Goal: Task Accomplishment & Management: Manage account settings

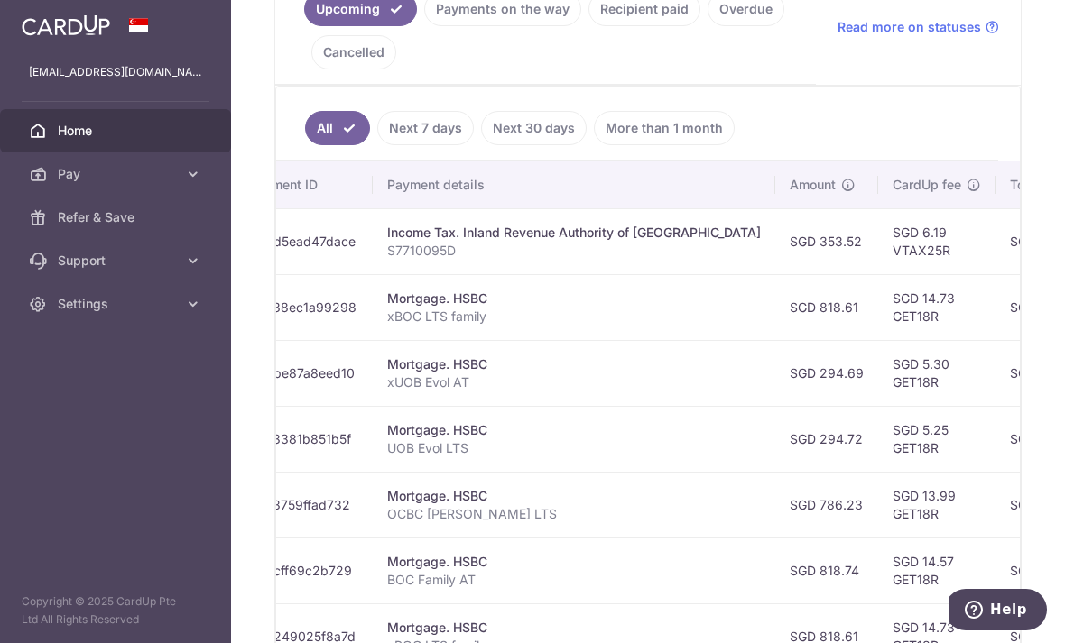
scroll to position [373, 0]
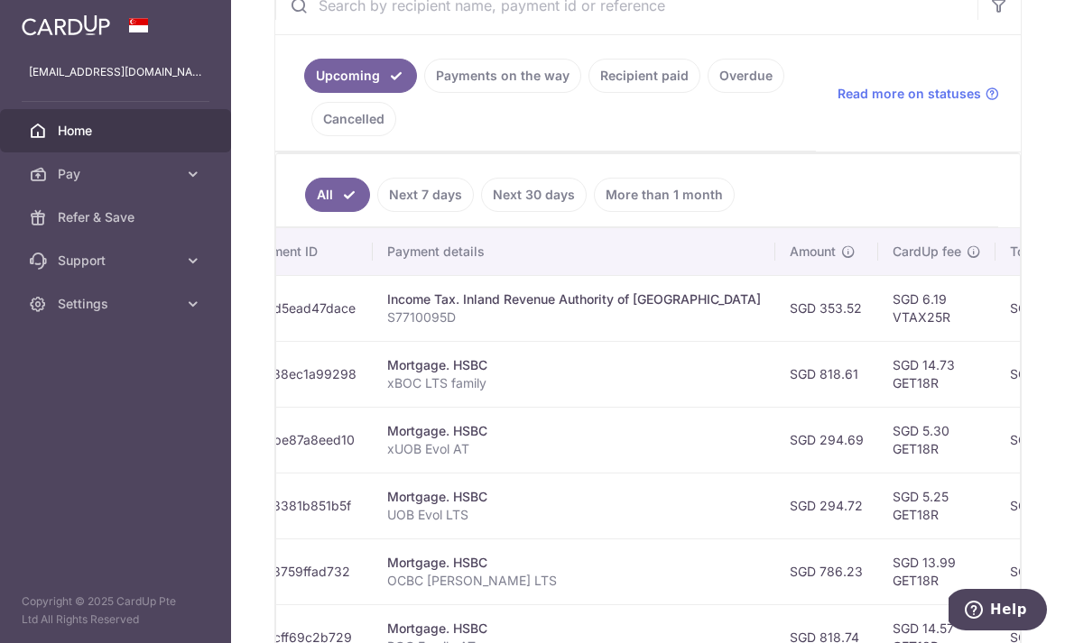
click at [588, 93] on link "Recipient paid" at bounding box center [644, 76] width 112 height 34
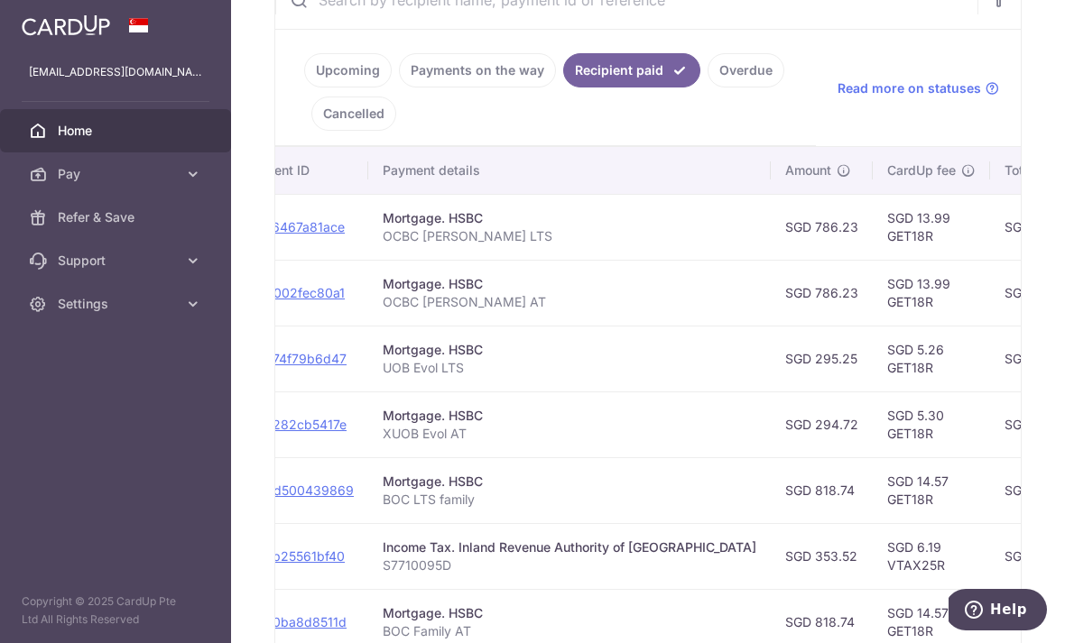
scroll to position [0, 240]
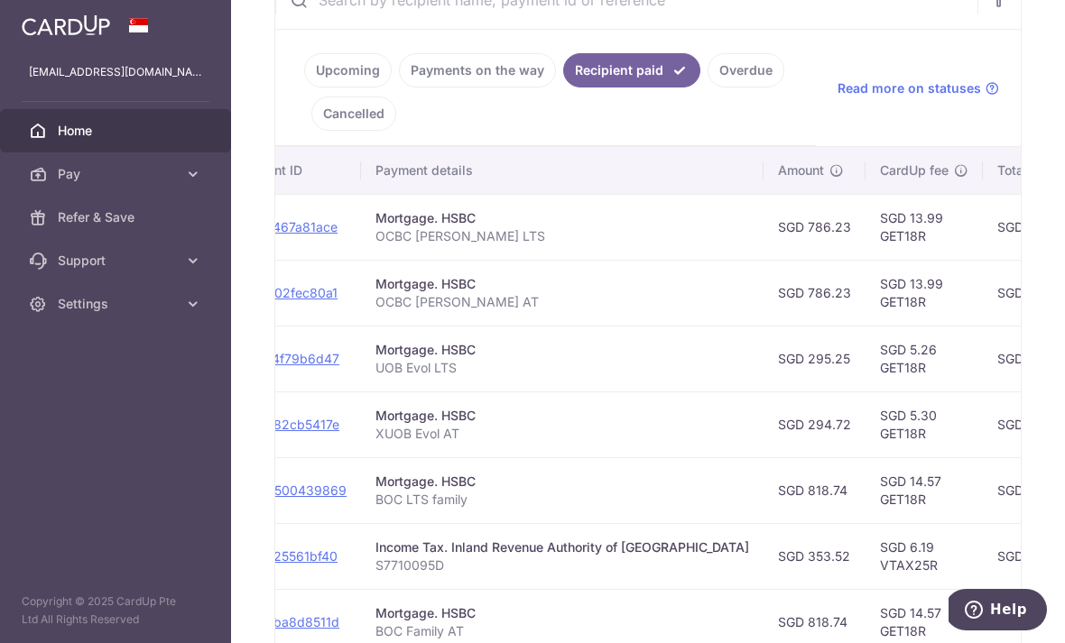
click at [304, 88] on link "Upcoming" at bounding box center [348, 70] width 88 height 34
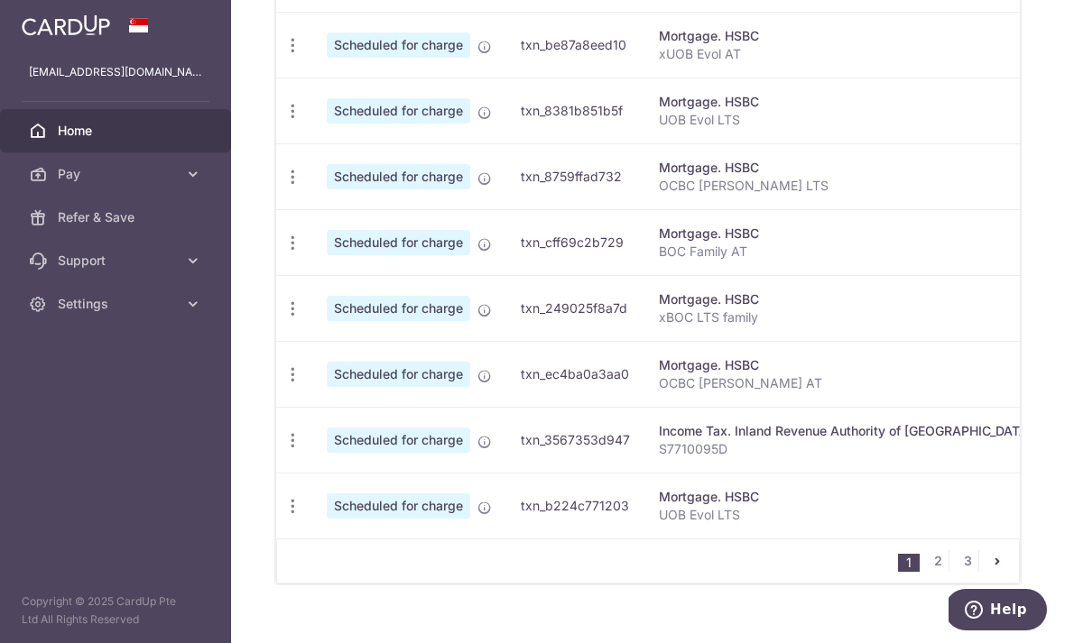
scroll to position [767, 0]
click at [934, 573] on link "2" at bounding box center [938, 562] width 22 height 22
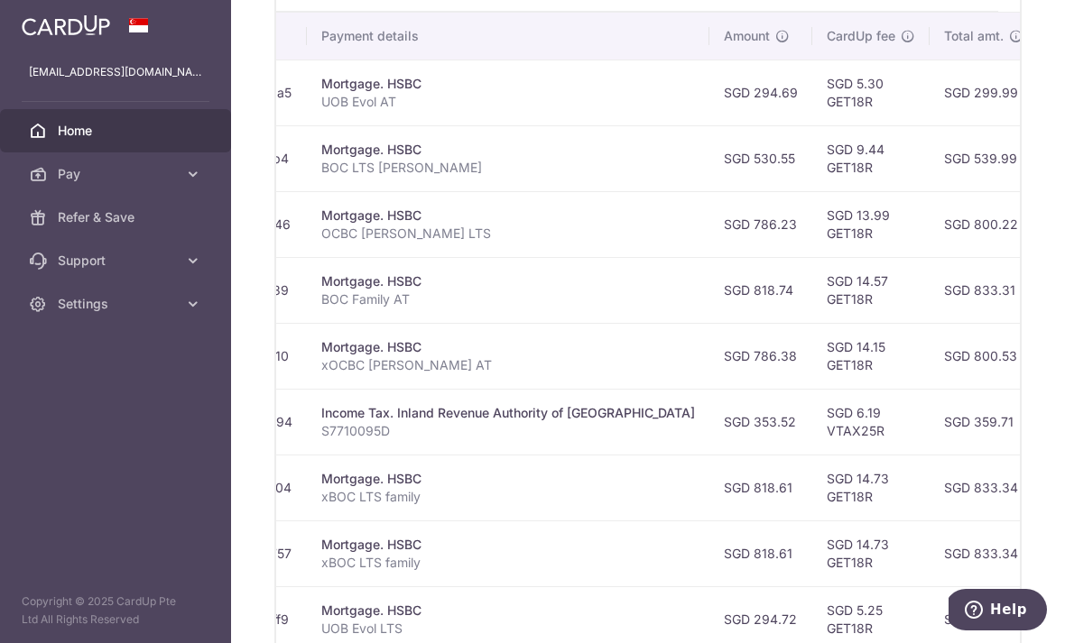
scroll to position [0, 337]
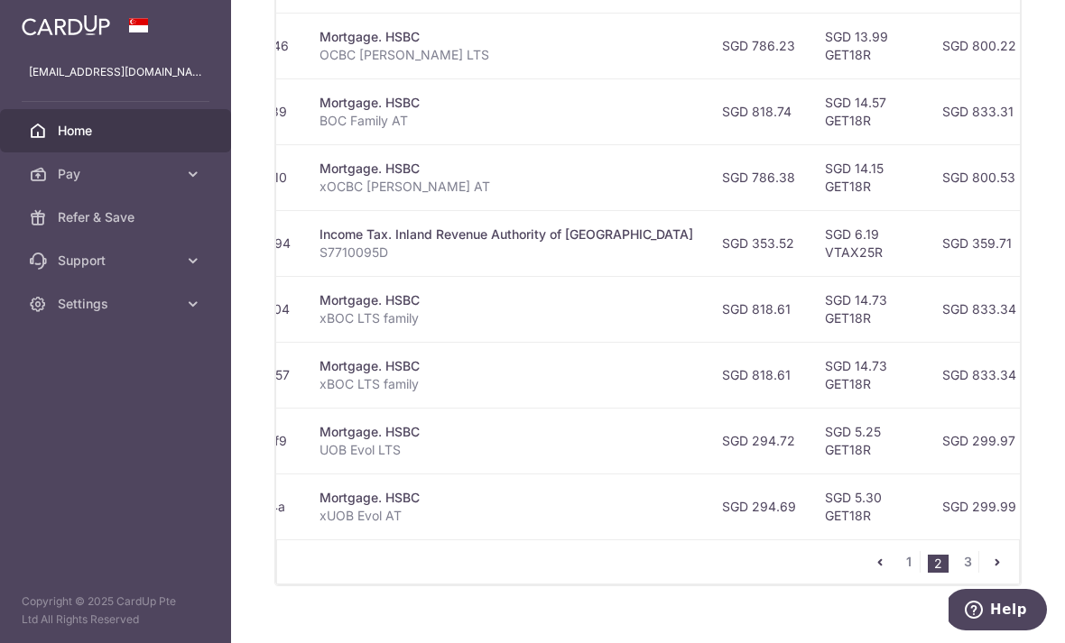
click at [964, 573] on link "3" at bounding box center [967, 562] width 22 height 22
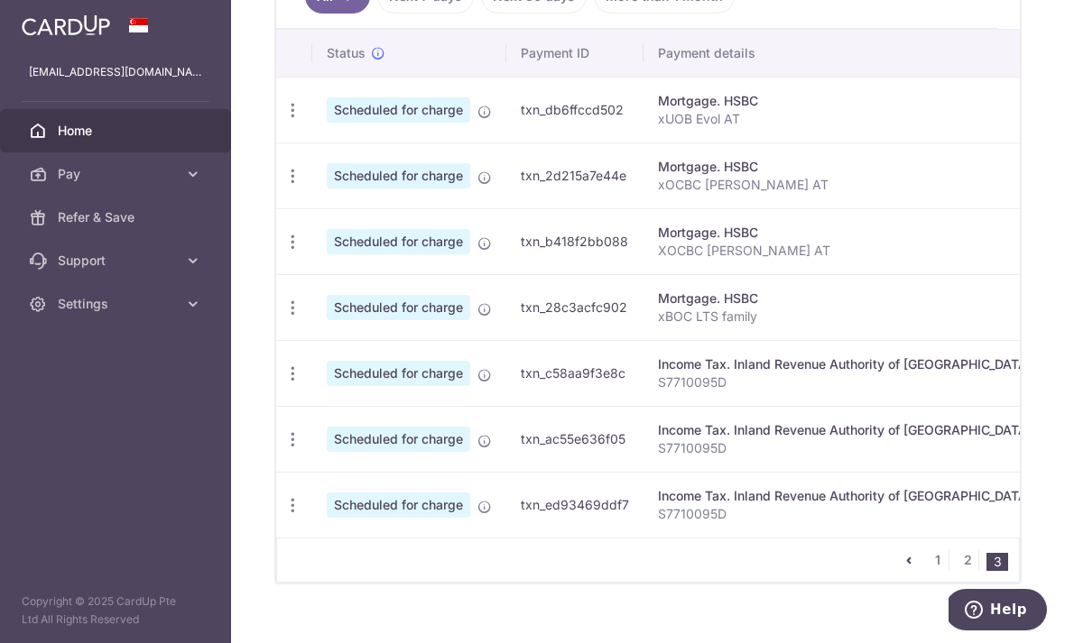
scroll to position [569, 0]
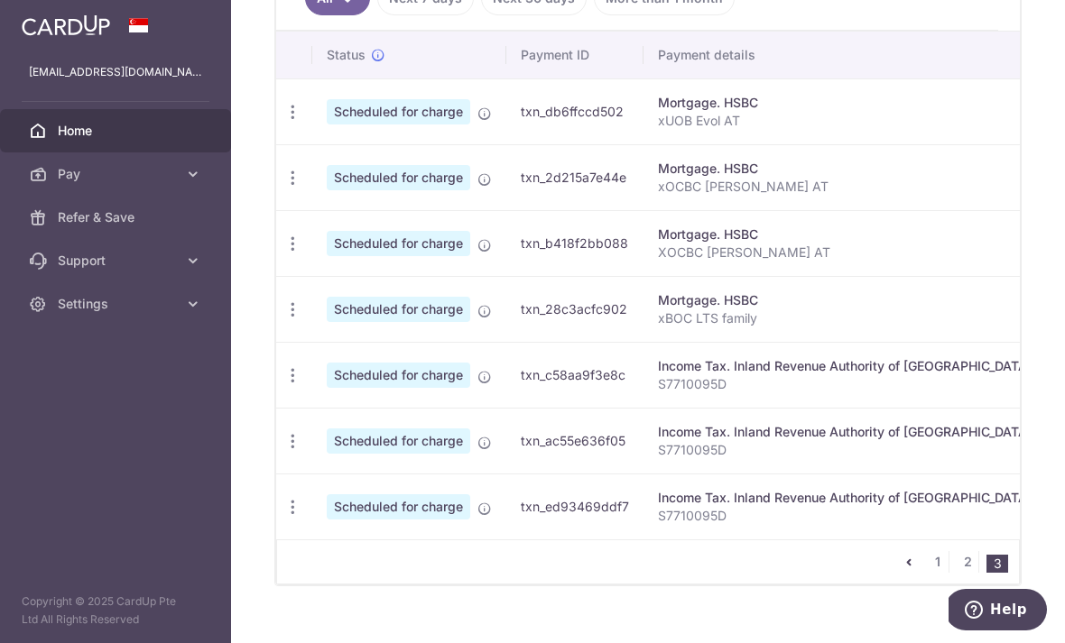
click at [963, 573] on link "2" at bounding box center [967, 562] width 22 height 22
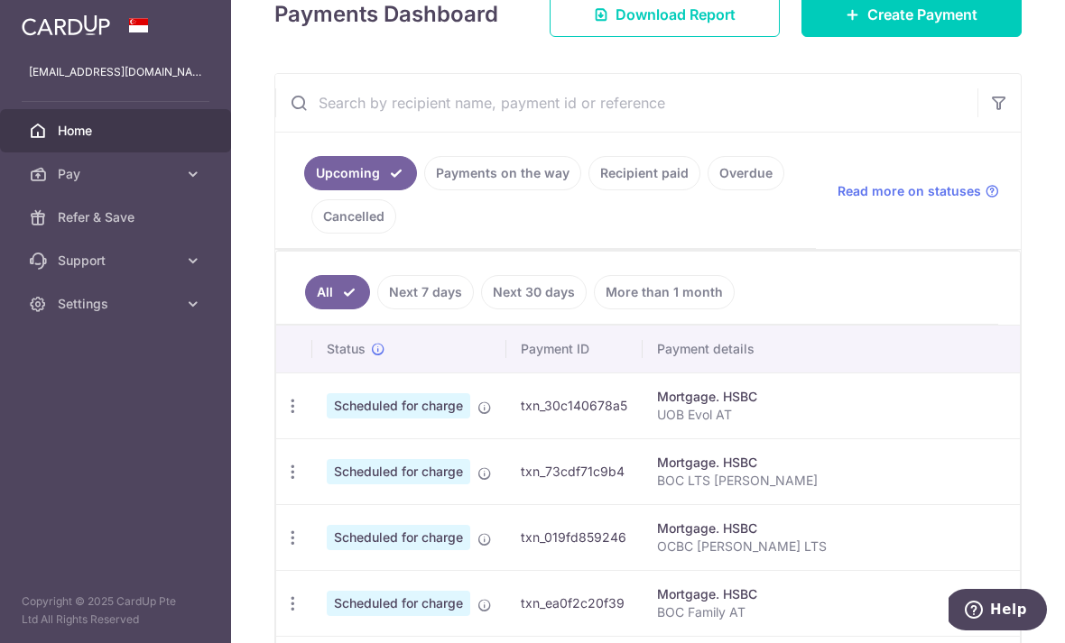
scroll to position [254, 0]
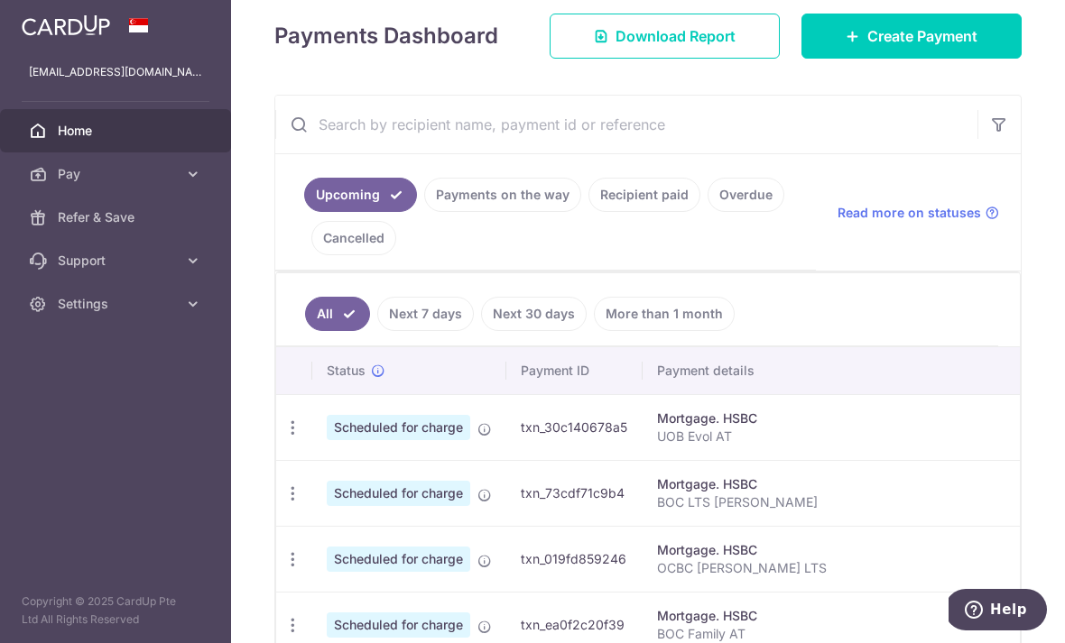
click at [424, 212] on link "Payments on the way" at bounding box center [502, 195] width 157 height 34
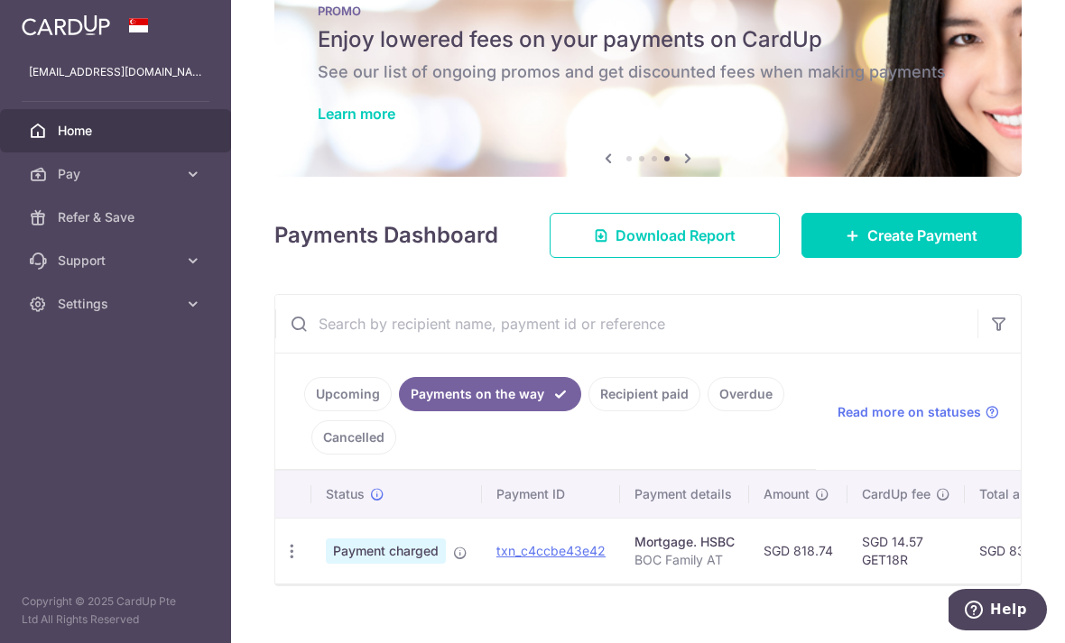
scroll to position [54, 0]
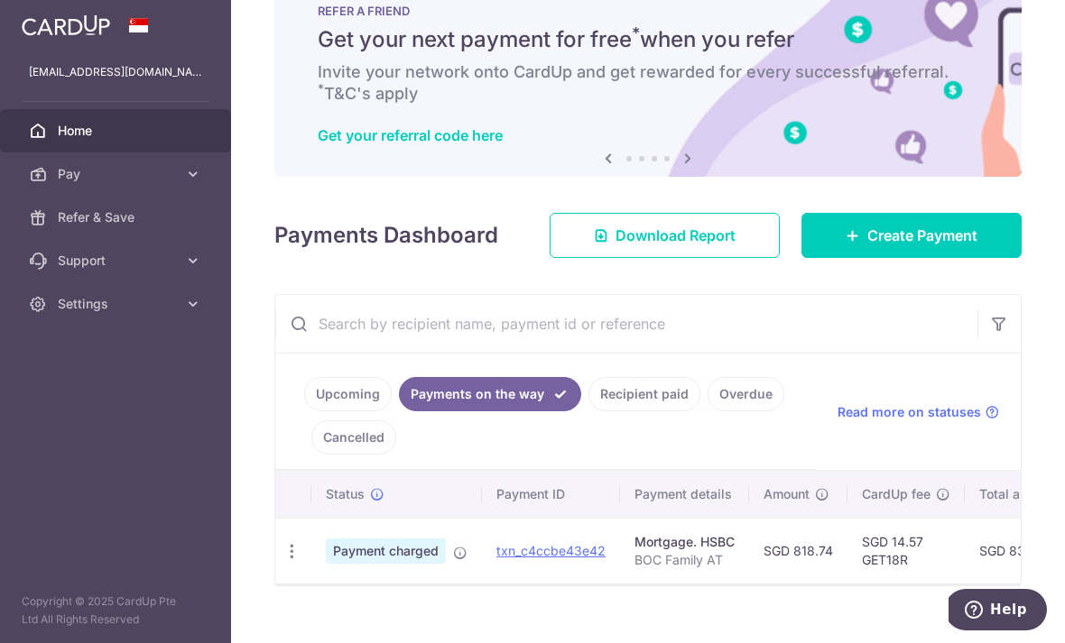
click at [588, 411] on link "Recipient paid" at bounding box center [644, 394] width 112 height 34
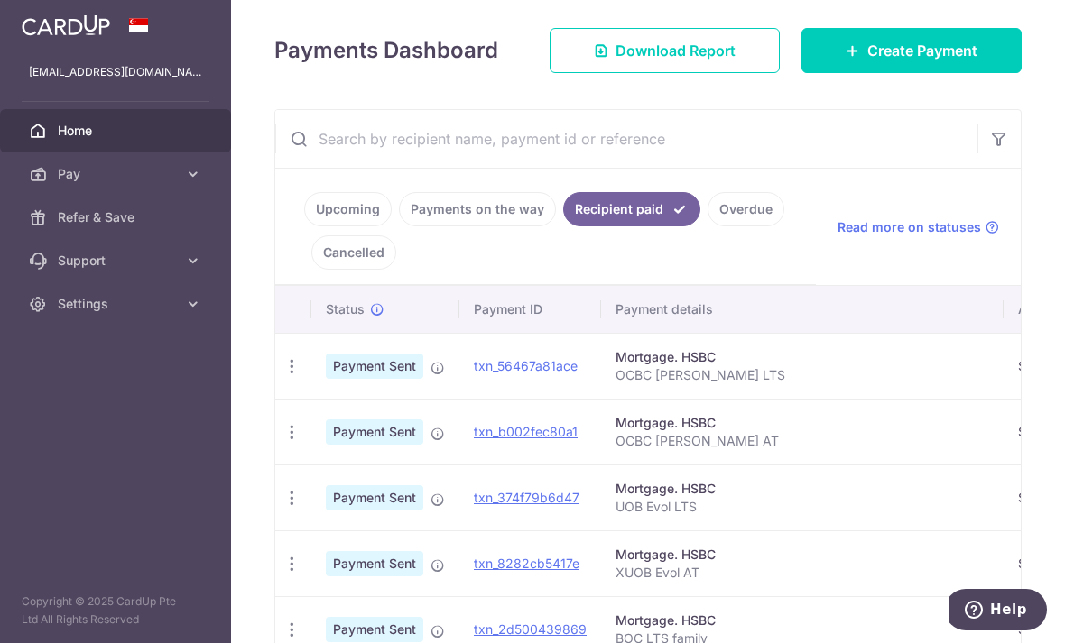
scroll to position [313, 0]
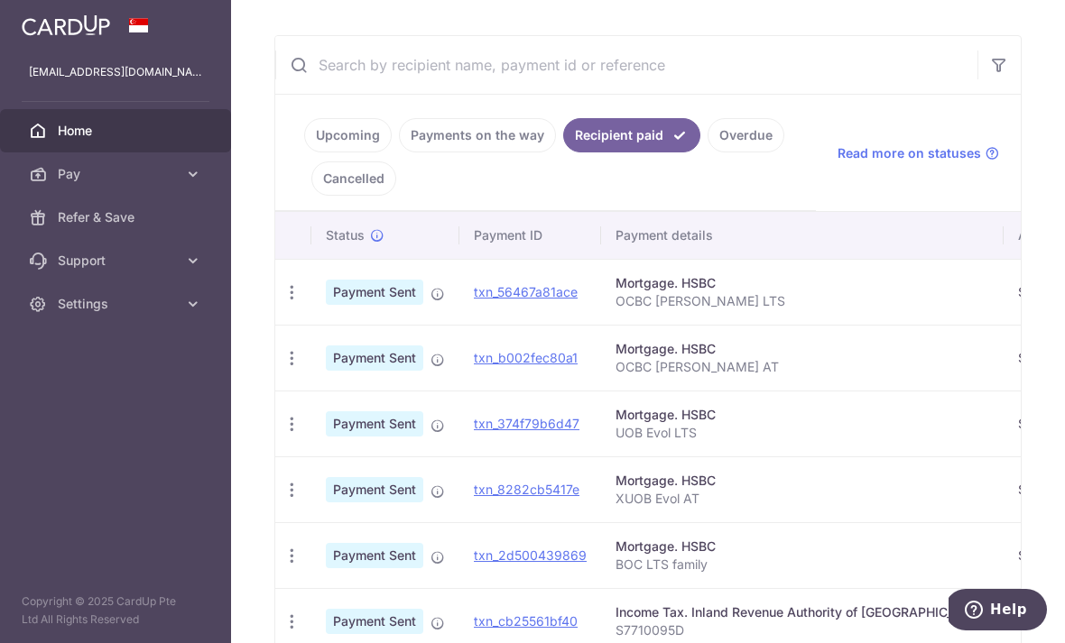
click at [304, 152] on link "Upcoming" at bounding box center [348, 135] width 88 height 34
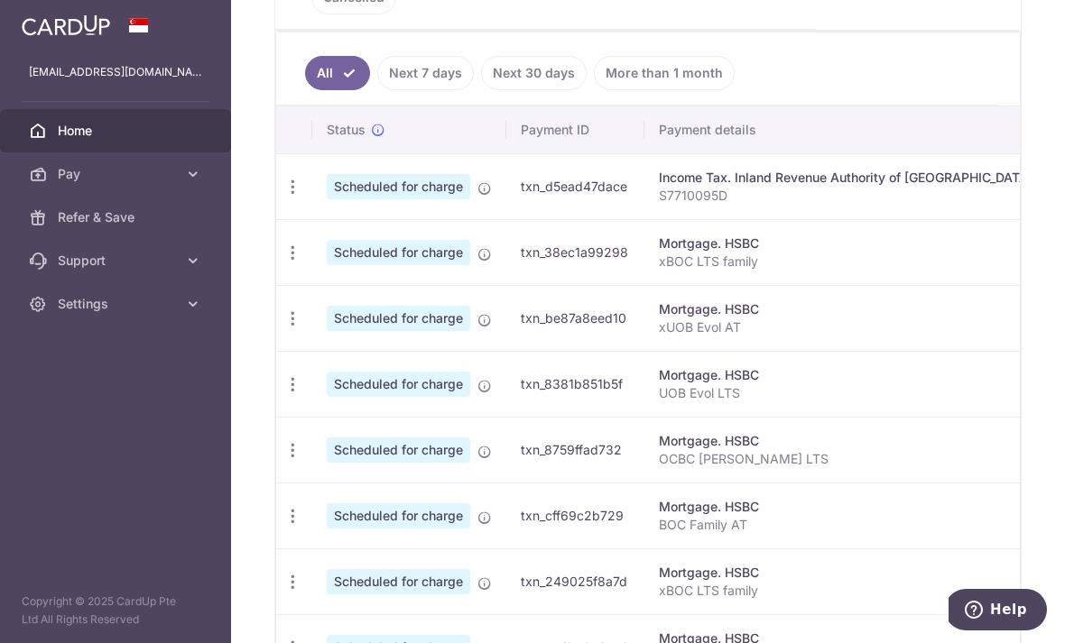
scroll to position [494, 0]
click at [283, 328] on icon "button" at bounding box center [292, 318] width 19 height 19
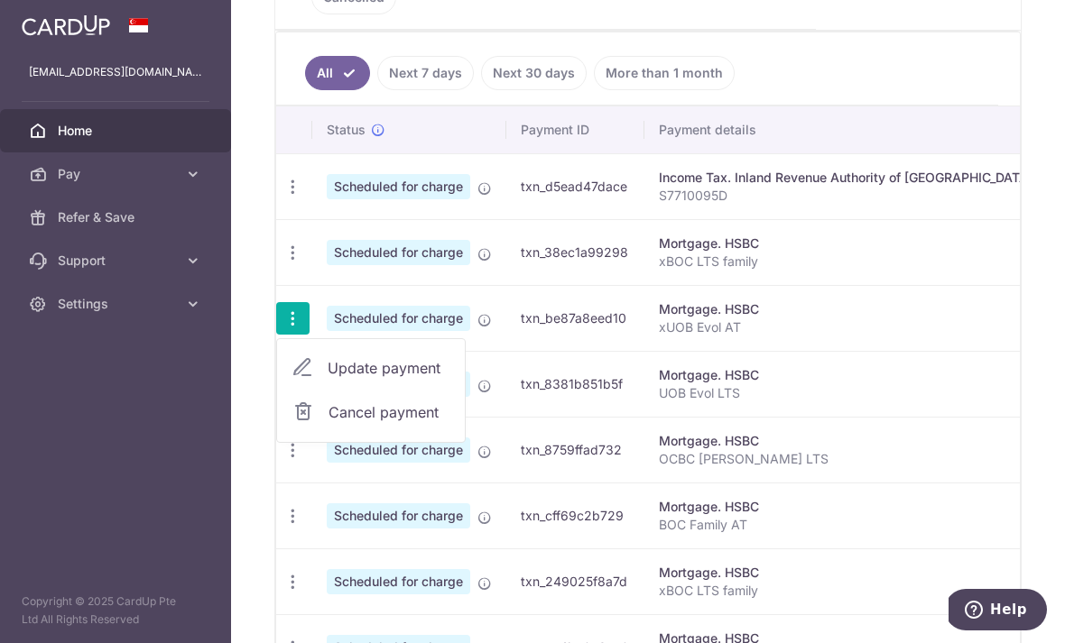
click at [327, 379] on span "Update payment" at bounding box center [388, 368] width 123 height 22
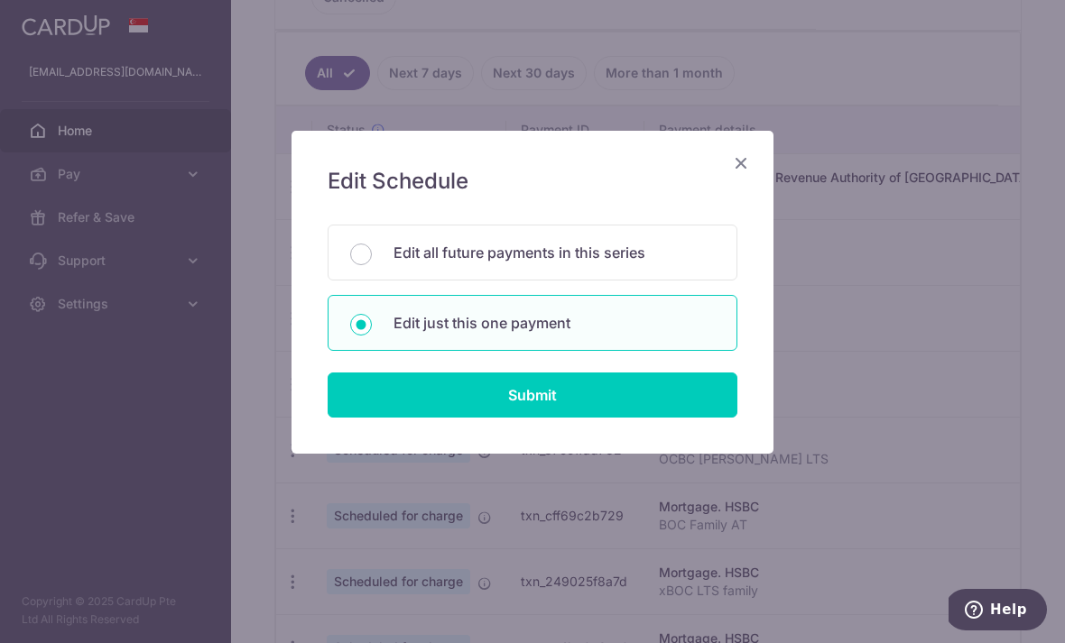
click at [650, 392] on input "Submit" at bounding box center [532, 395] width 410 height 45
radio input "true"
type input "294.69"
type input "[DATE]"
type input "xUOB Evol AT"
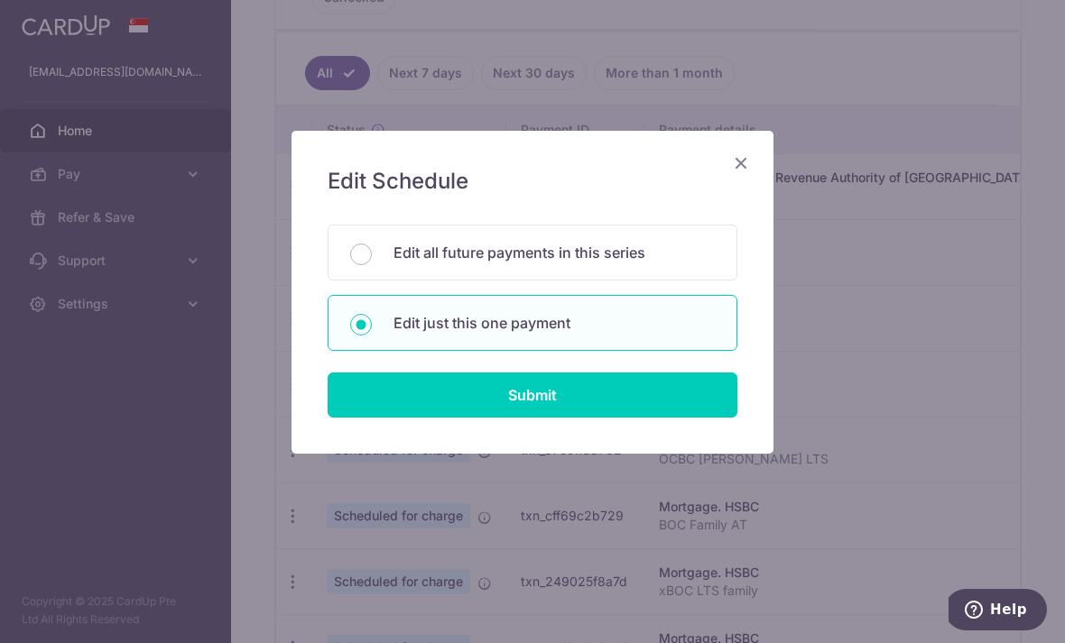
type input "GET18R"
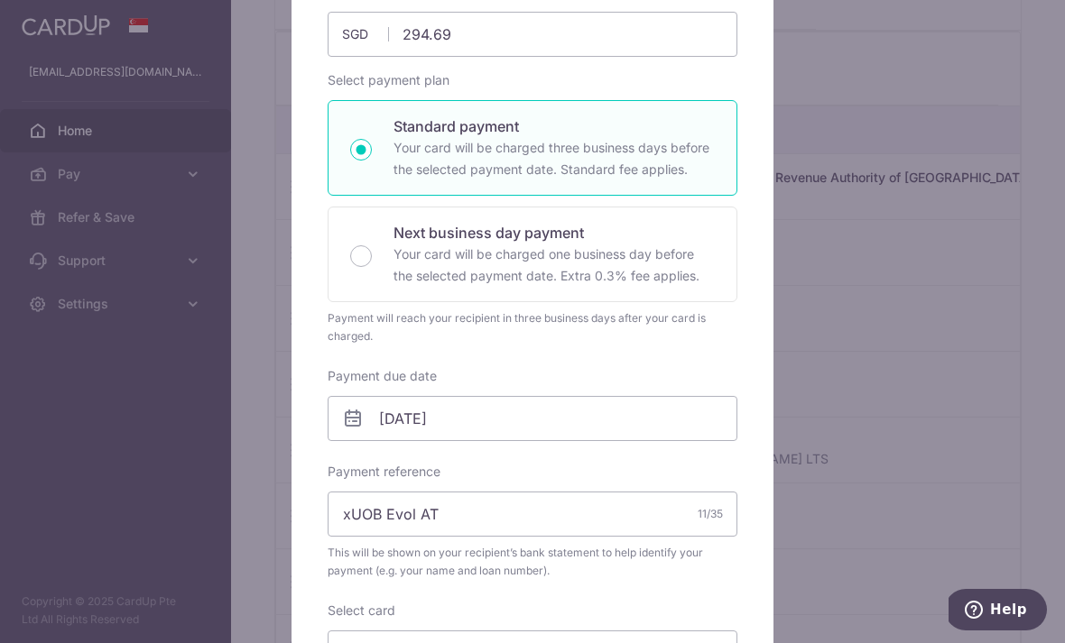
scroll to position [76, 0]
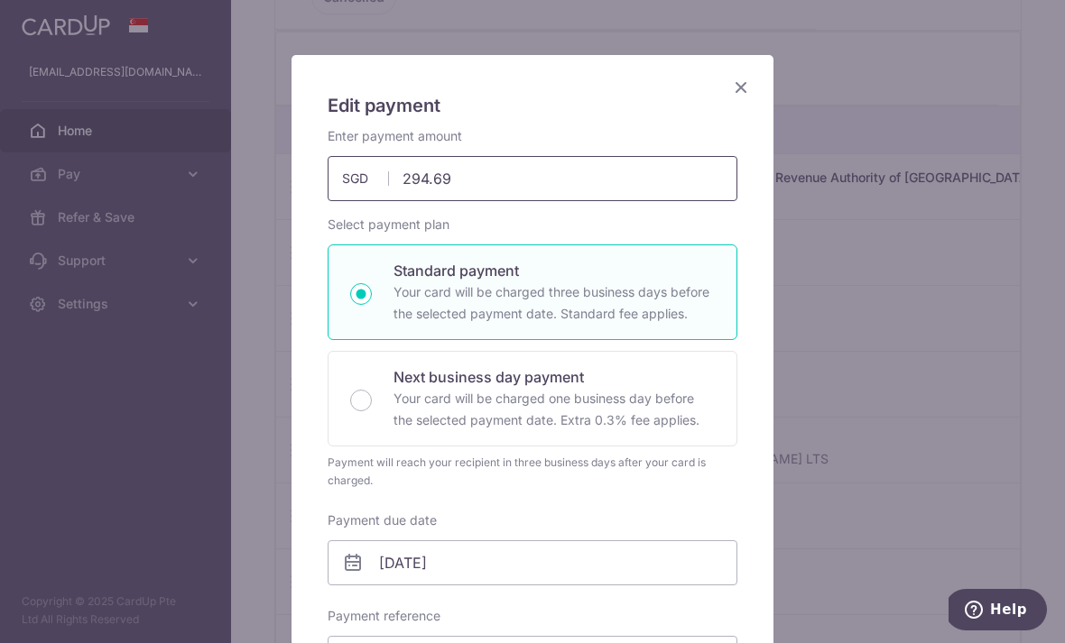
click at [590, 185] on input "294.69" at bounding box center [532, 178] width 410 height 45
type input "294.70"
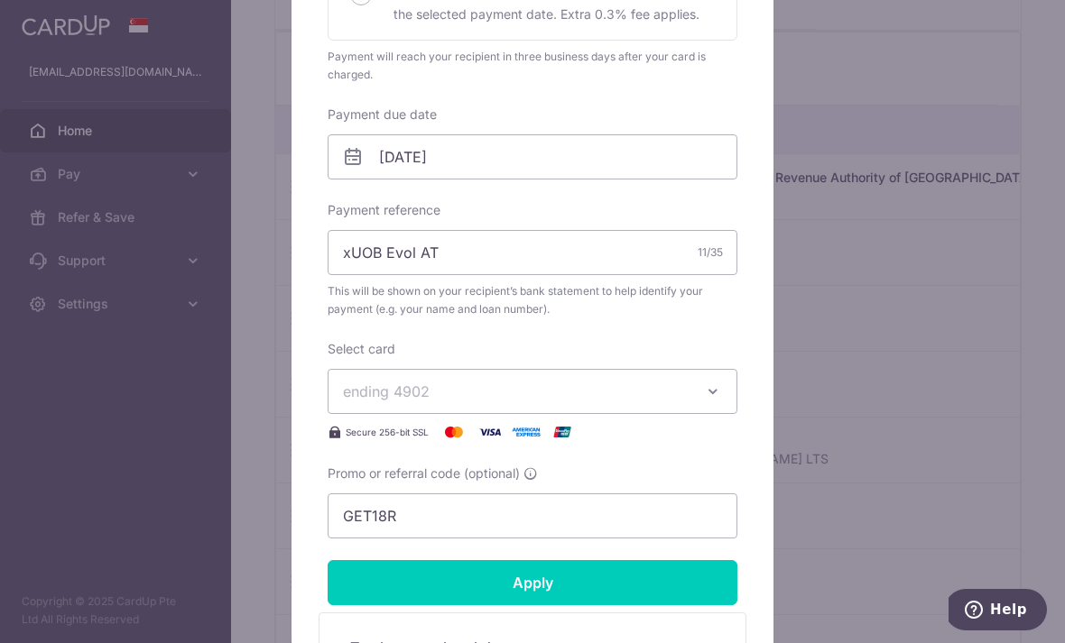
scroll to position [694, 0]
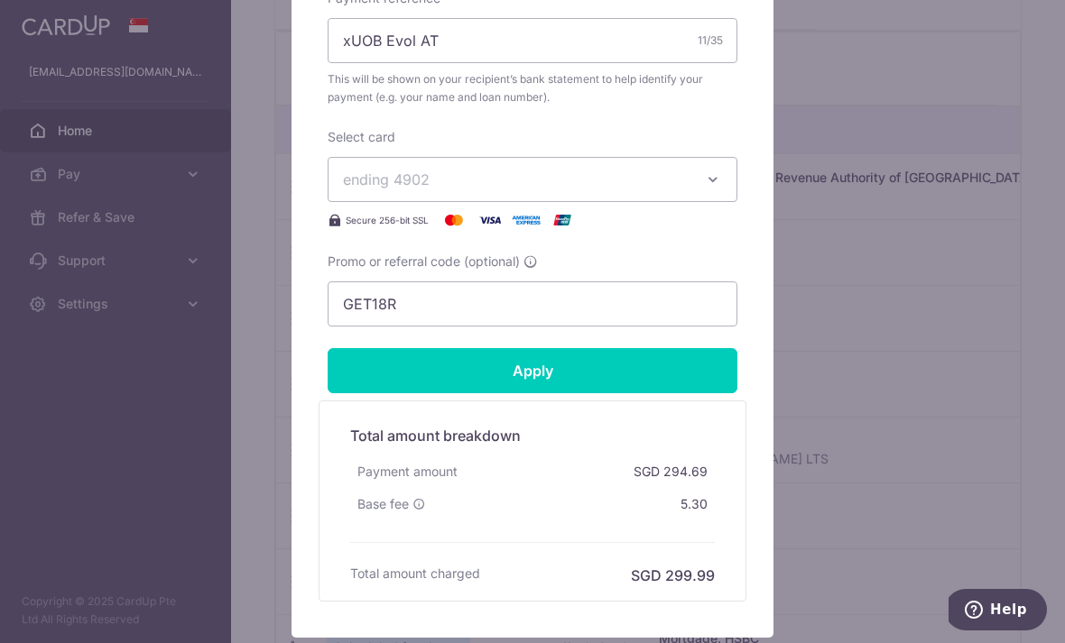
click at [657, 379] on input "Apply" at bounding box center [532, 370] width 410 height 45
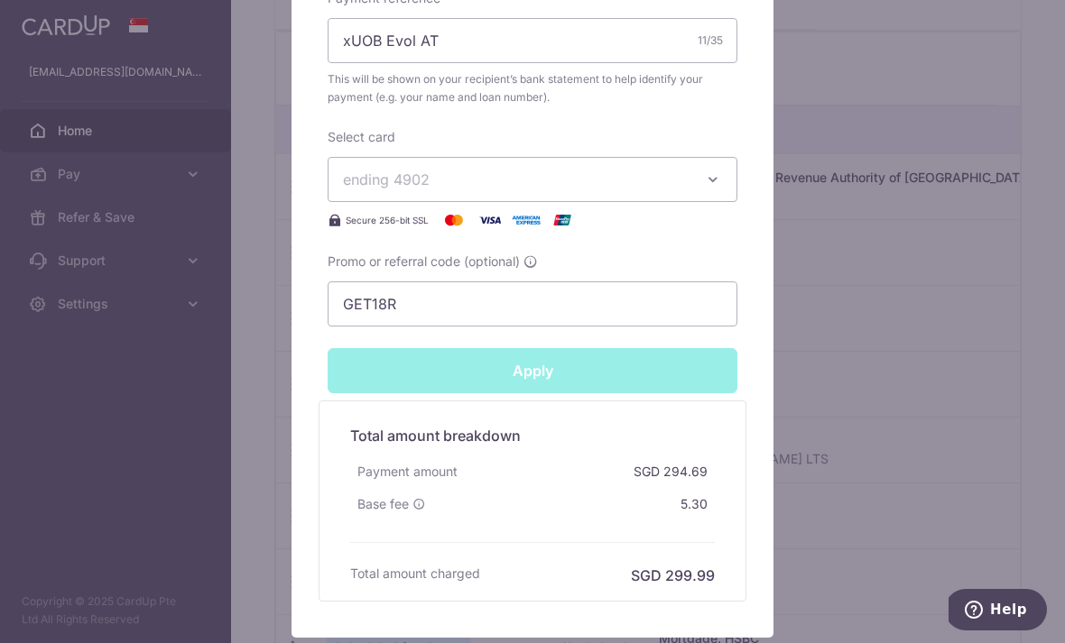
type input "Successfully Applied"
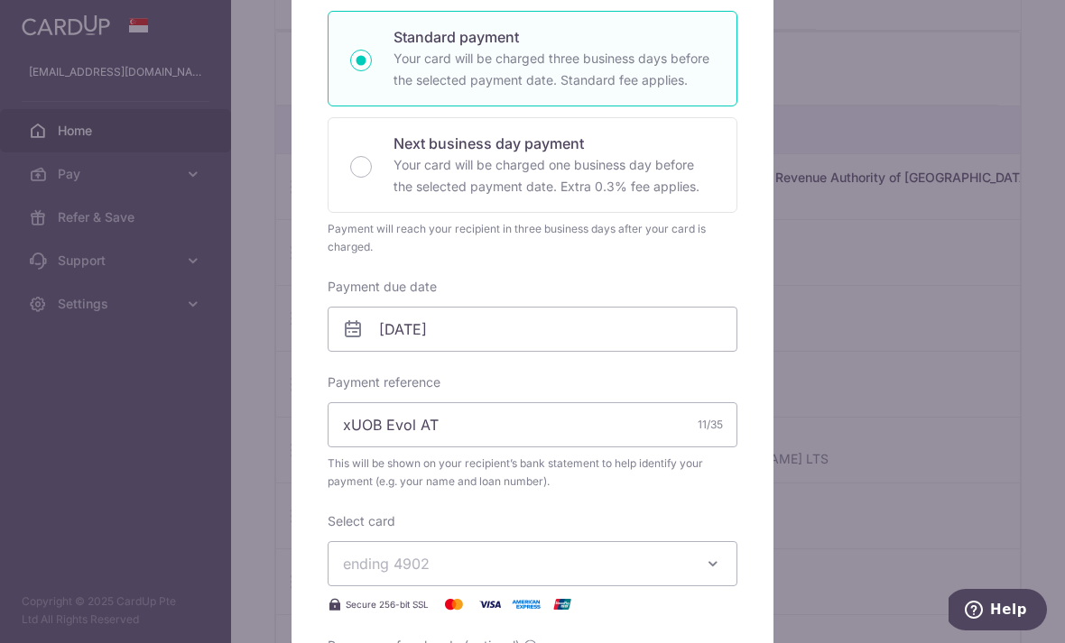
scroll to position [210, 0]
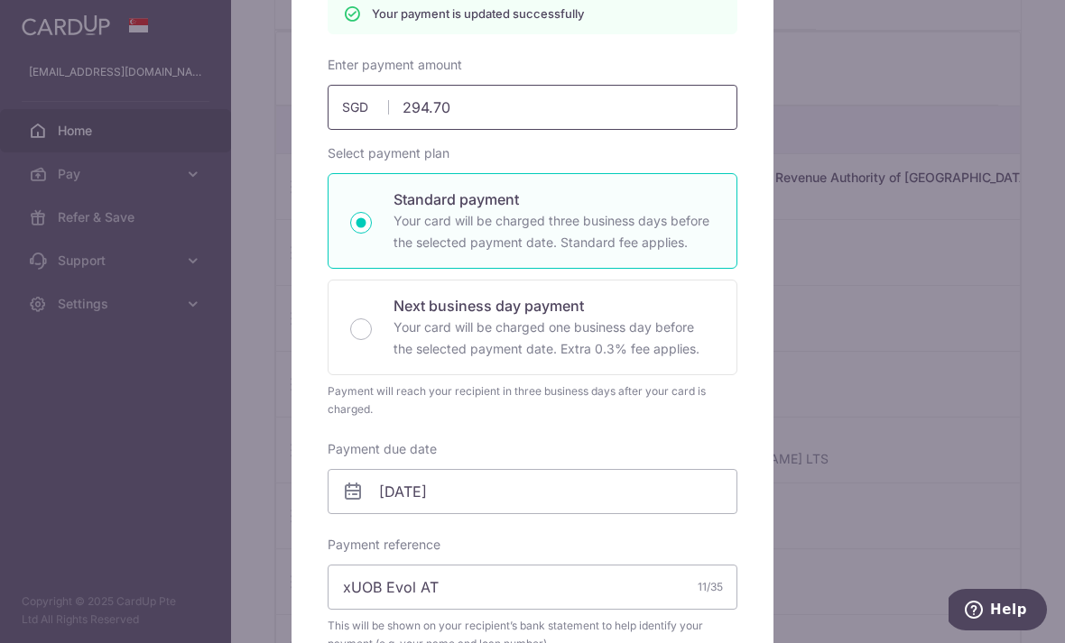
click at [643, 125] on input "294.70" at bounding box center [532, 107] width 410 height 45
type input "294.8"
type input "Apply"
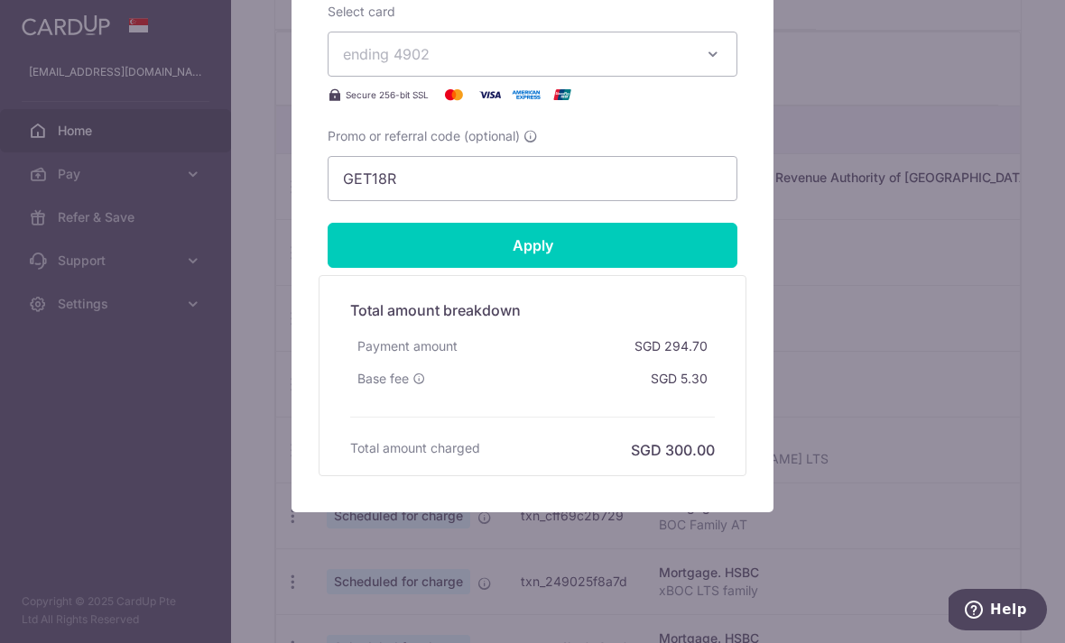
scroll to position [819, 0]
click at [600, 244] on input "Apply" at bounding box center [532, 245] width 410 height 45
type input "294.80"
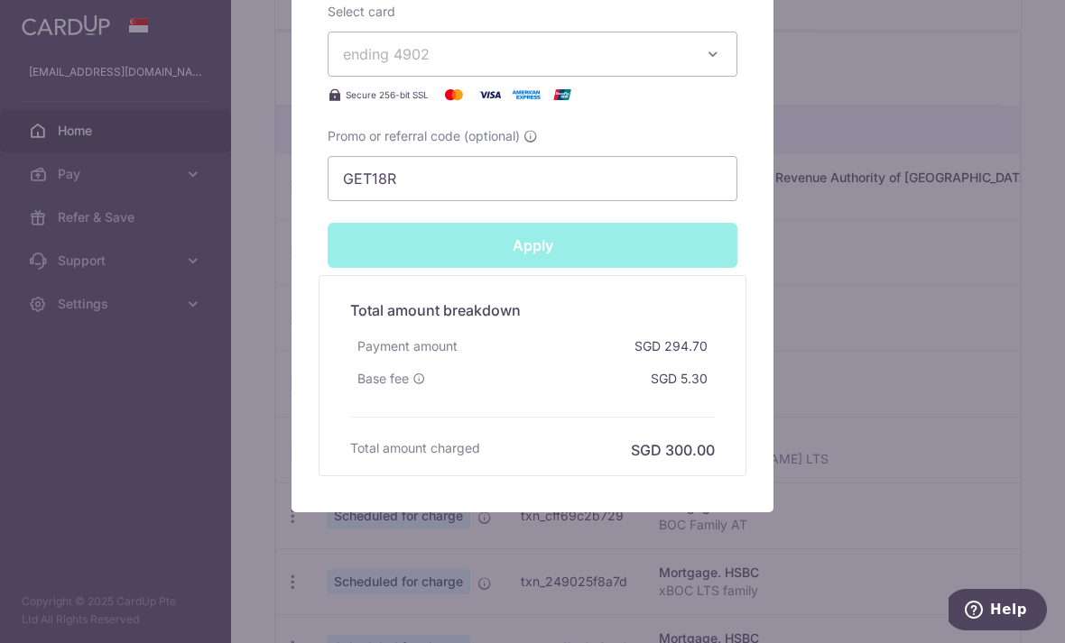
type input "Successfully Applied"
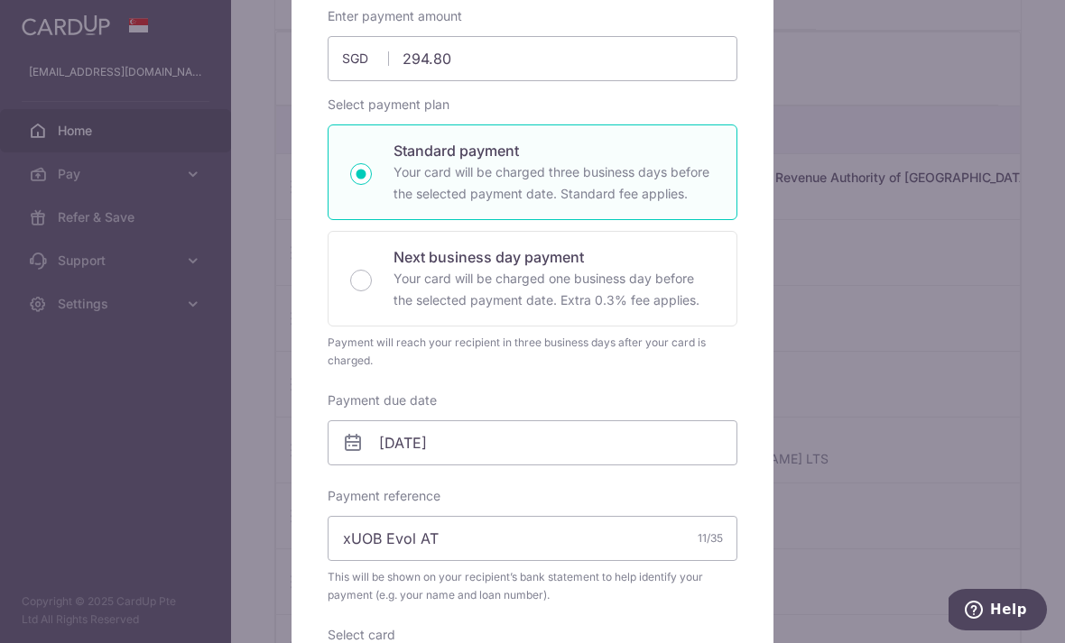
scroll to position [200, 0]
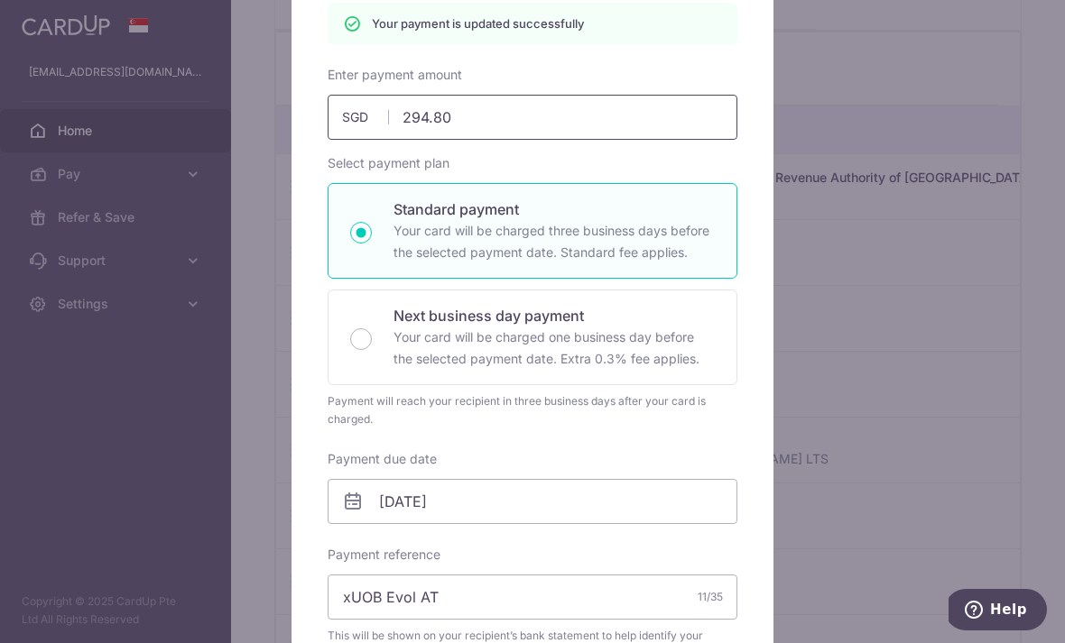
click at [664, 125] on input "294.80" at bounding box center [532, 117] width 410 height 45
type input "294.7"
type input "Apply"
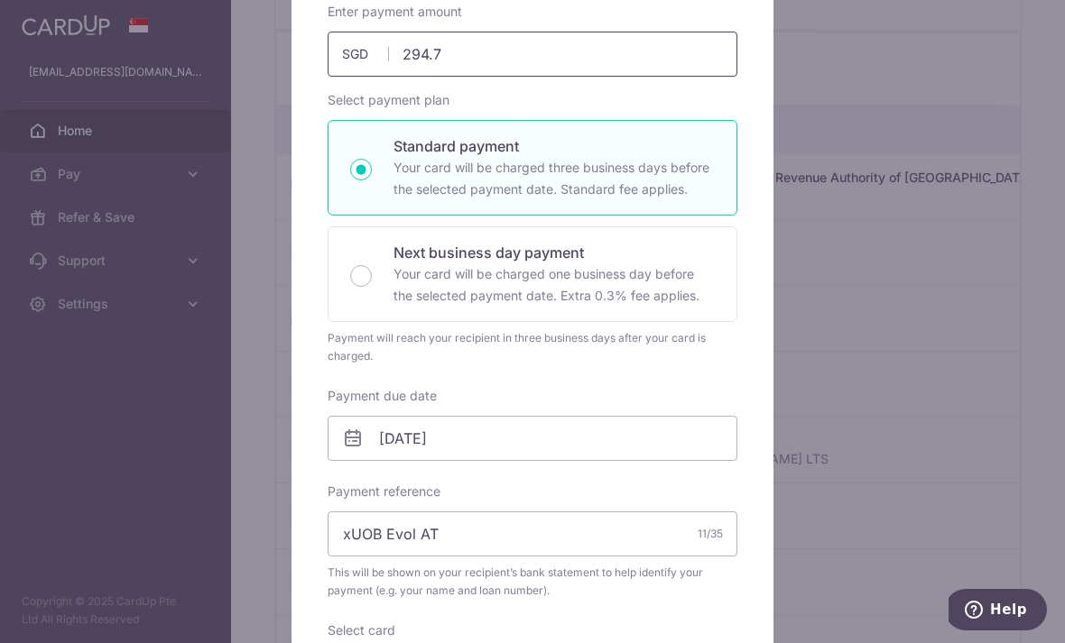
type input "294.75"
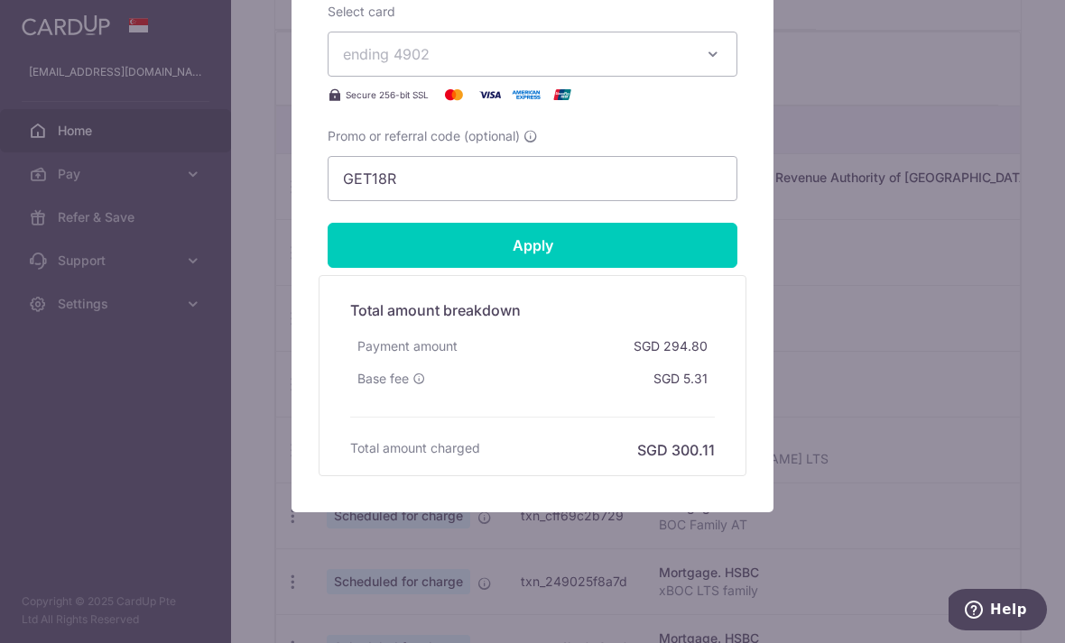
scroll to position [819, 0]
click at [644, 245] on input "Apply" at bounding box center [532, 245] width 410 height 45
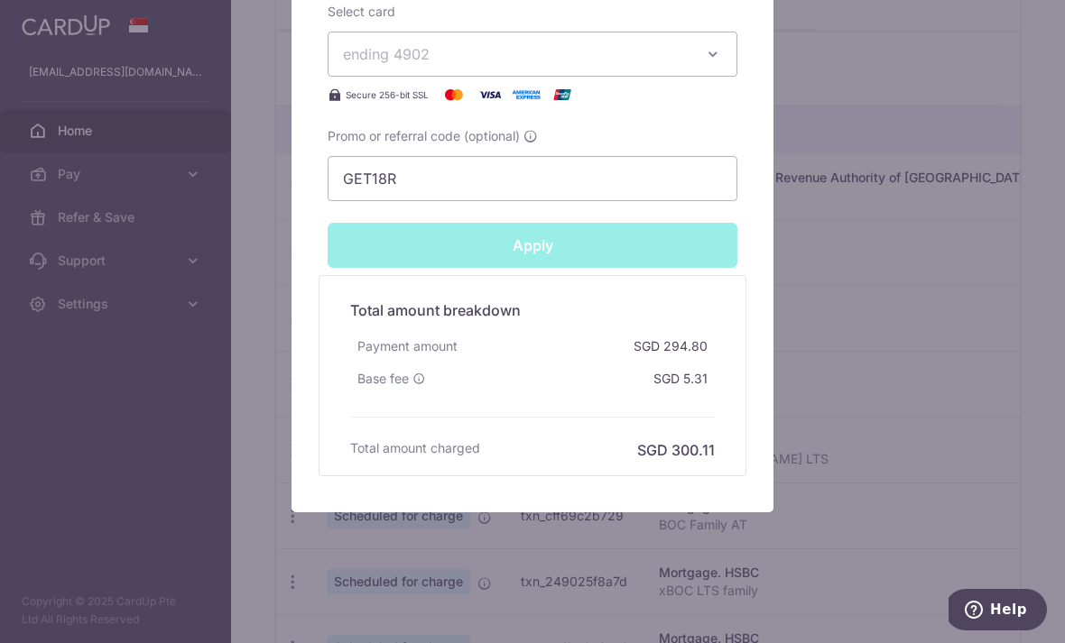
type input "Successfully Applied"
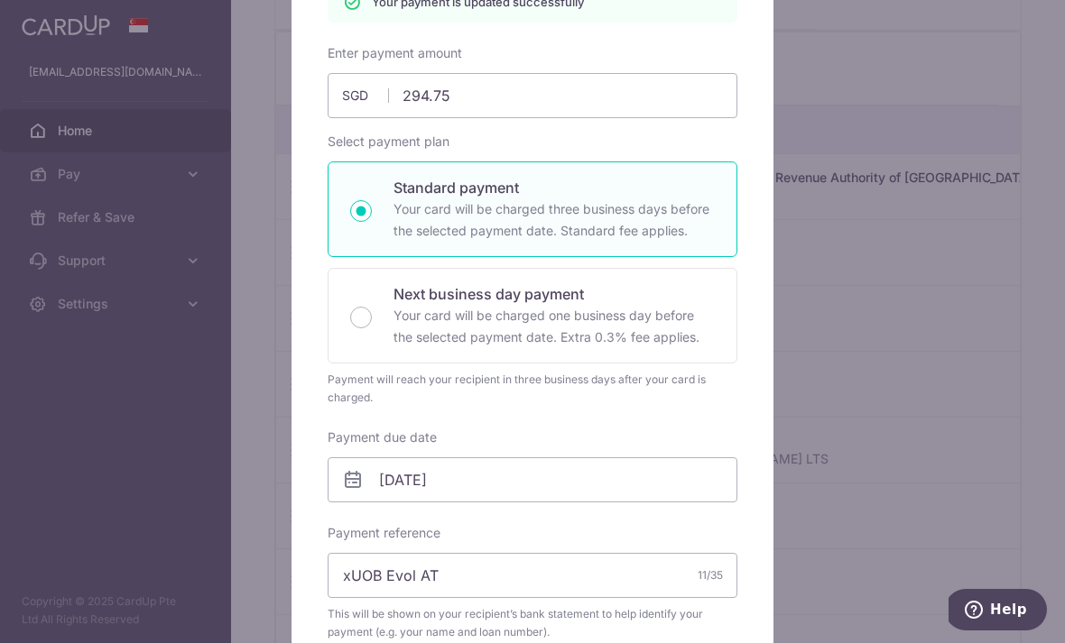
scroll to position [146, 0]
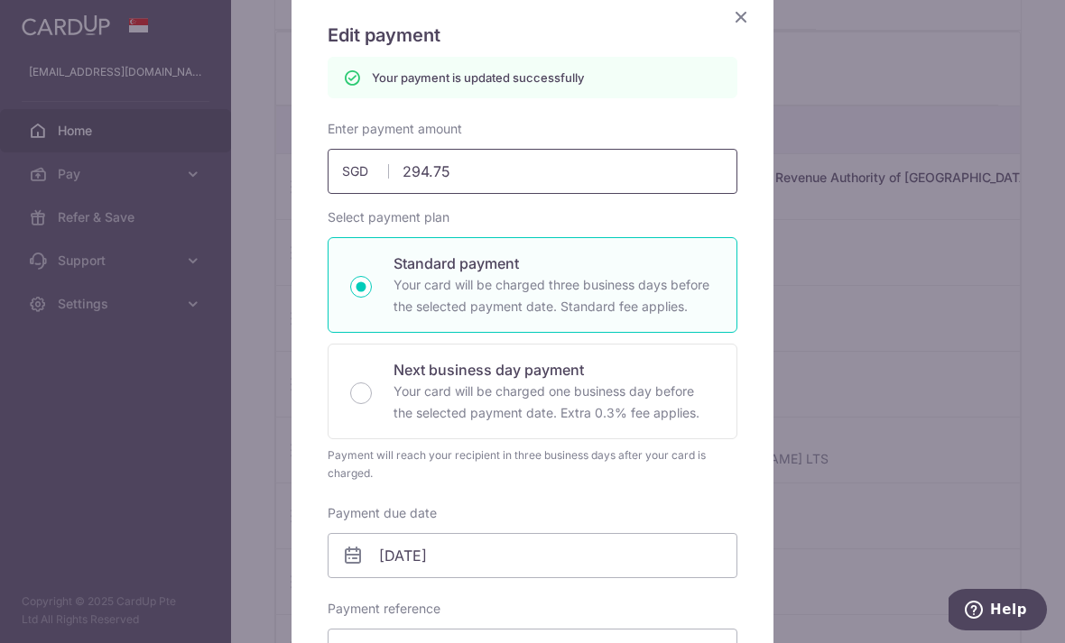
click at [658, 167] on input "294.75" at bounding box center [532, 171] width 410 height 45
type input "294.73"
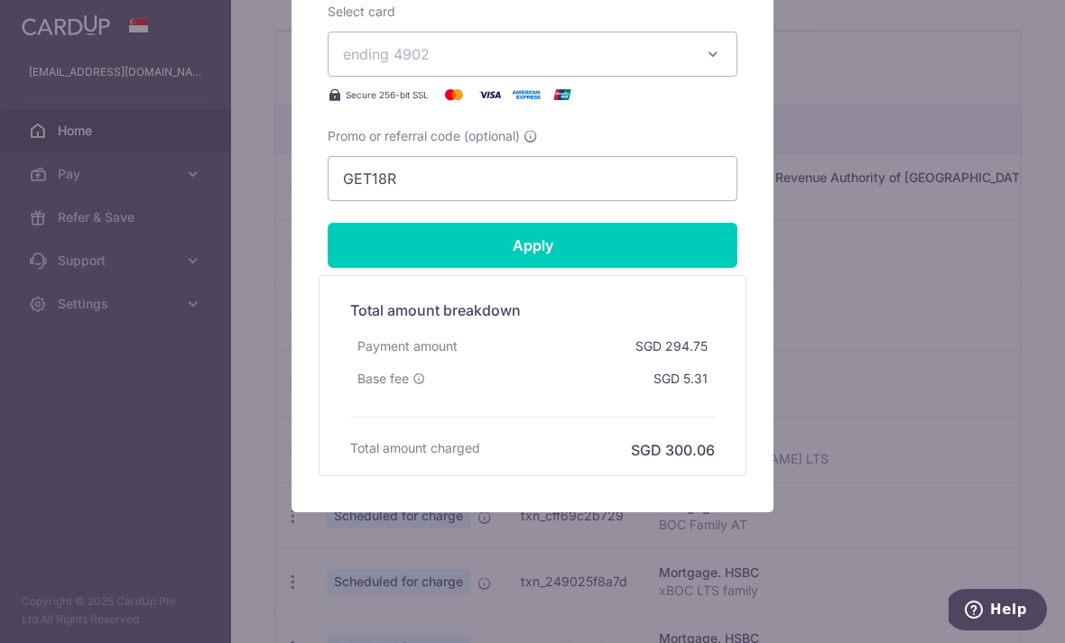
scroll to position [819, 0]
click at [653, 252] on input "Apply" at bounding box center [532, 245] width 410 height 45
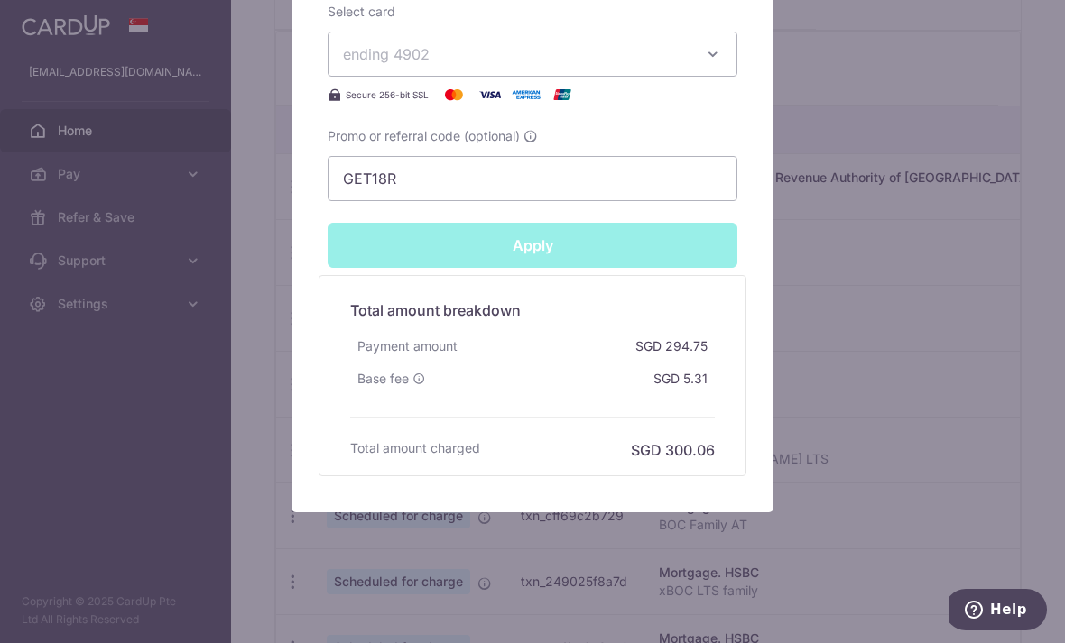
type input "Successfully Applied"
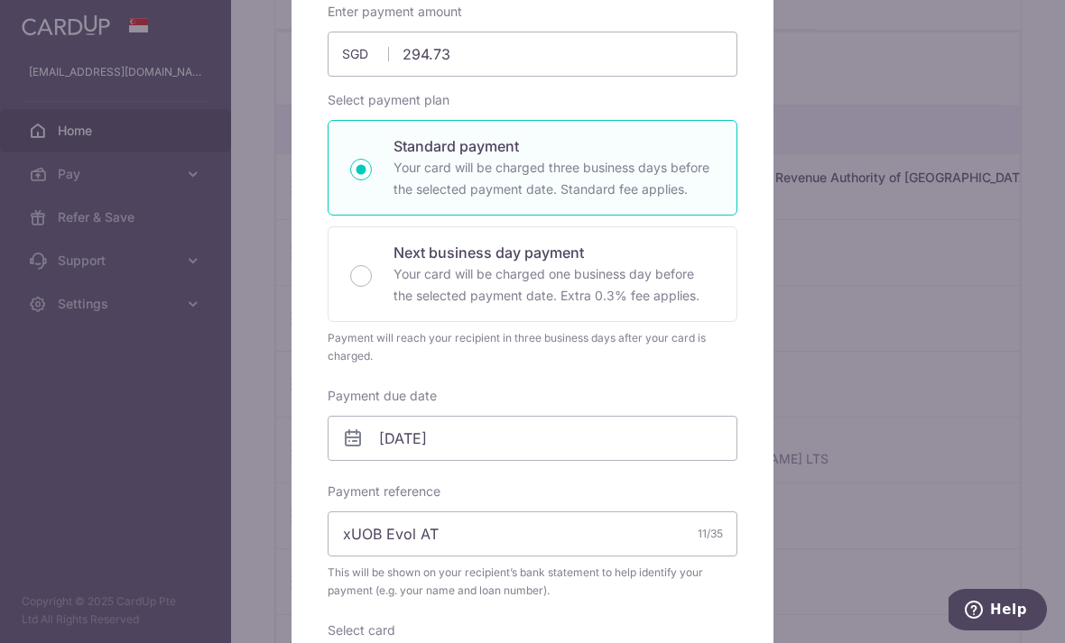
scroll to position [213, 0]
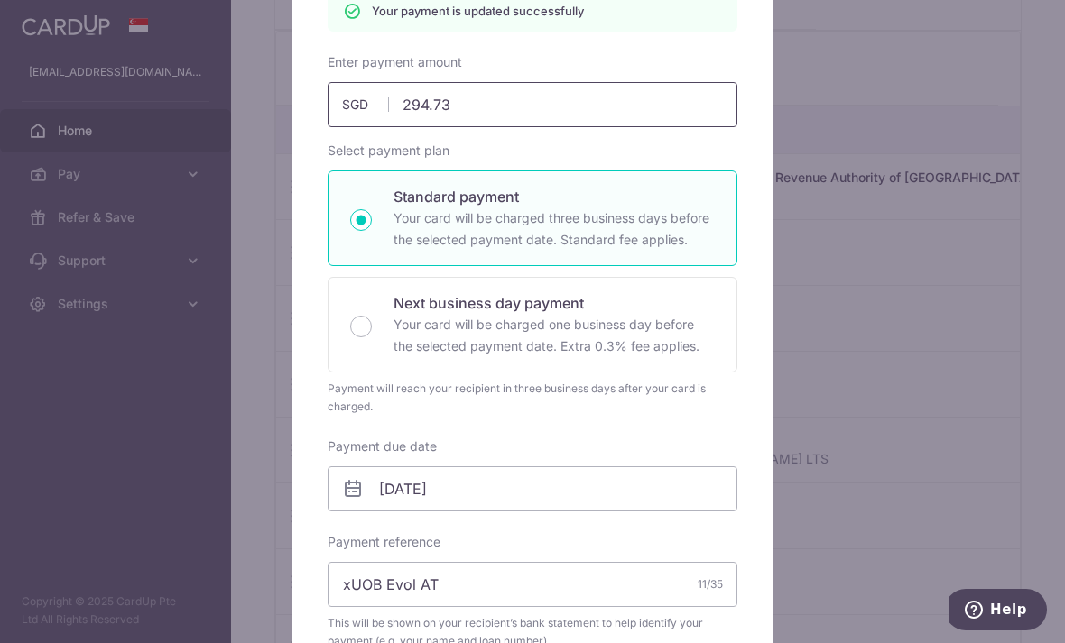
click at [673, 104] on input "294.73" at bounding box center [532, 104] width 410 height 45
type input "294.72"
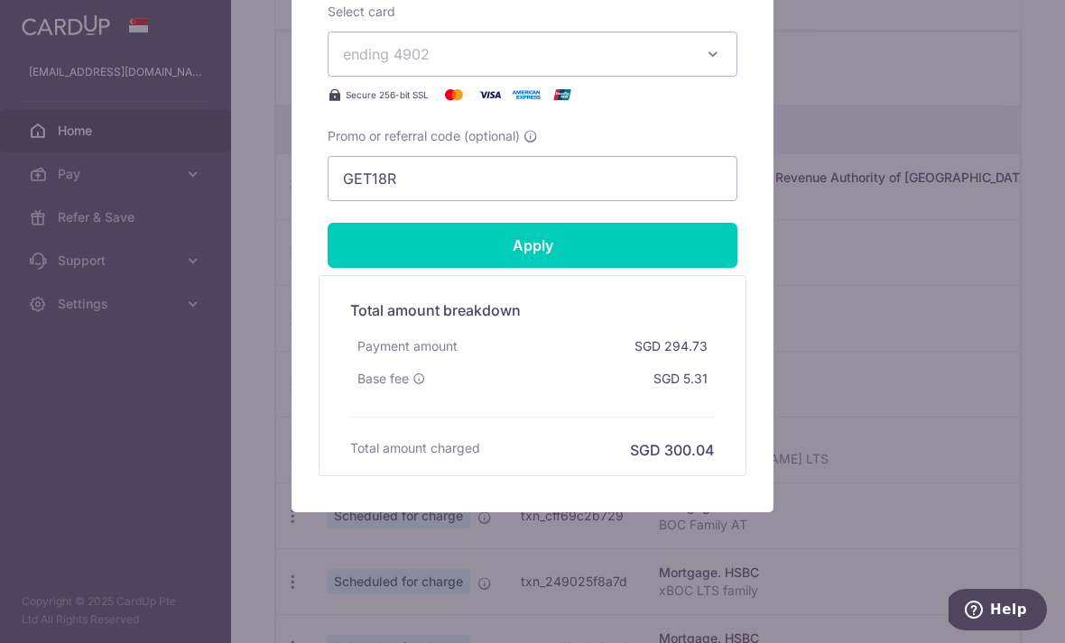
scroll to position [819, 0]
click at [640, 238] on input "Apply" at bounding box center [532, 245] width 410 height 45
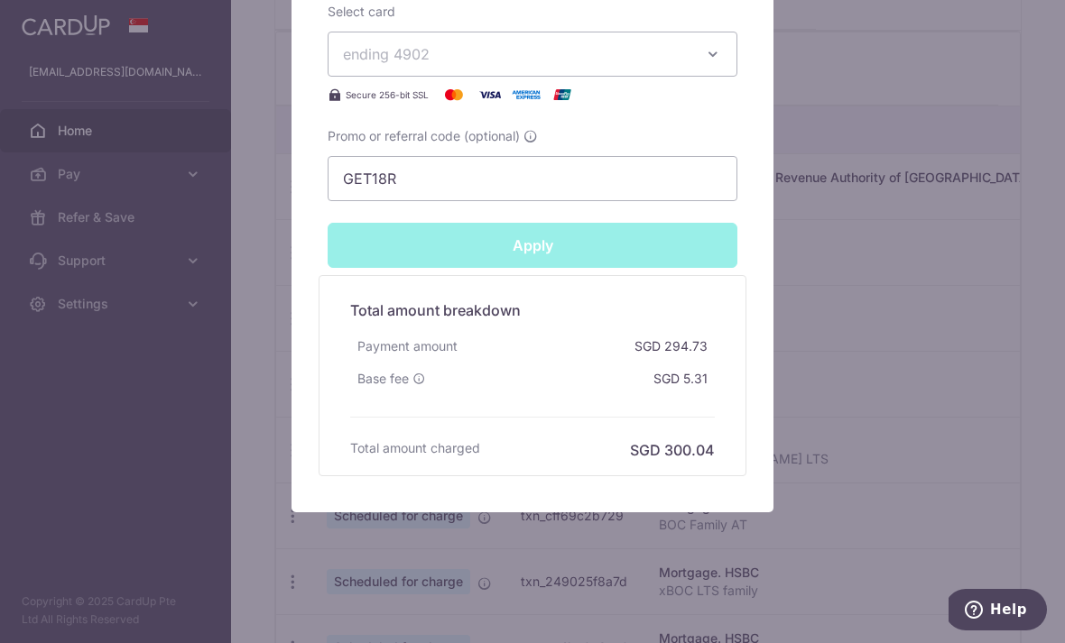
type input "Successfully Applied"
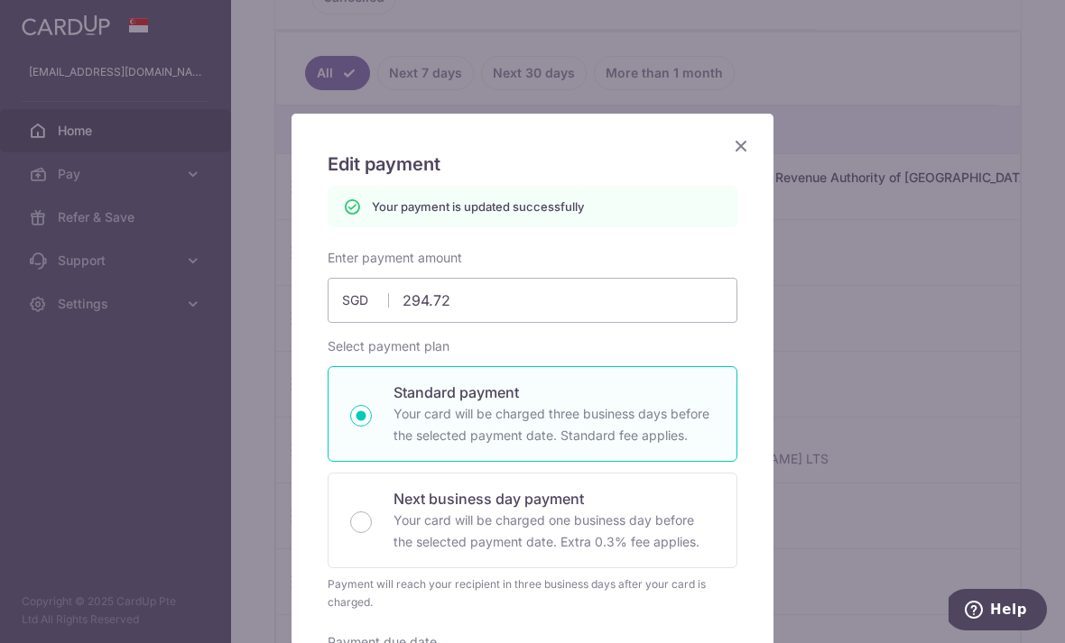
scroll to position [17, 0]
click at [733, 150] on icon "Close" at bounding box center [741, 145] width 22 height 23
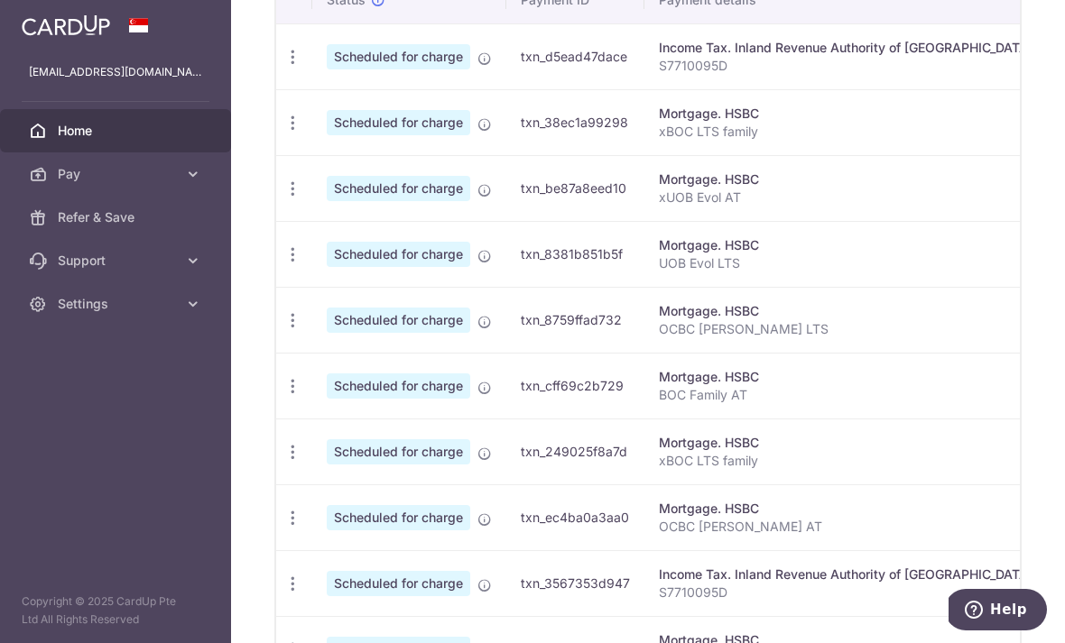
click at [283, 198] on icon "button" at bounding box center [292, 189] width 19 height 19
click at [327, 249] on span "Update payment" at bounding box center [388, 238] width 123 height 22
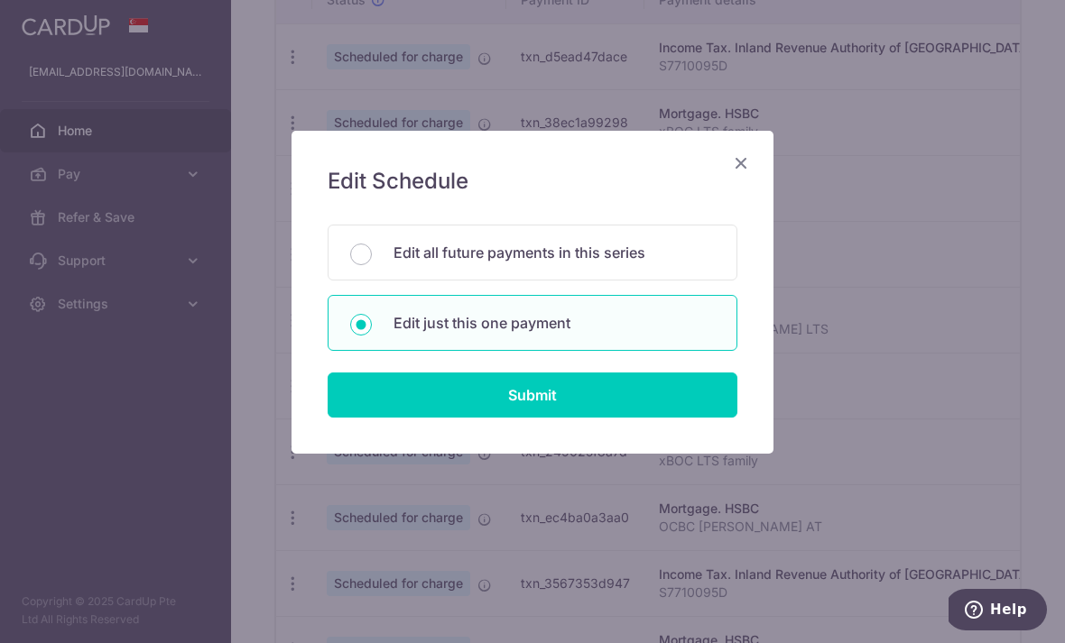
click at [632, 407] on input "Submit" at bounding box center [532, 395] width 410 height 45
radio input "true"
type input "294.72"
type input "[DATE]"
type input "xUOB Evol AT"
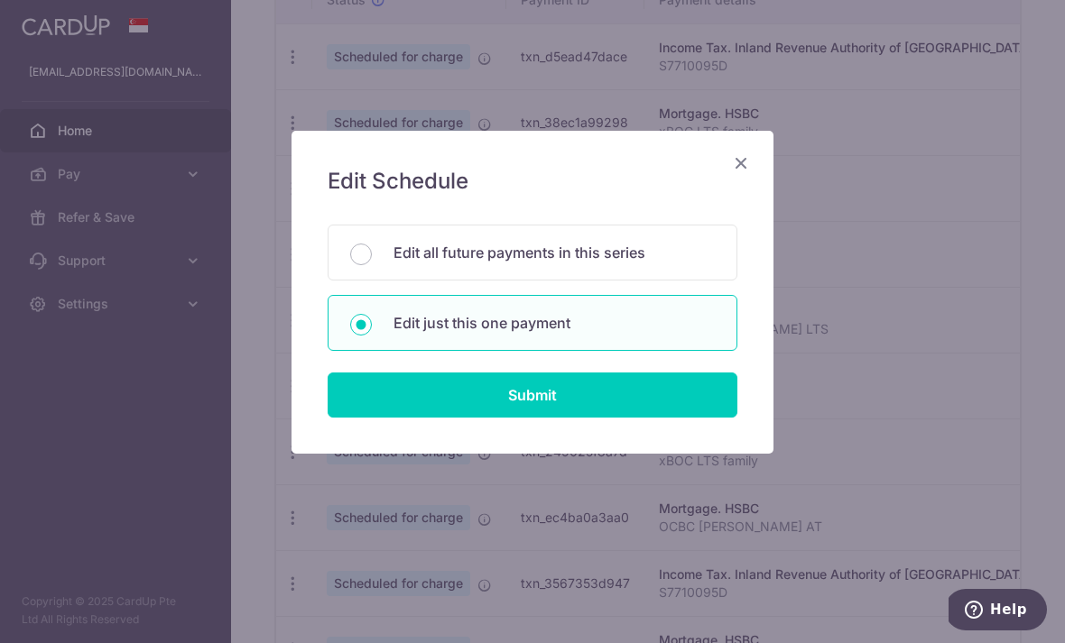
type input "GET18R"
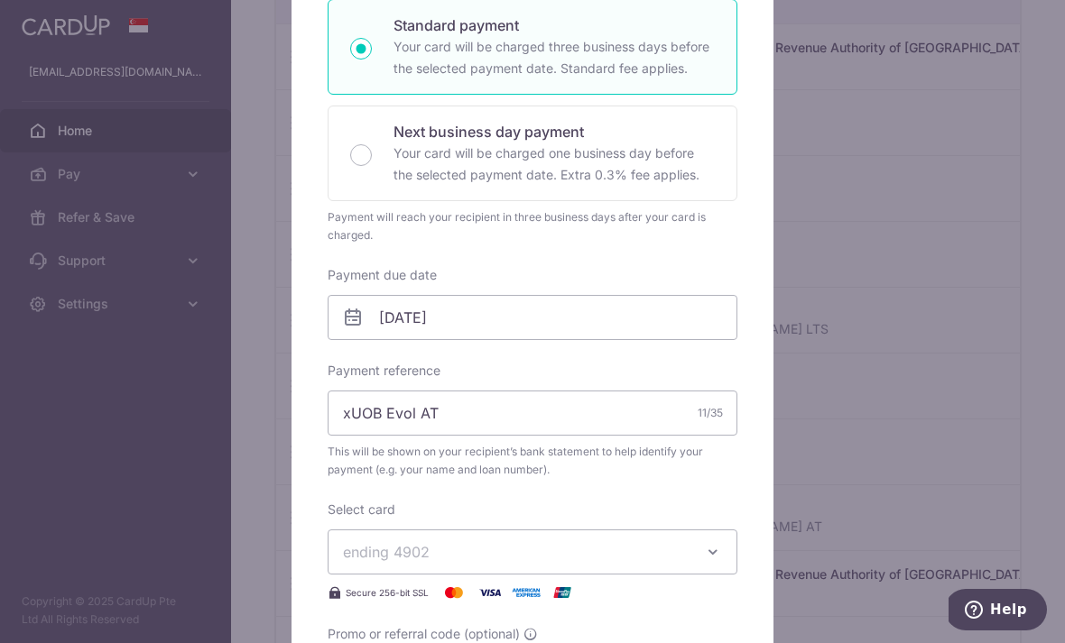
scroll to position [445, 0]
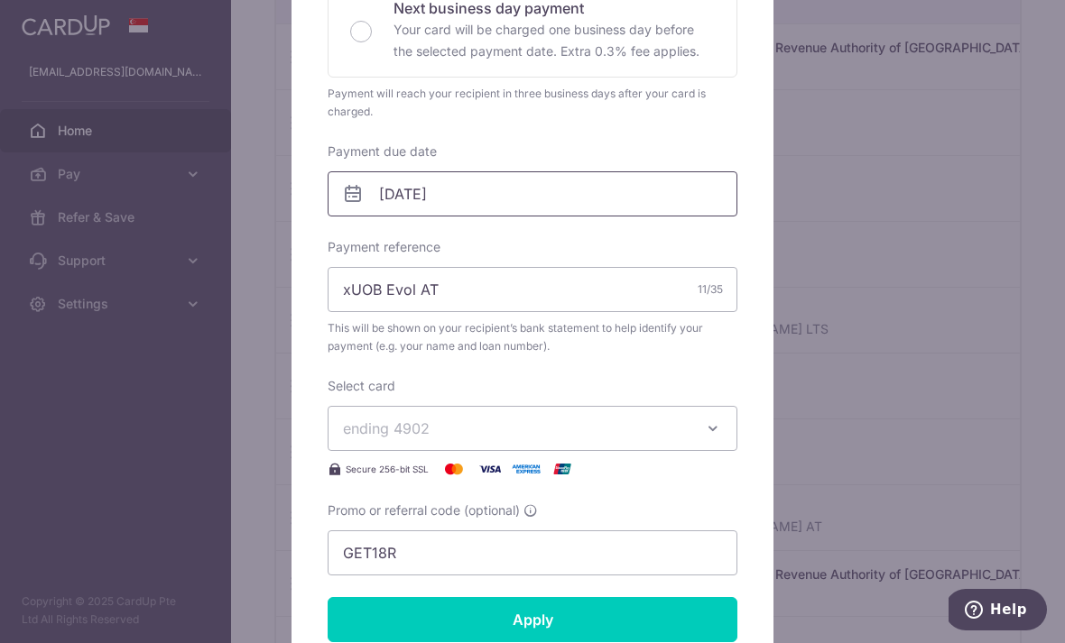
click at [683, 196] on input "[DATE]" at bounding box center [532, 193] width 410 height 45
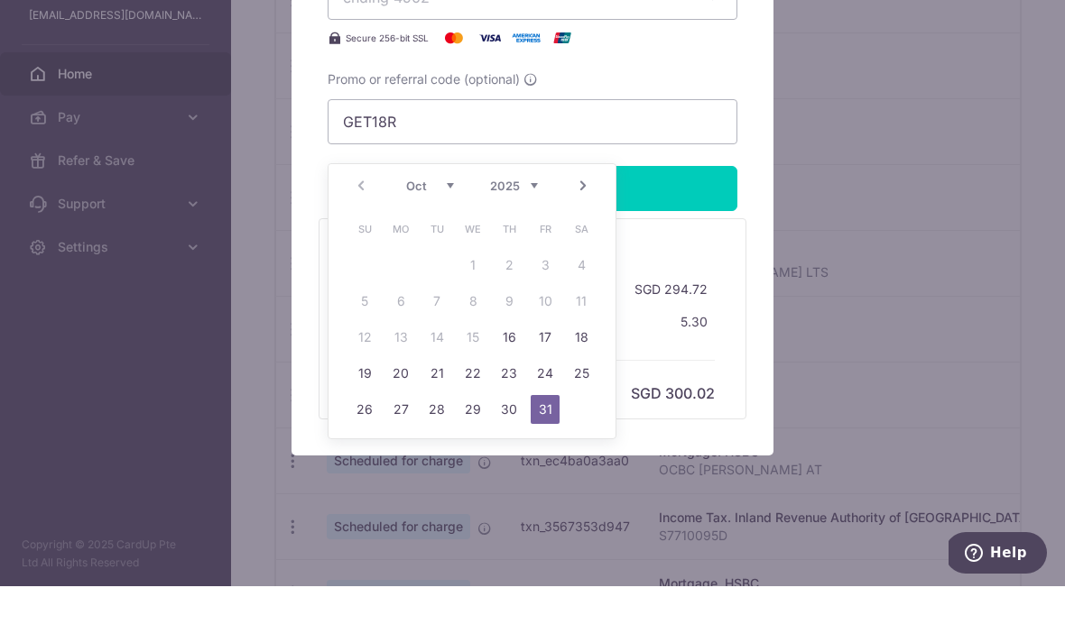
scroll to position [819, 0]
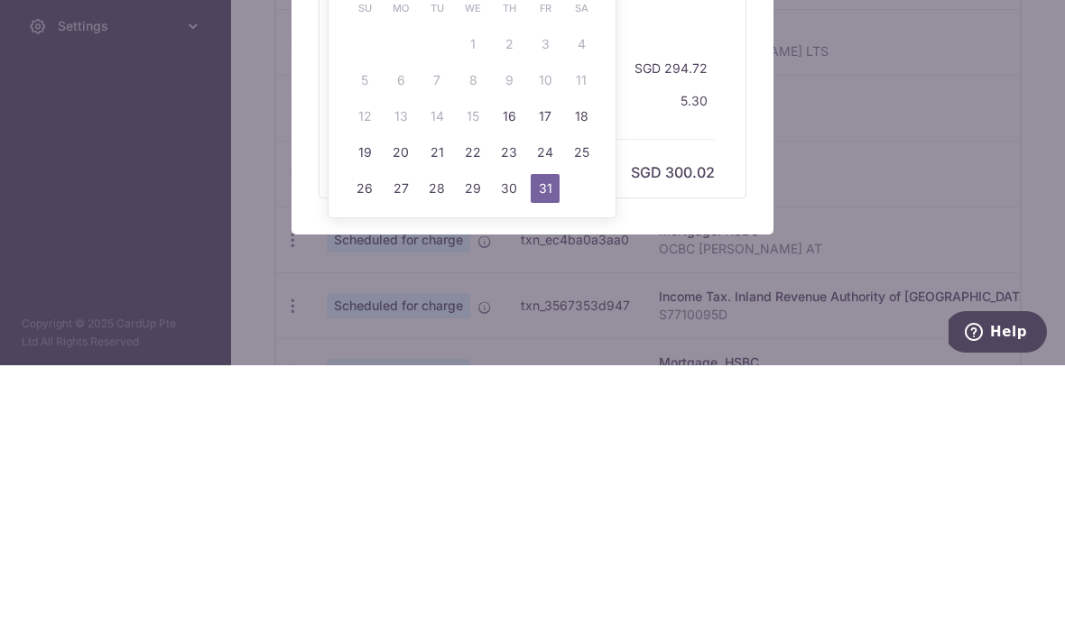
click at [516, 380] on link "16" at bounding box center [508, 394] width 29 height 29
type input "[DATE]"
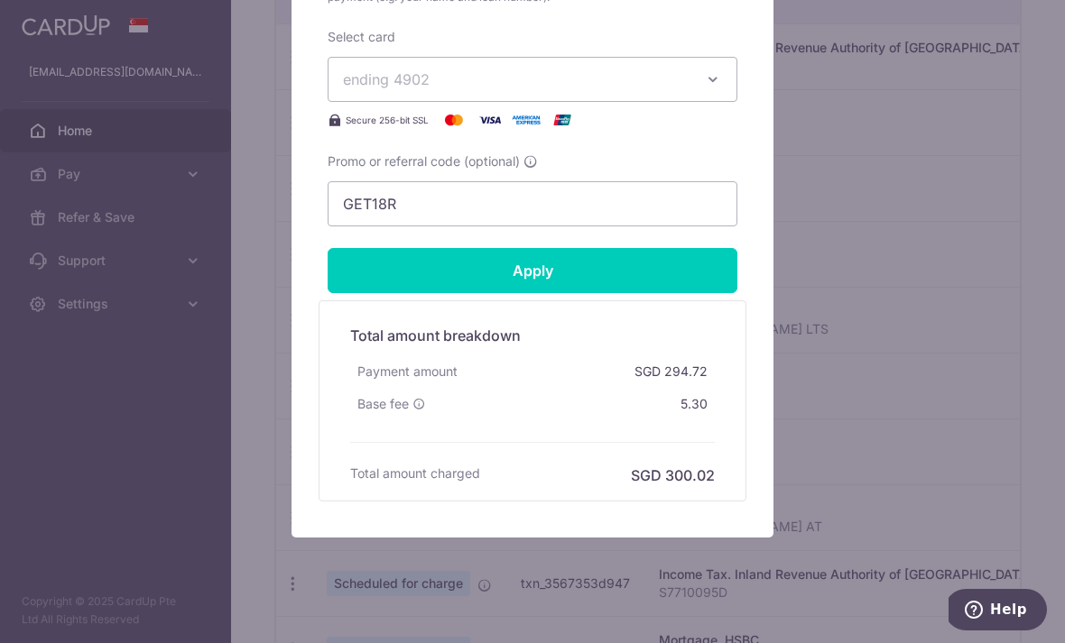
click at [660, 267] on input "Apply" at bounding box center [532, 270] width 410 height 45
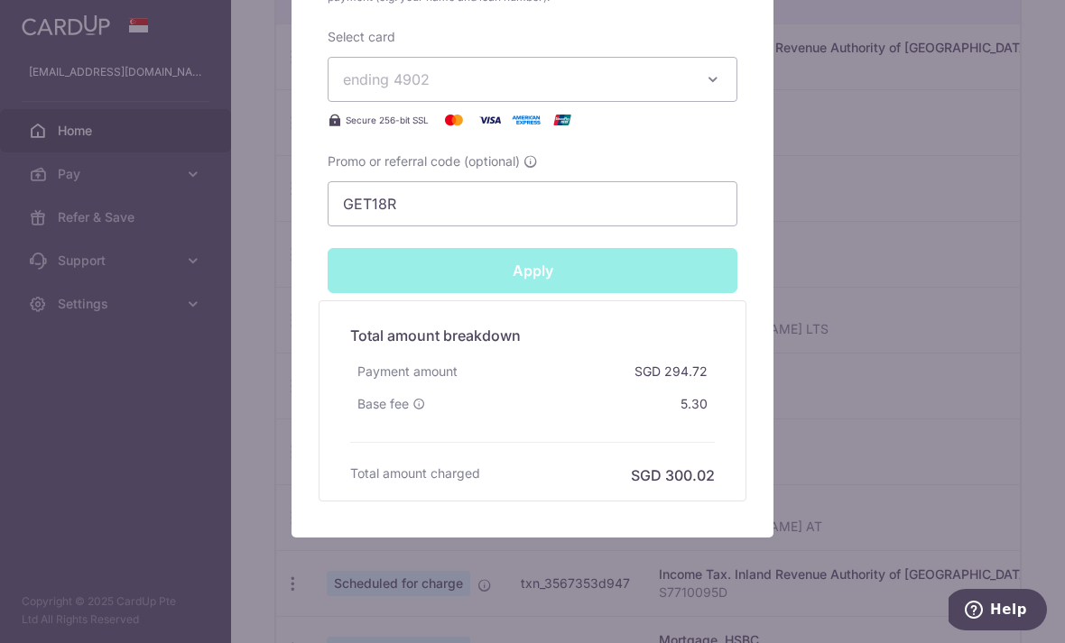
type input "Successfully Applied"
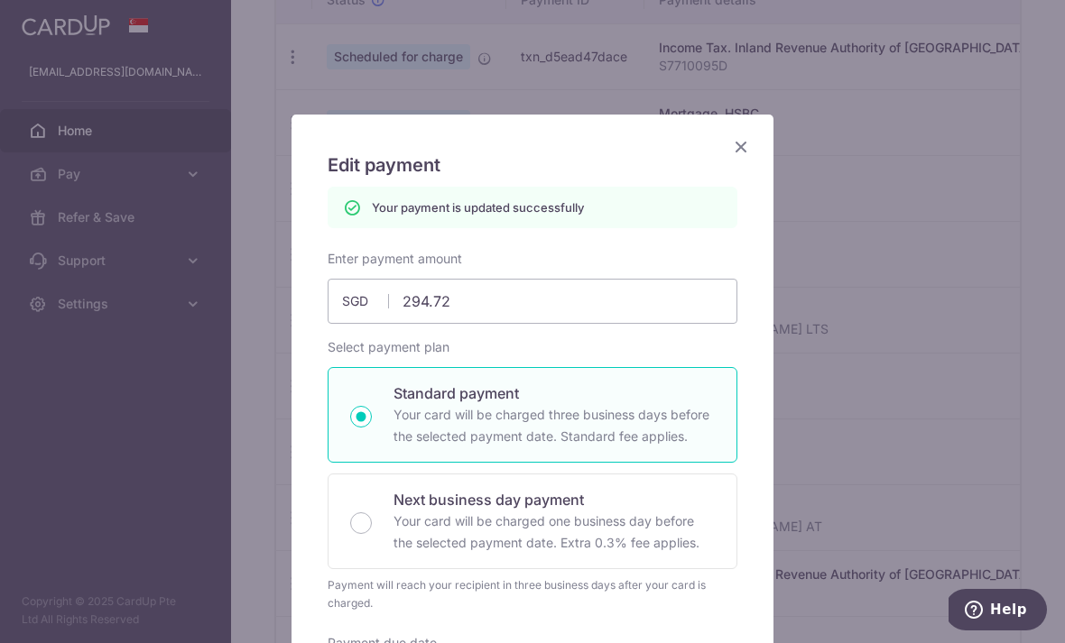
scroll to position [2, 0]
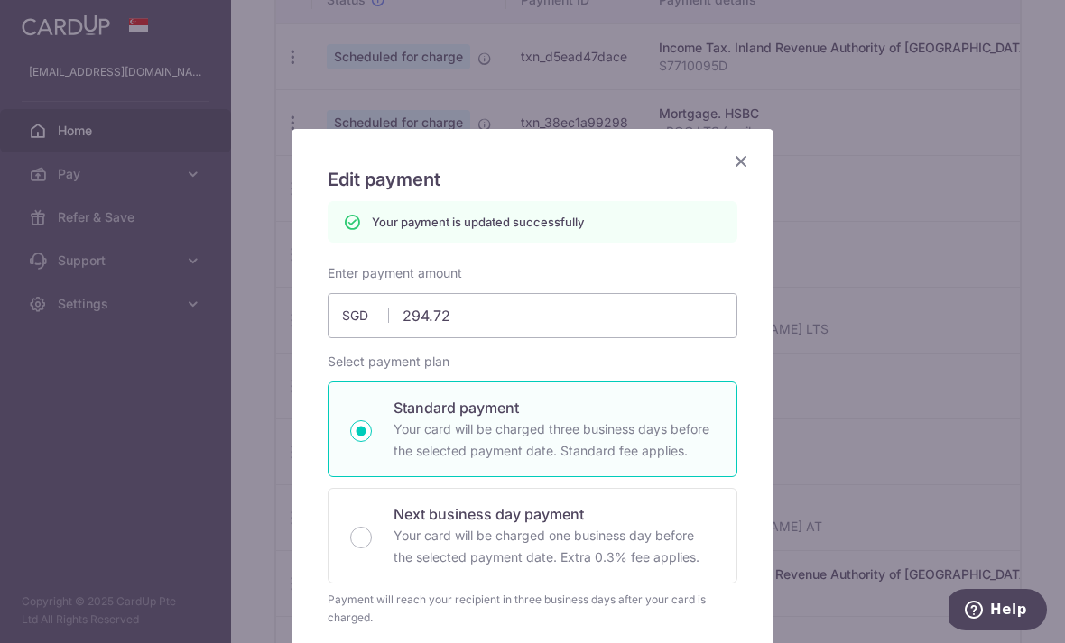
click at [749, 164] on icon "Close" at bounding box center [741, 161] width 22 height 23
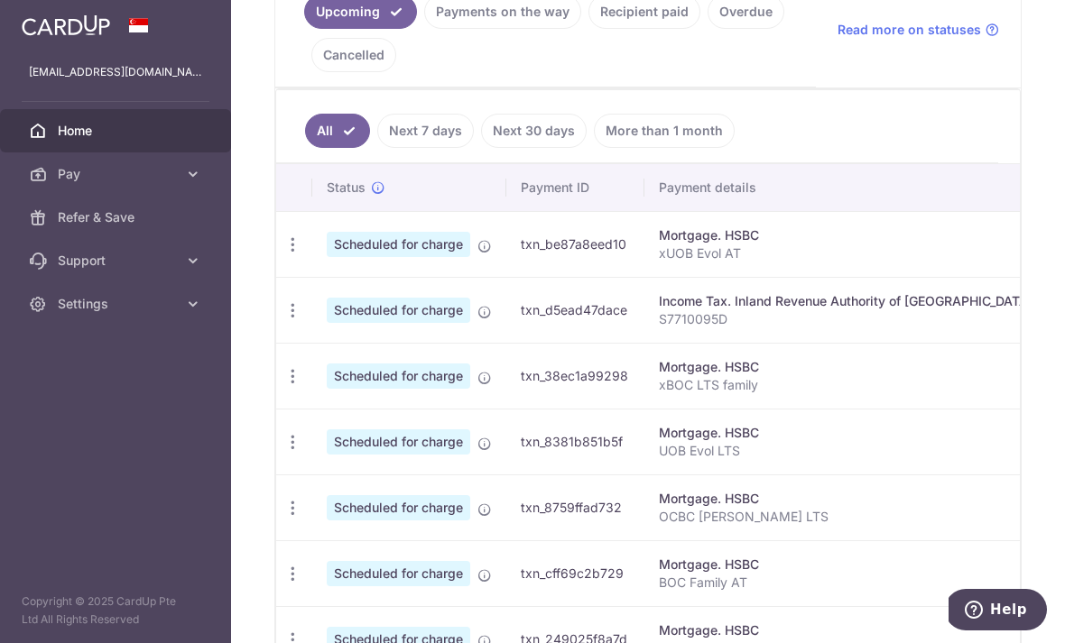
click at [283, 386] on icon "button" at bounding box center [292, 376] width 19 height 19
click at [327, 437] on span "Update payment" at bounding box center [388, 426] width 123 height 22
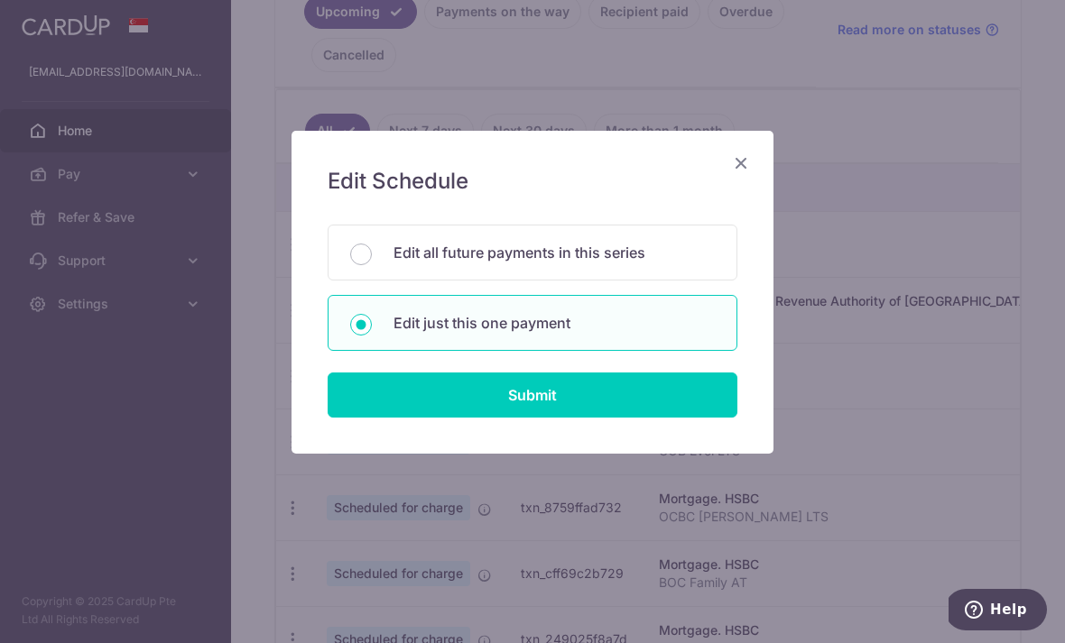
click at [649, 395] on input "Submit" at bounding box center [532, 395] width 410 height 45
radio input "true"
type input "818.61"
type input "[DATE]"
type input "xBOC LTS family"
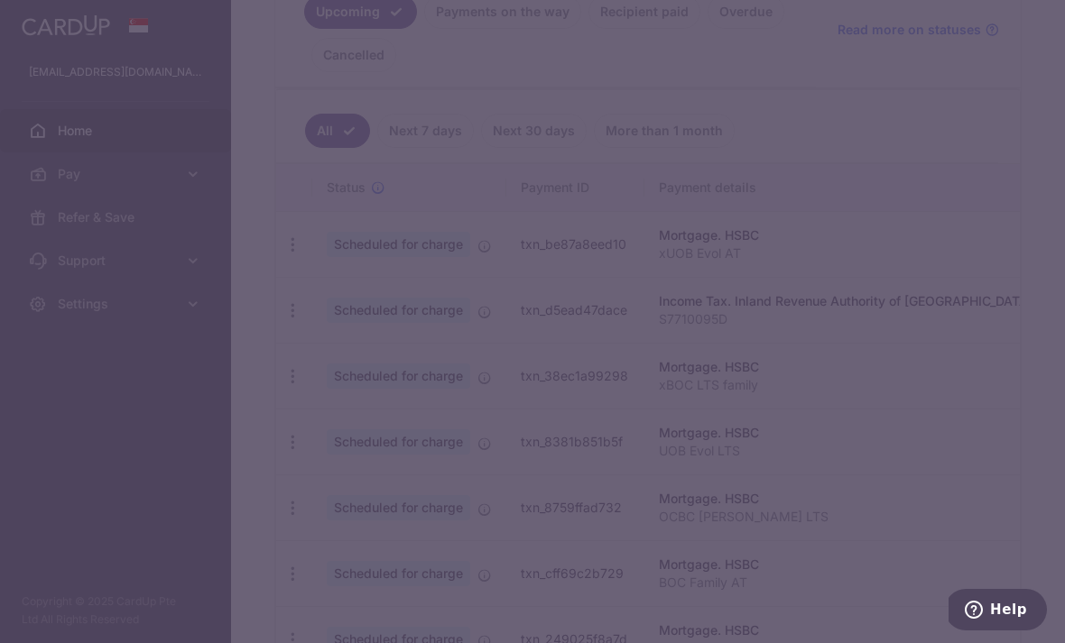
type input "GET18R"
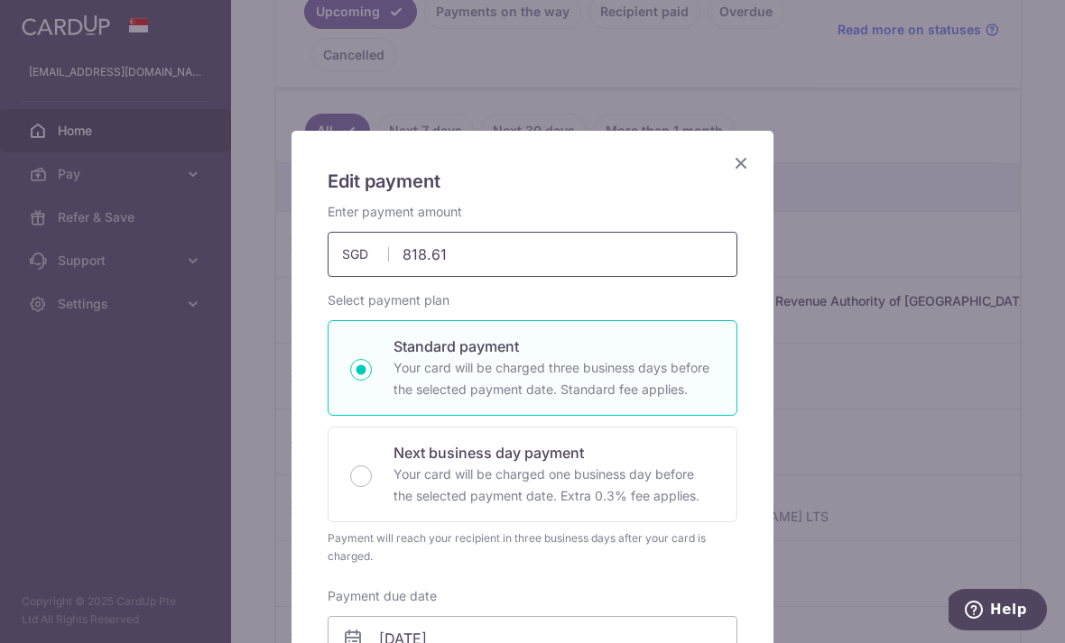
click at [652, 242] on input "818.61" at bounding box center [532, 254] width 410 height 45
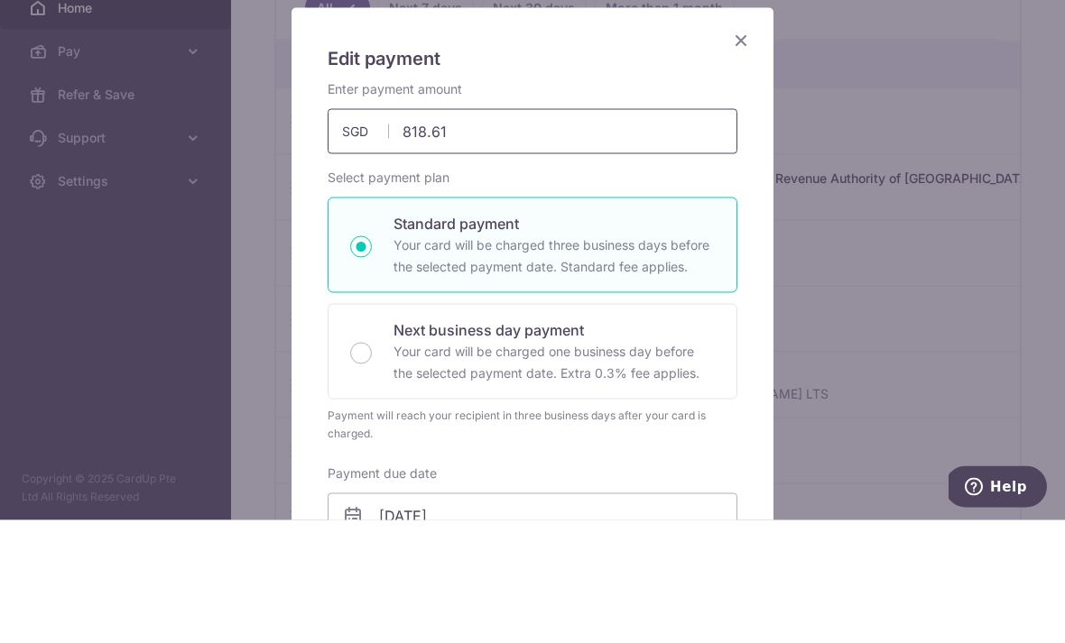
click at [552, 232] on input "818.61" at bounding box center [532, 254] width 410 height 45
type input "818.62"
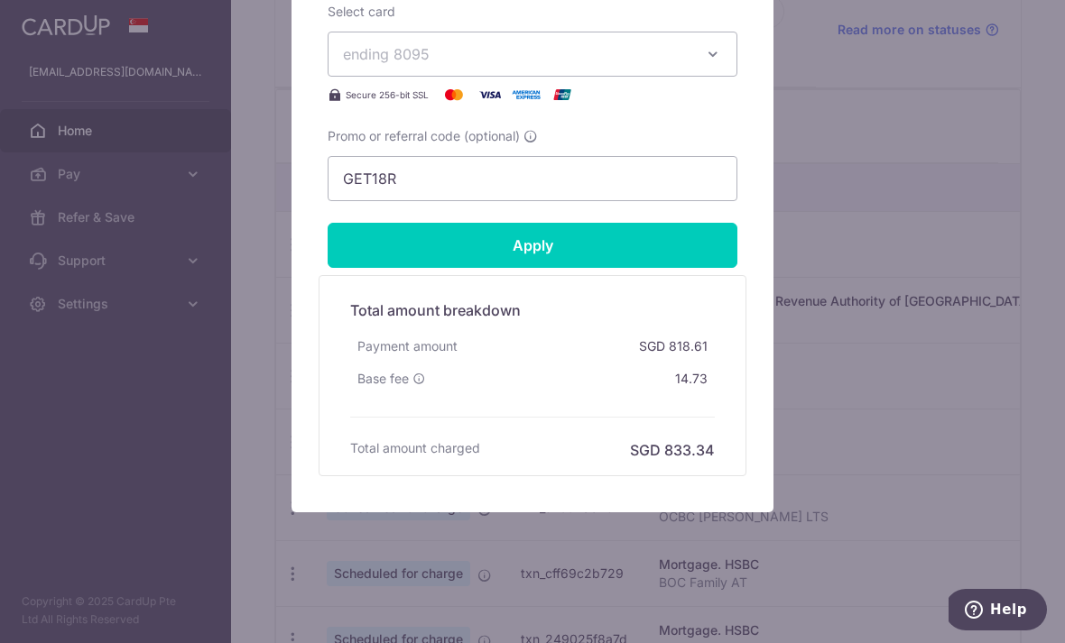
scroll to position [819, 0]
click at [674, 226] on input "Apply" at bounding box center [532, 245] width 410 height 45
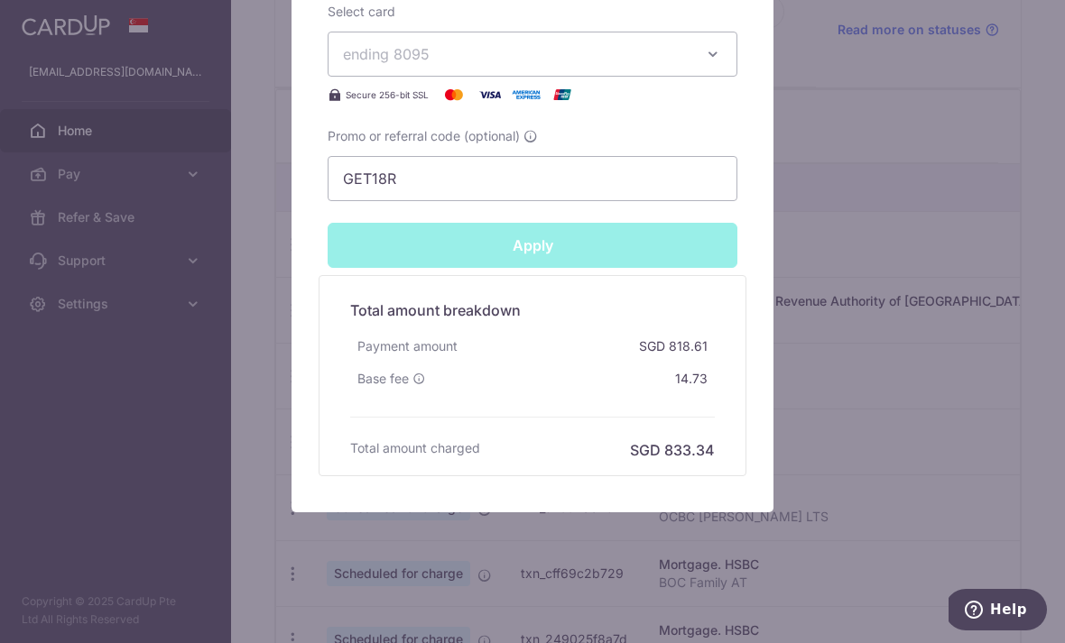
type input "Successfully Applied"
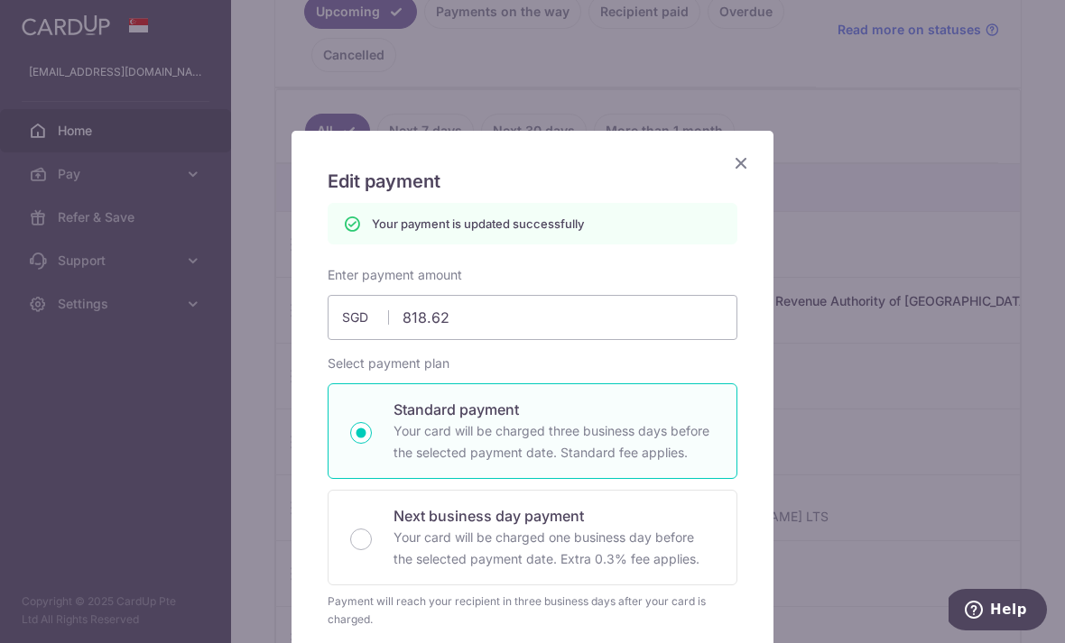
scroll to position [0, 0]
click at [617, 310] on input "818.62" at bounding box center [532, 317] width 410 height 45
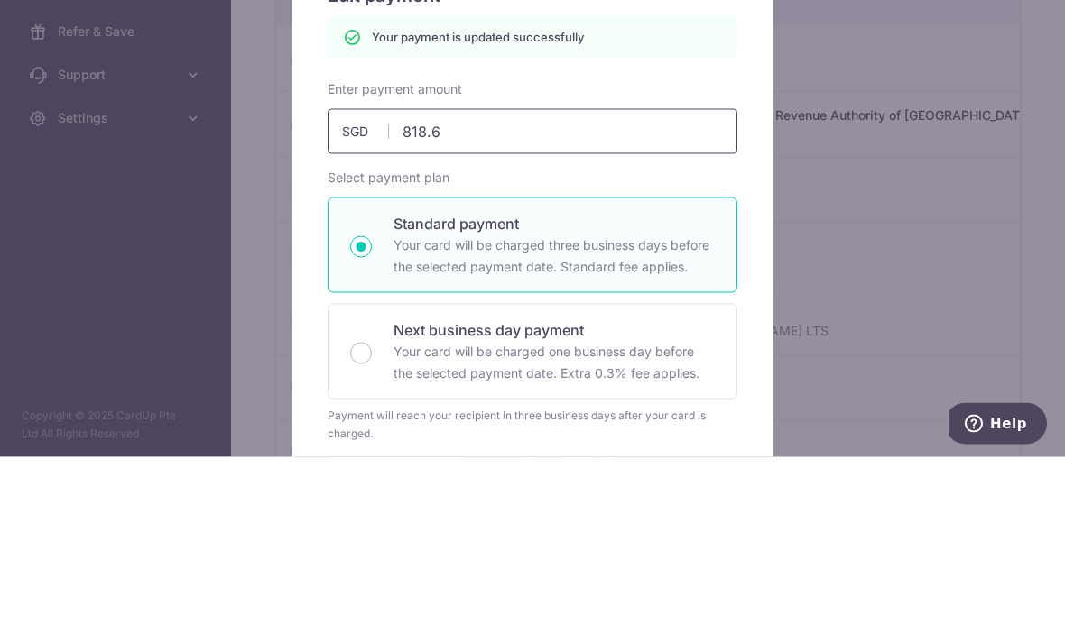
type input "818.61"
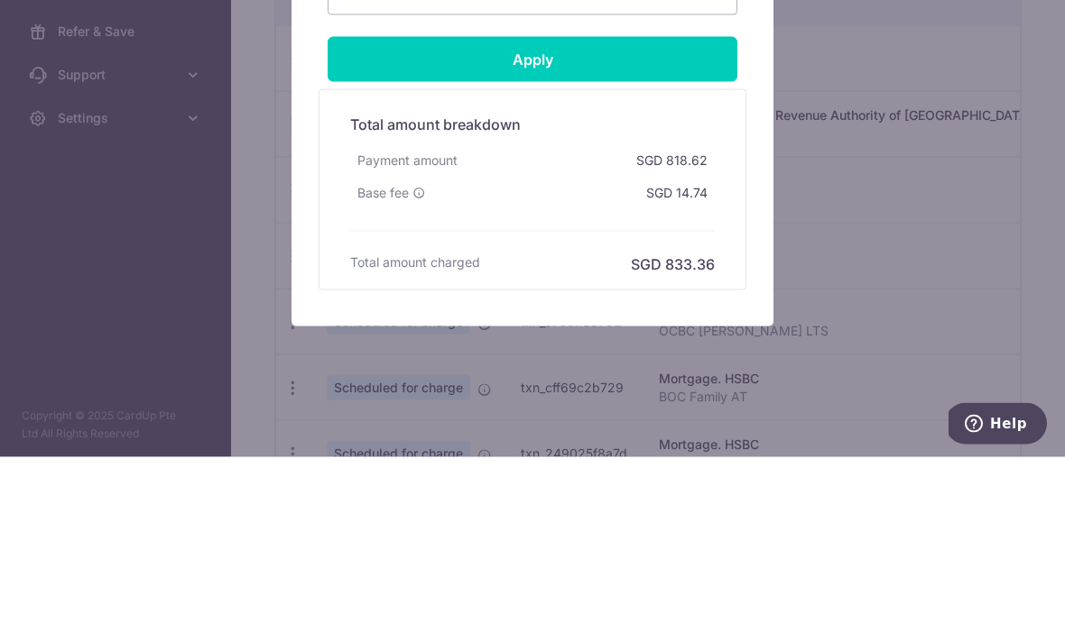
scroll to position [819, 0]
click at [669, 223] on input "Apply" at bounding box center [532, 245] width 410 height 45
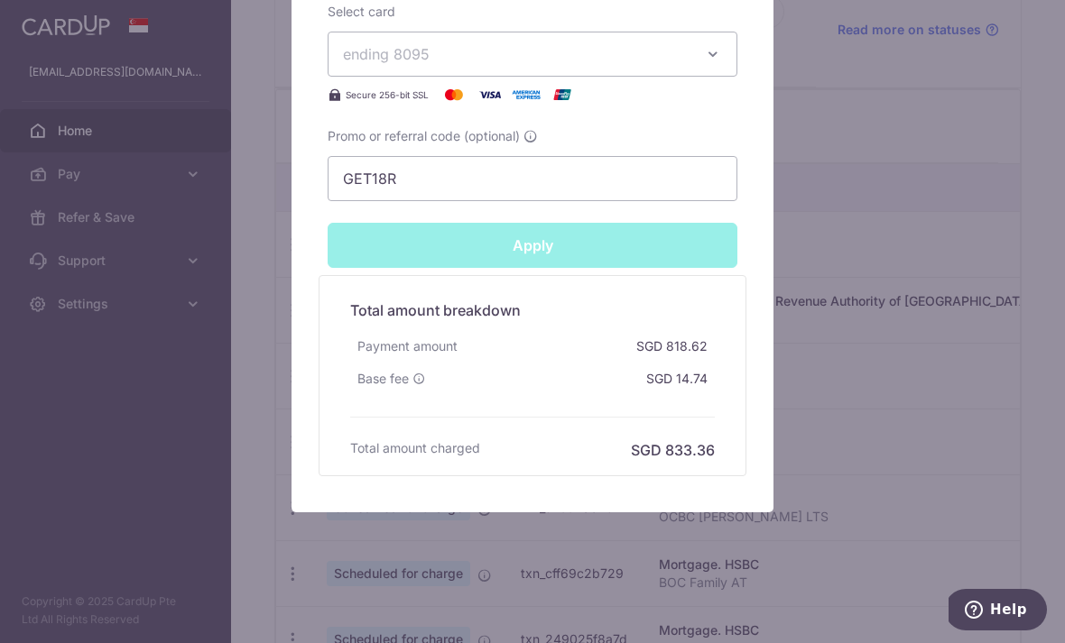
type input "Successfully Applied"
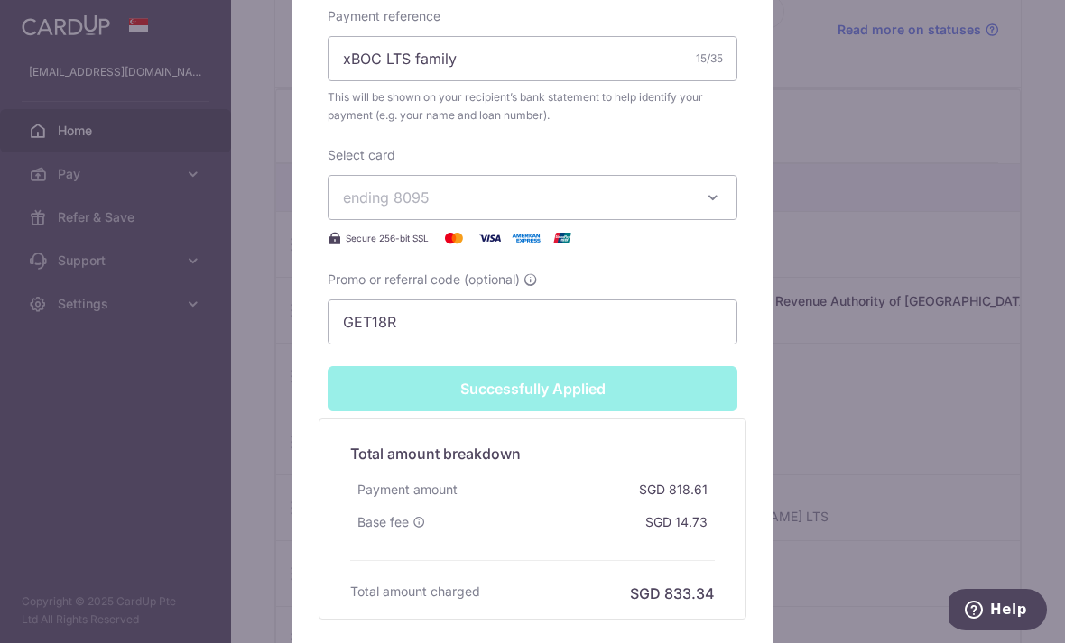
scroll to position [756, 0]
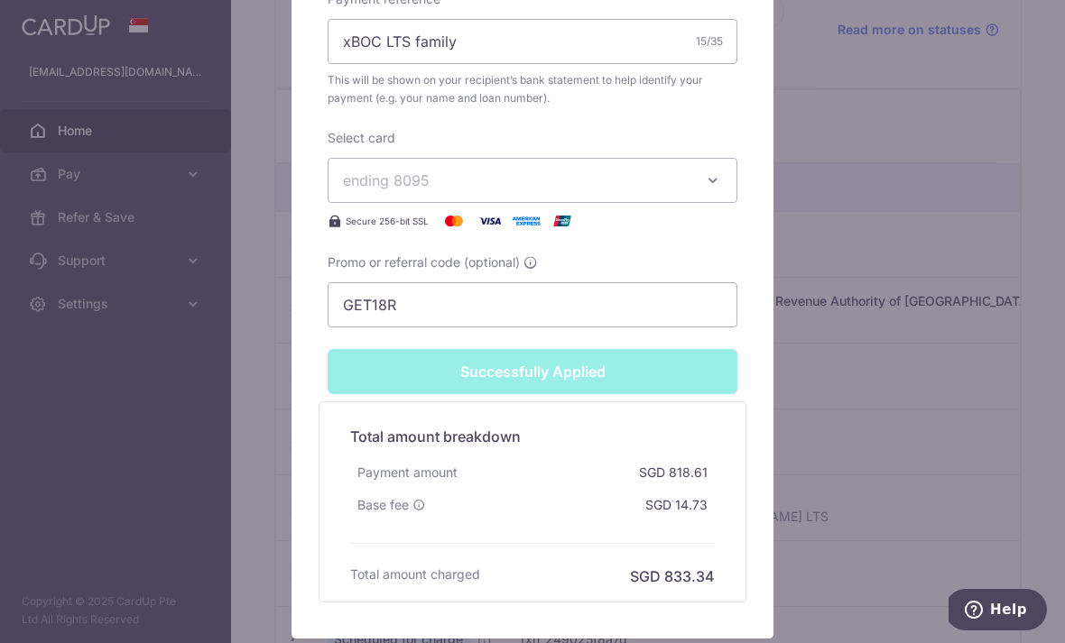
click at [860, 149] on div "Edit payment By clicking apply, you will make changes to all payments to HSBC s…" at bounding box center [532, 321] width 1065 height 643
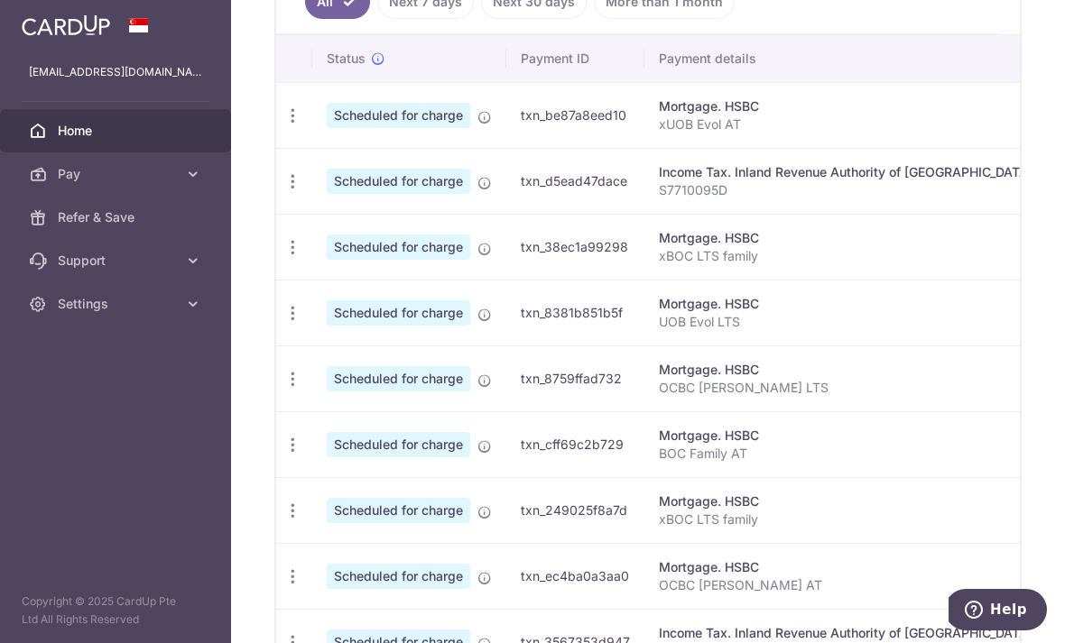
click at [283, 323] on icon "button" at bounding box center [292, 313] width 19 height 19
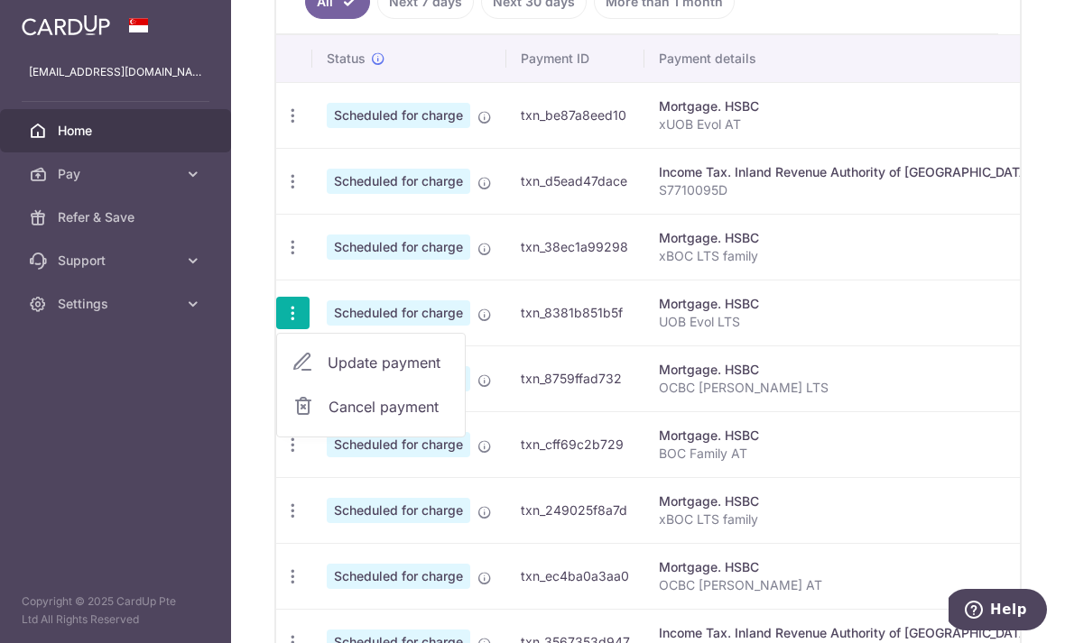
click at [327, 374] on span "Update payment" at bounding box center [388, 363] width 123 height 22
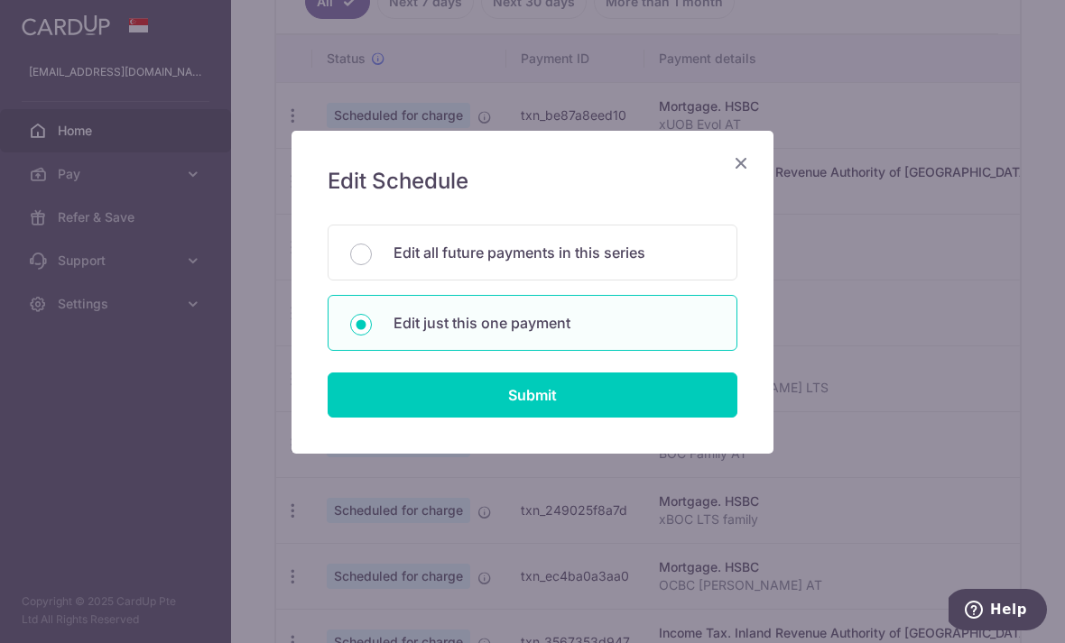
click at [641, 398] on input "Submit" at bounding box center [532, 395] width 410 height 45
radio input "true"
type input "294.72"
type input "[DATE]"
type input "UOB Evol LTS"
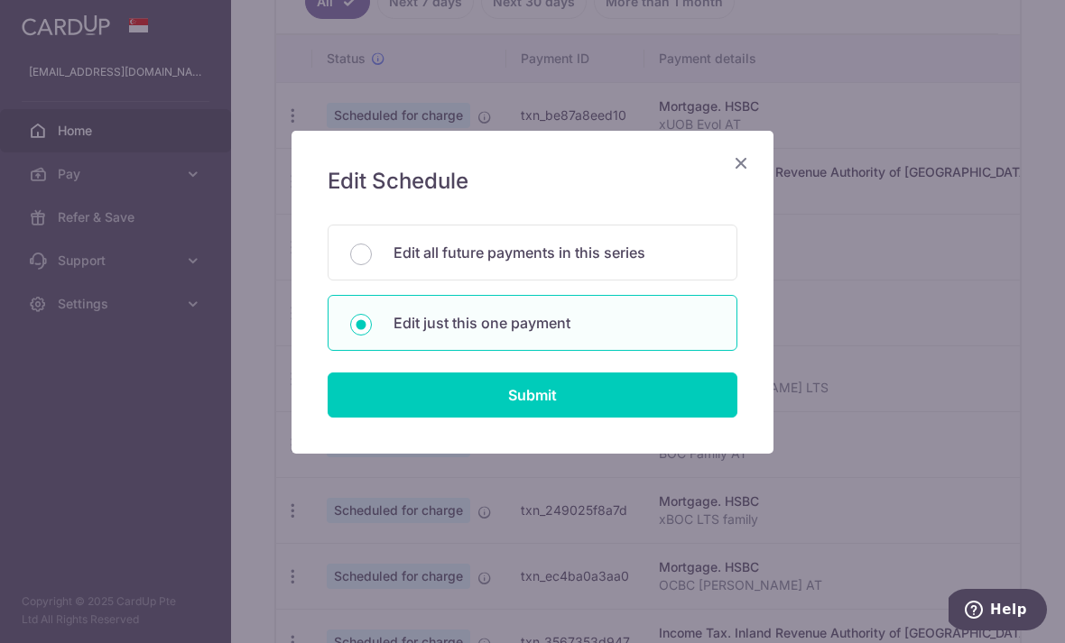
type input "GET18R"
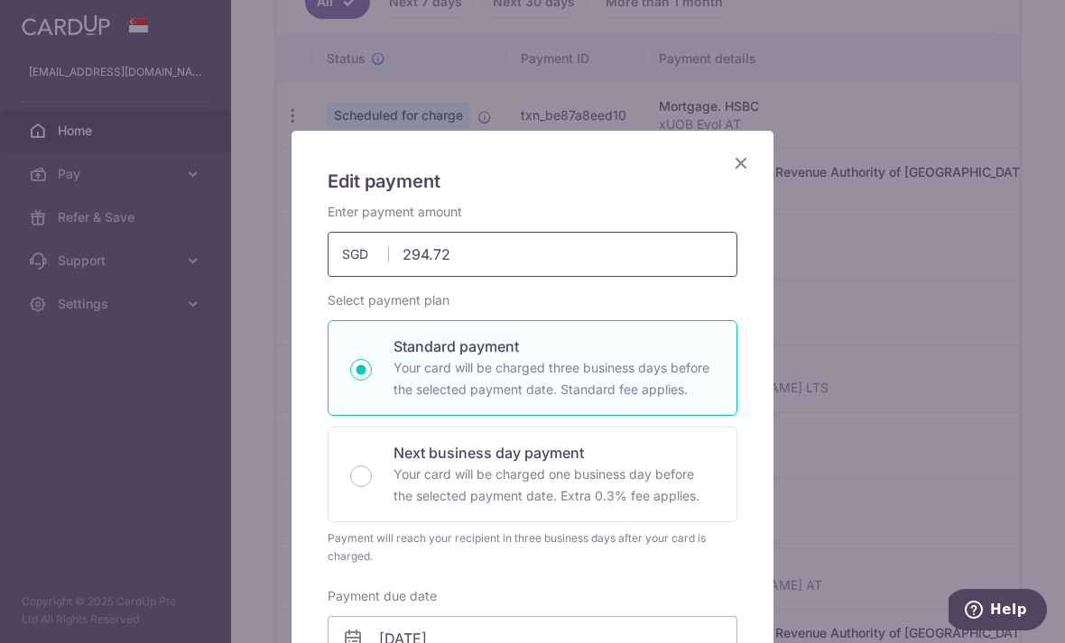
click at [643, 254] on input "294.72" at bounding box center [532, 254] width 410 height 45
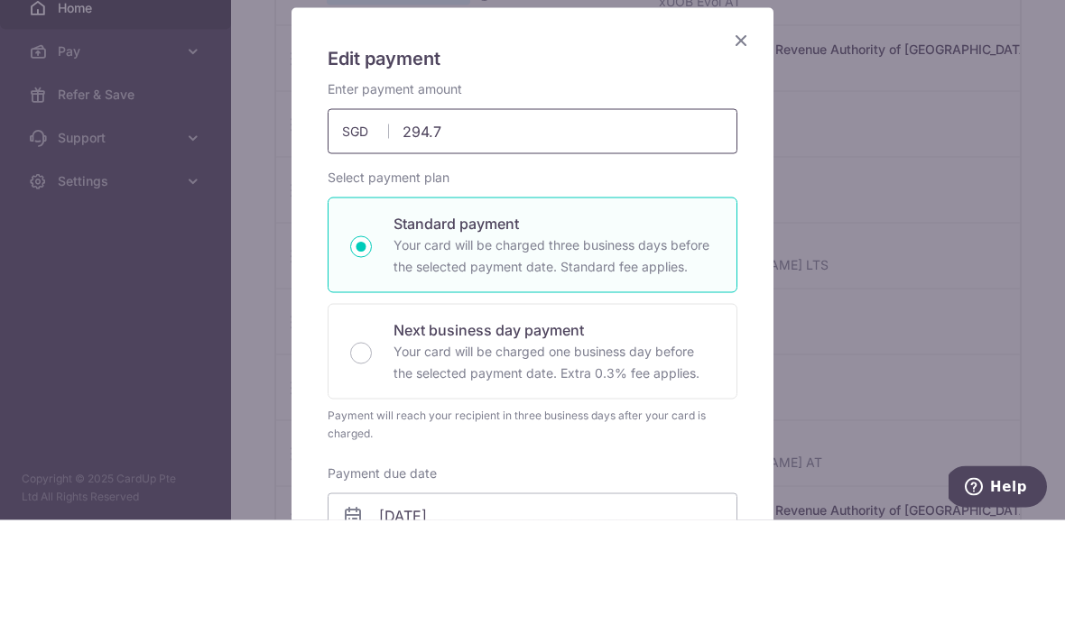
type input "294.73"
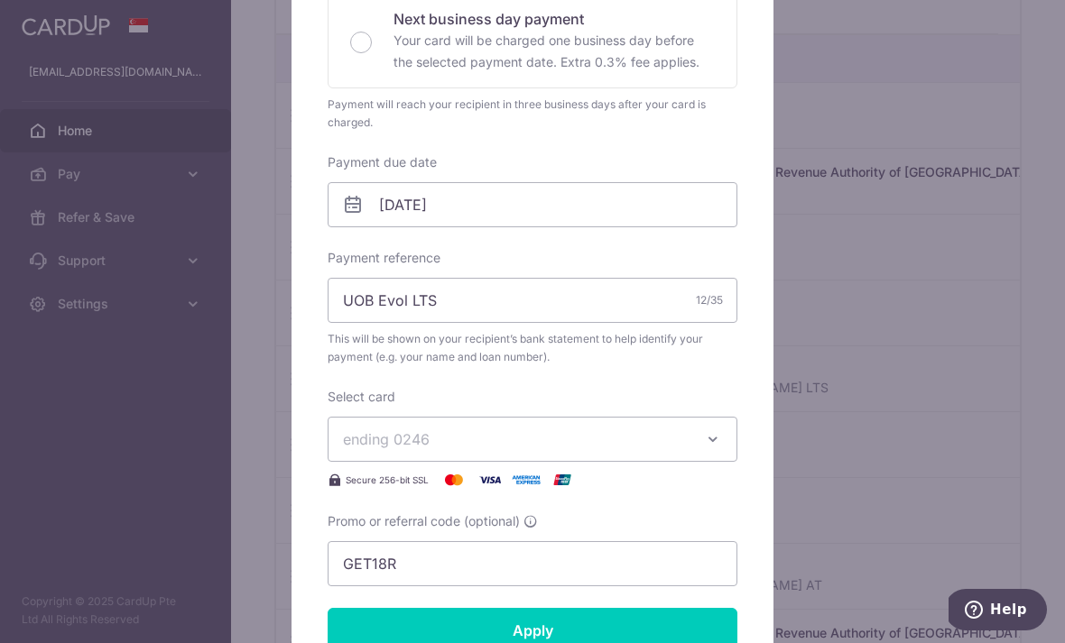
scroll to position [471, 0]
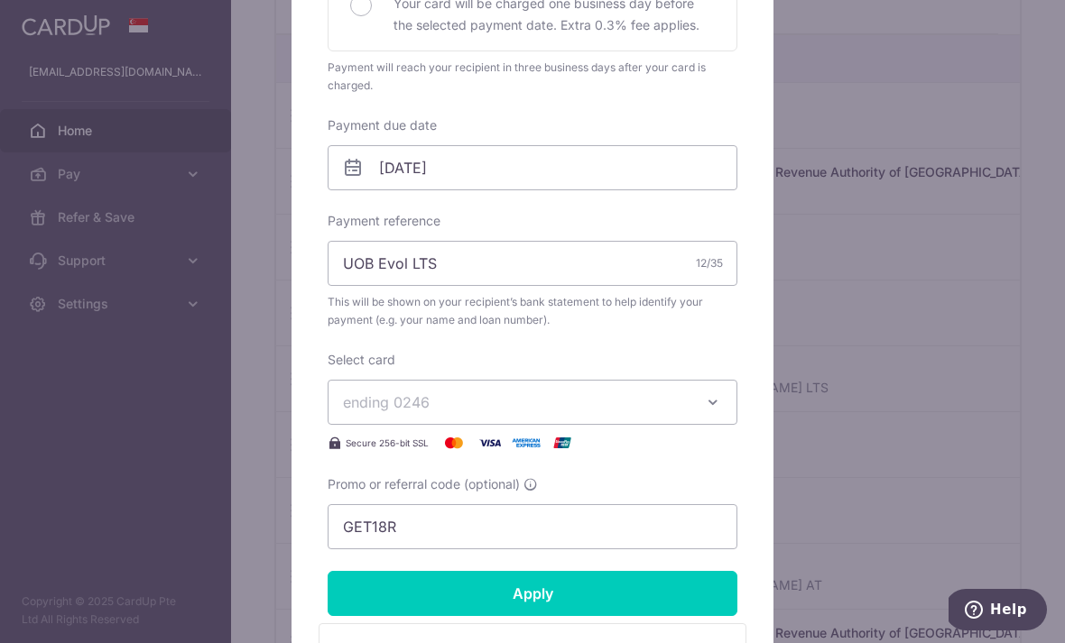
click at [629, 582] on input "Apply" at bounding box center [532, 593] width 410 height 45
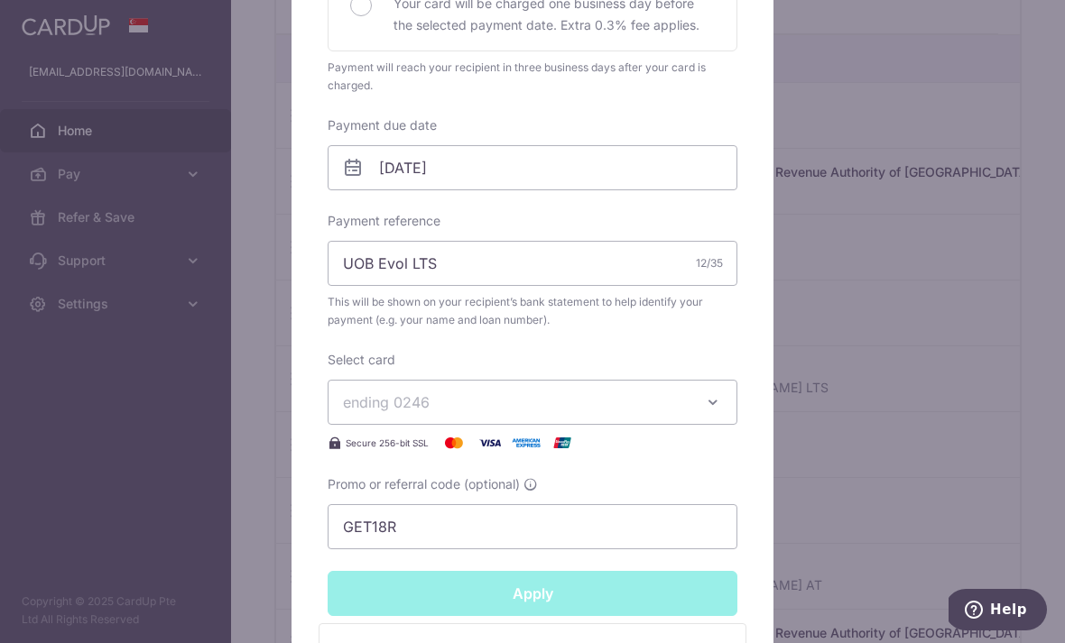
type input "Successfully Applied"
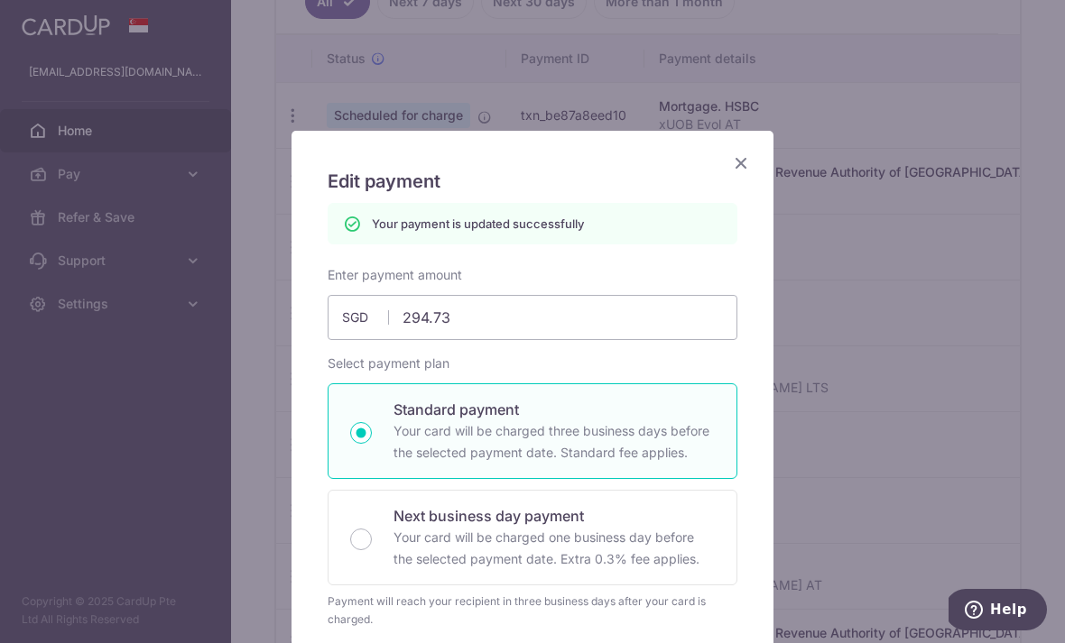
scroll to position [0, 0]
click at [632, 318] on input "294.73" at bounding box center [532, 317] width 410 height 45
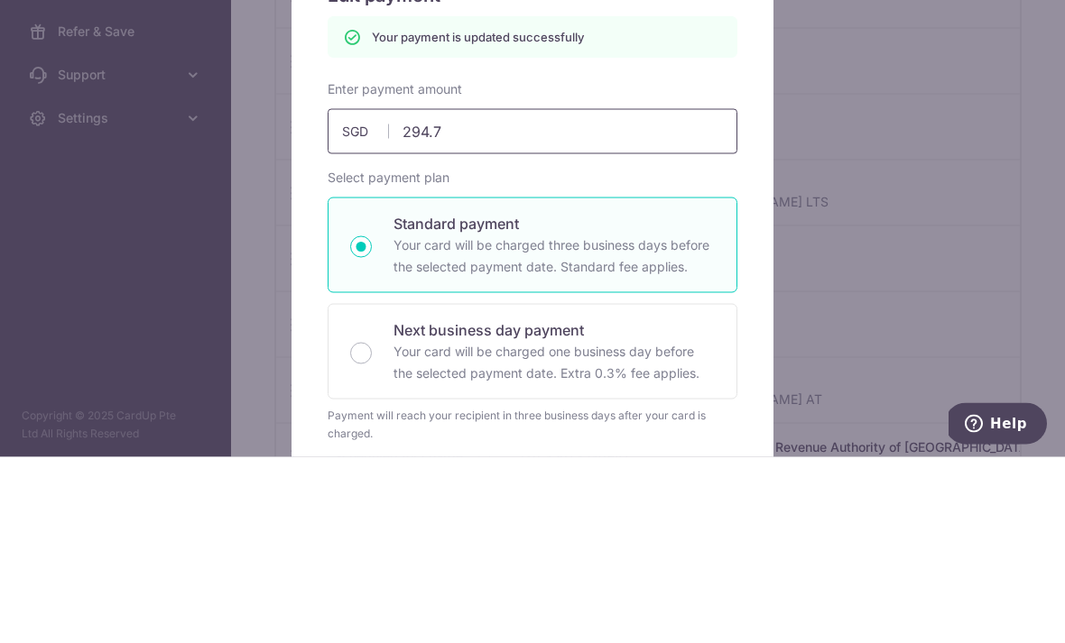
type input "294.72"
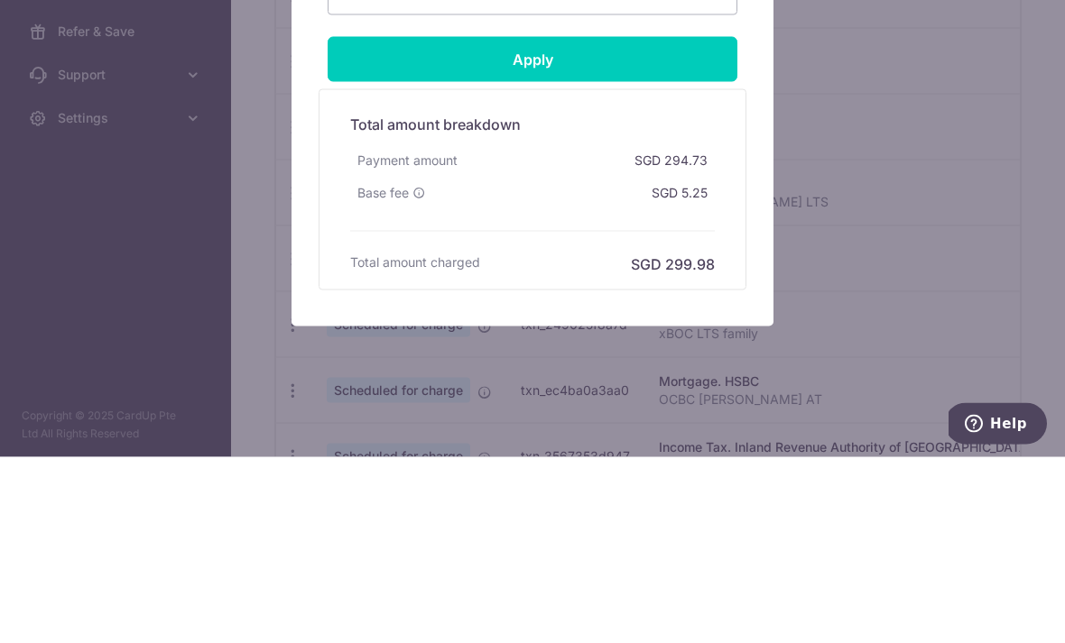
scroll to position [819, 0]
click at [637, 223] on input "Apply" at bounding box center [532, 245] width 410 height 45
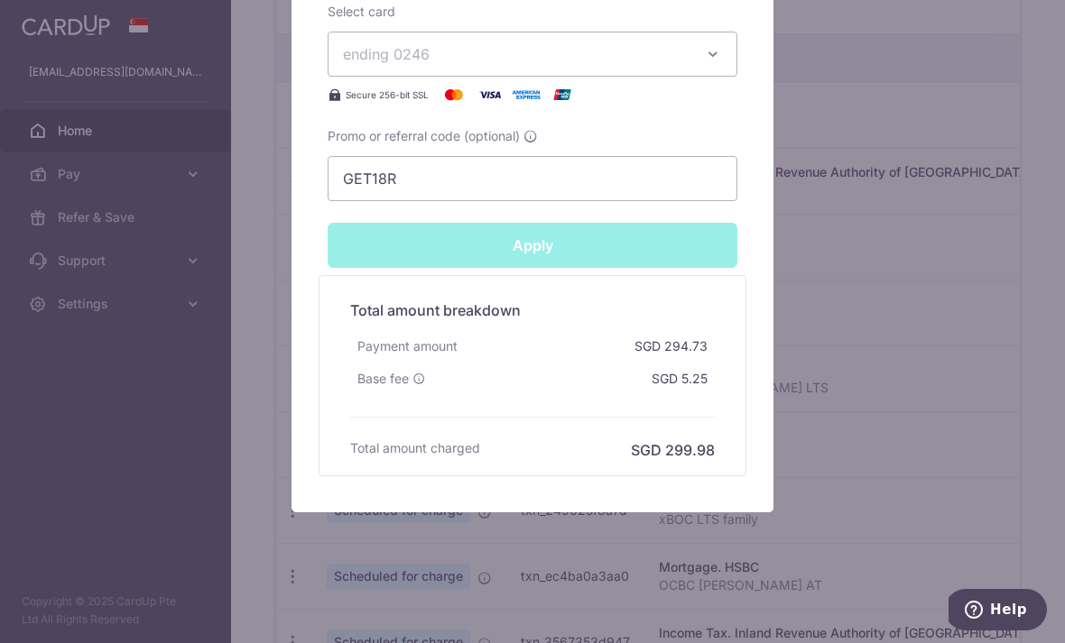
type input "Successfully Applied"
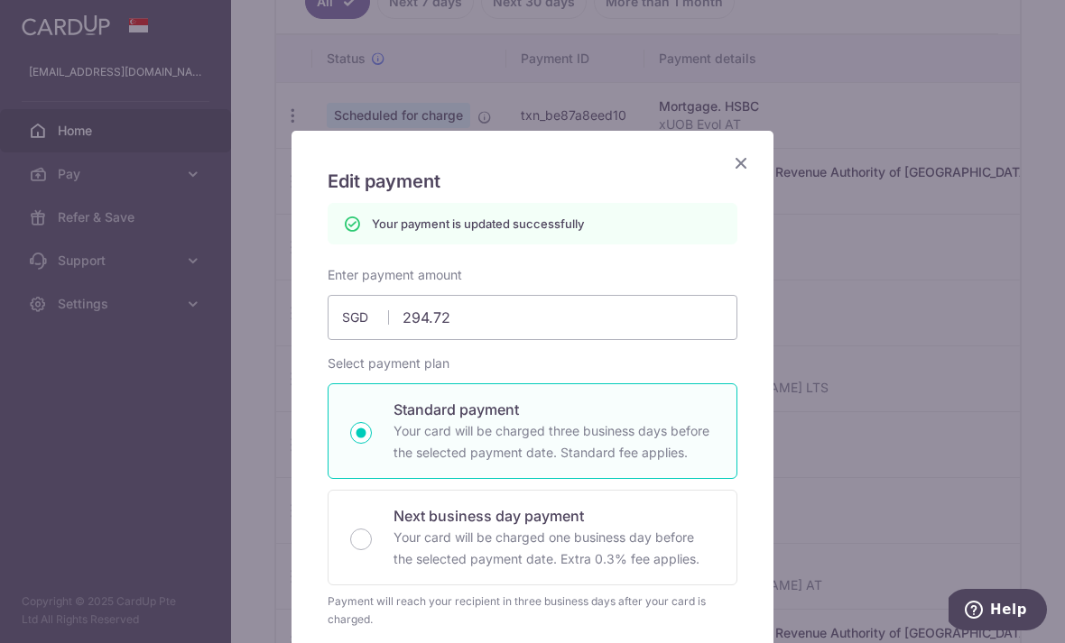
scroll to position [-1, 0]
click at [609, 328] on input "294.72" at bounding box center [532, 317] width 410 height 45
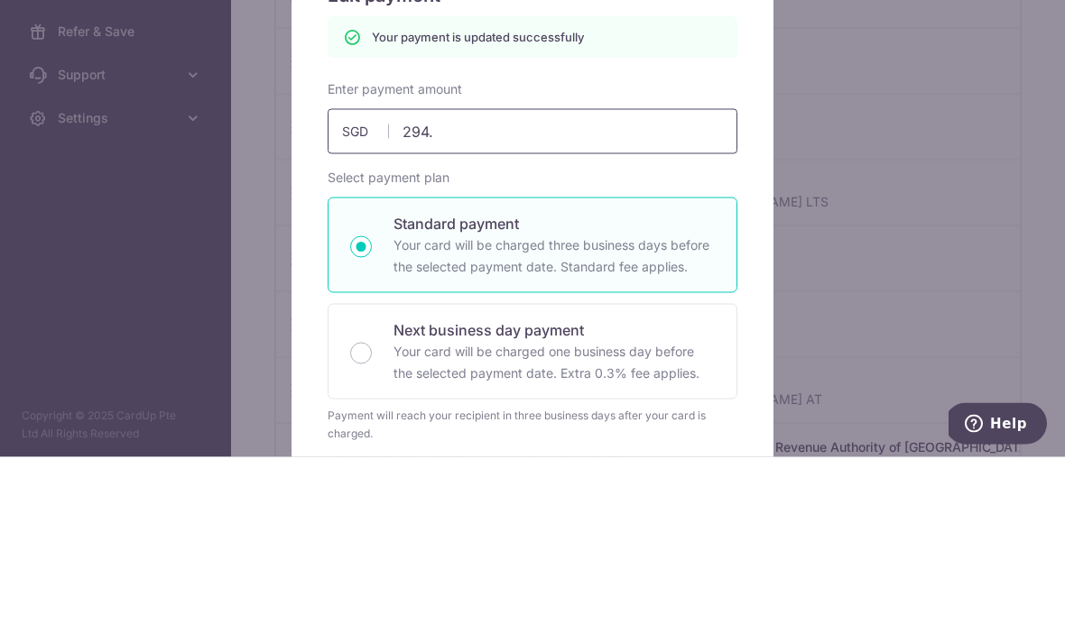
type input "294.8"
type input "Apply"
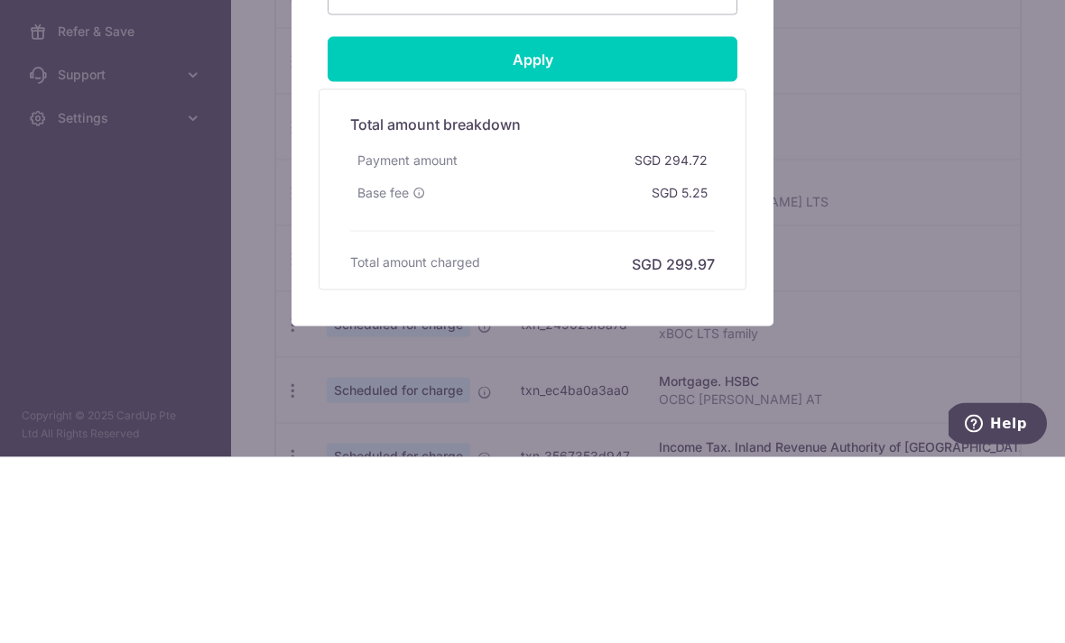
scroll to position [819, 0]
click at [657, 223] on input "Apply" at bounding box center [532, 245] width 410 height 45
type input "294.80"
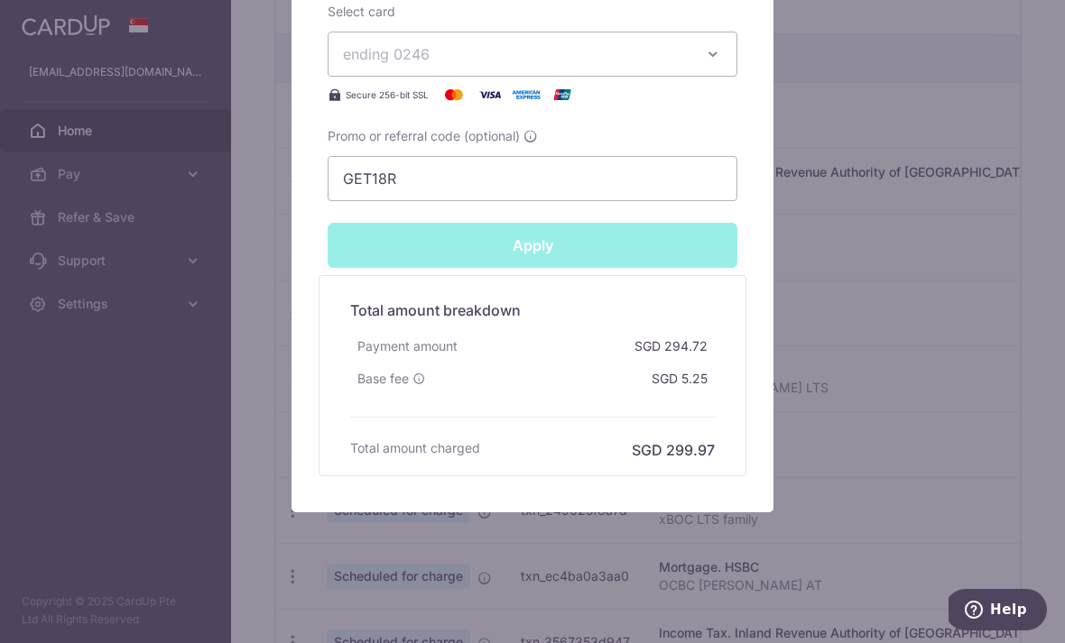
type input "Successfully Applied"
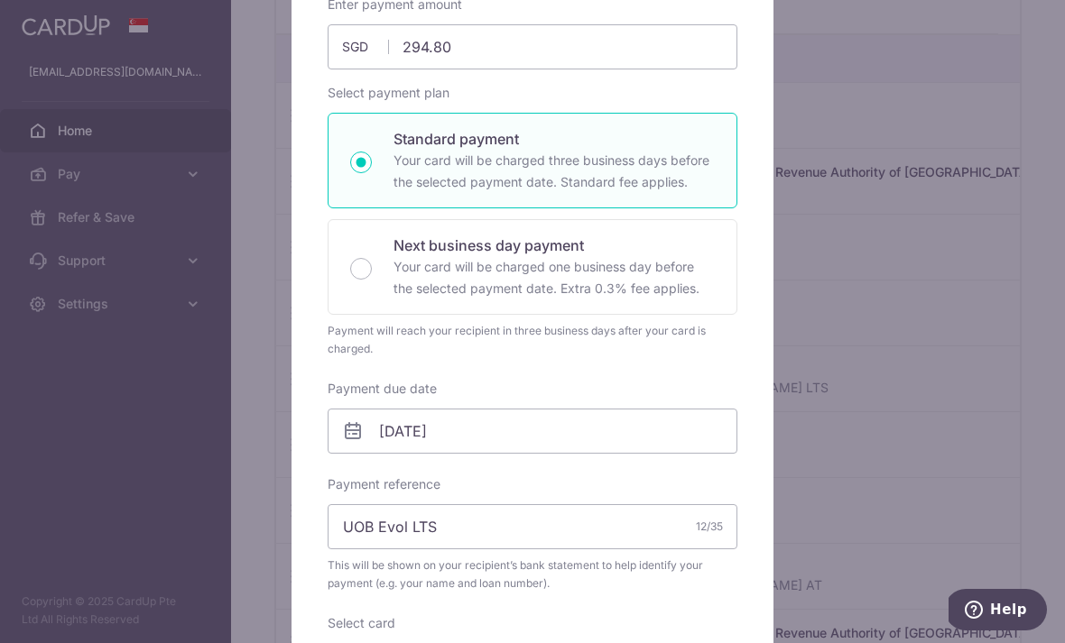
scroll to position [226, 0]
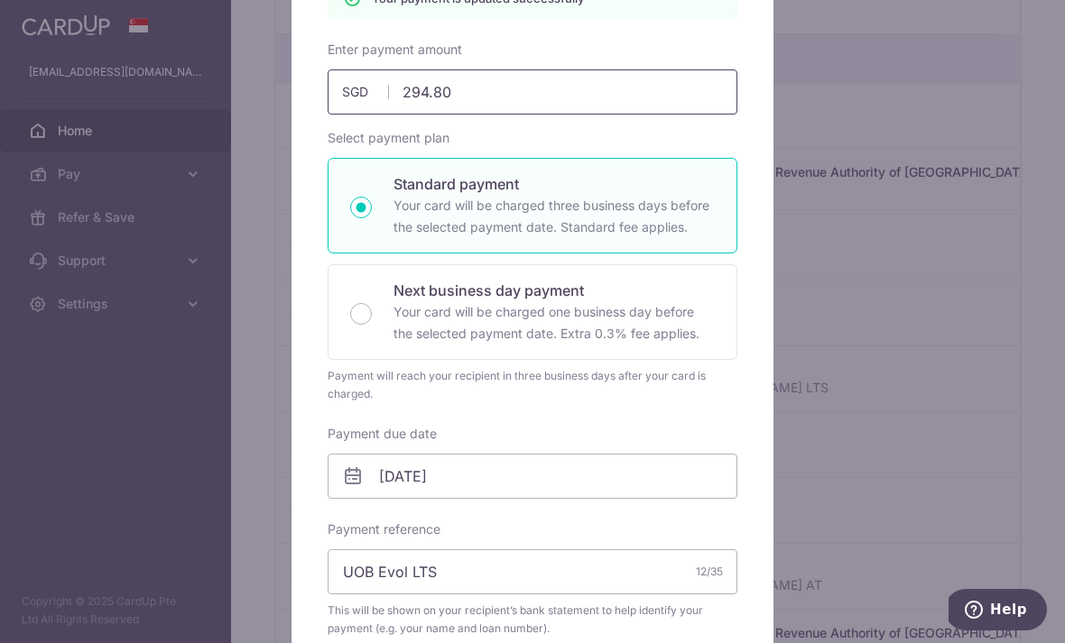
click at [659, 100] on input "294.80" at bounding box center [532, 91] width 410 height 45
type input "294.85"
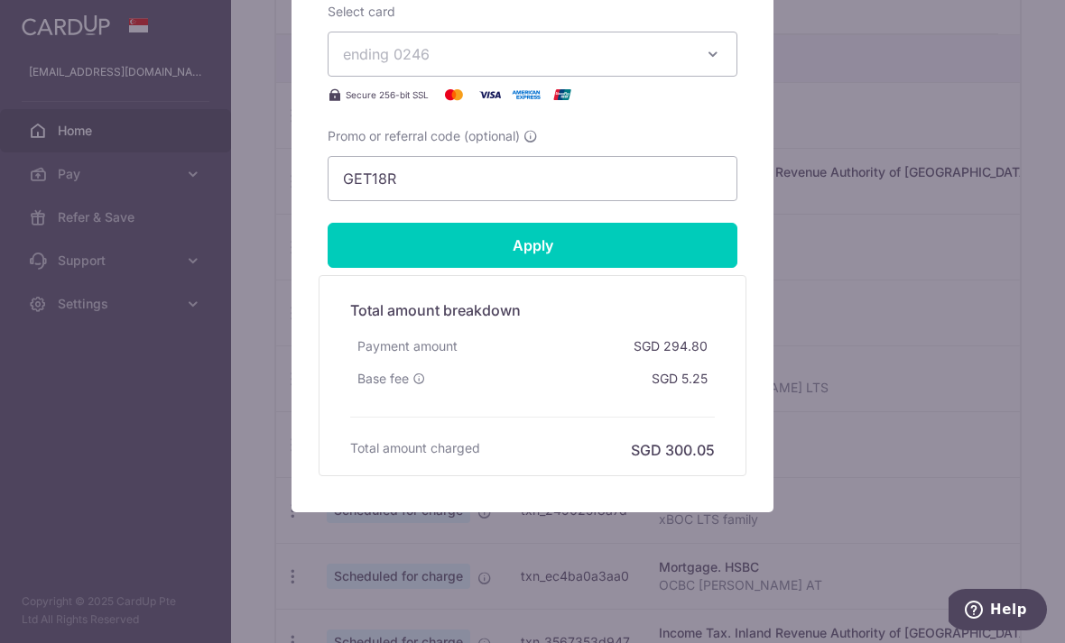
scroll to position [819, 0]
click at [648, 239] on input "Apply" at bounding box center [532, 245] width 410 height 45
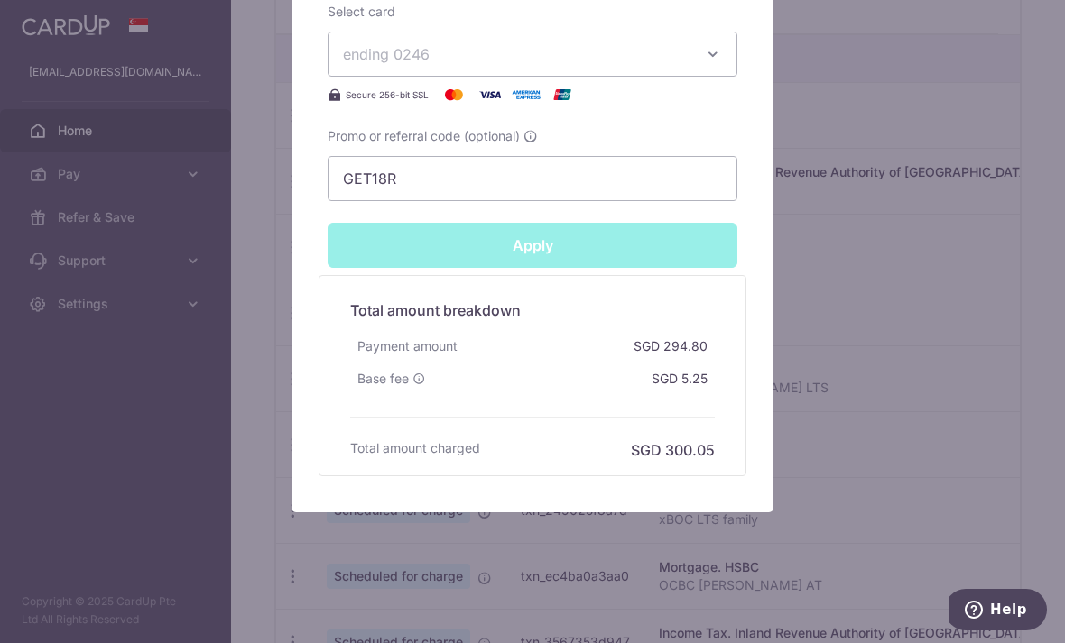
type input "Successfully Applied"
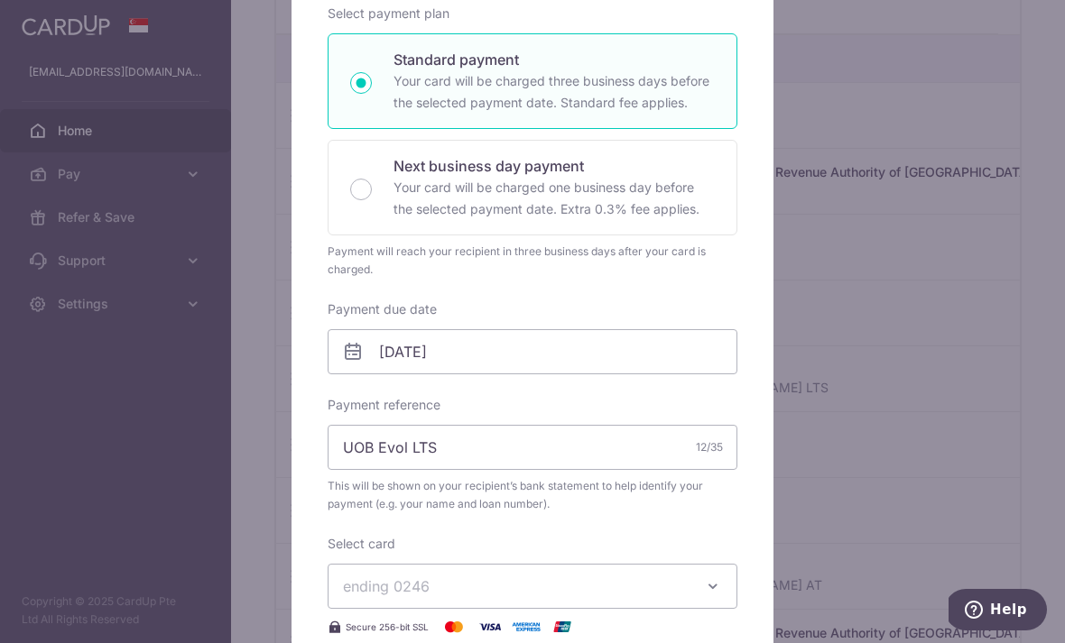
scroll to position [277, 0]
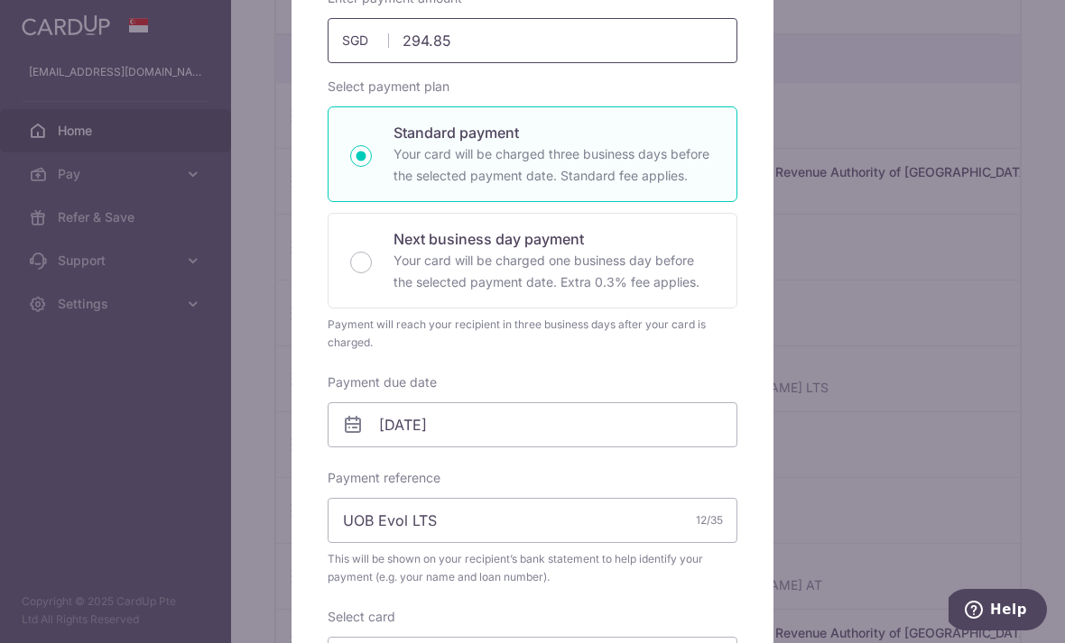
click at [664, 48] on input "294.85" at bounding box center [532, 40] width 410 height 45
type input "294.9"
type input "Apply"
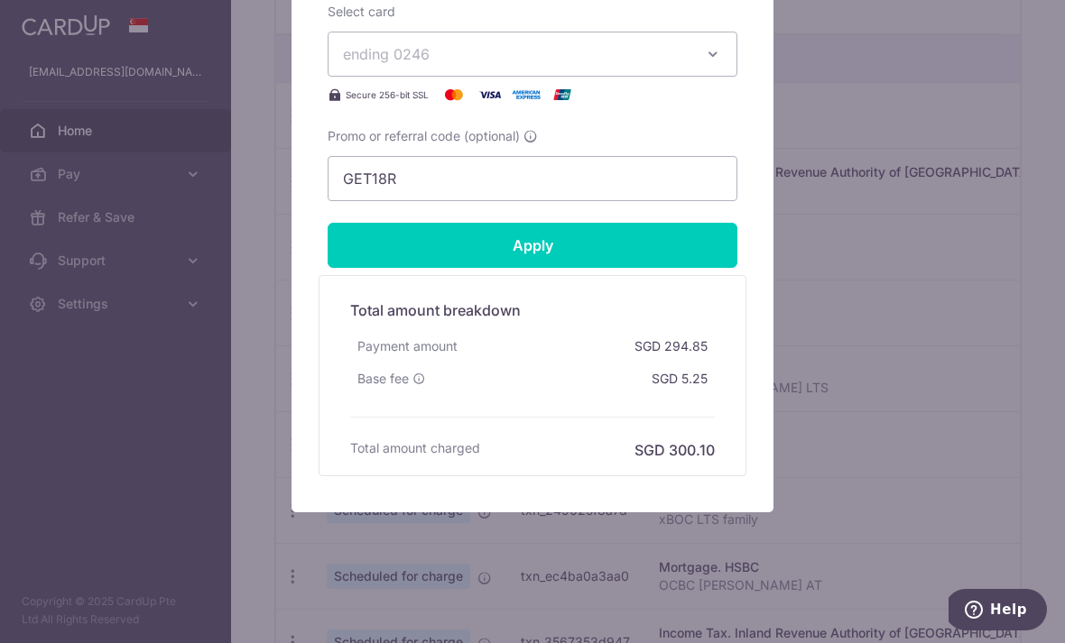
scroll to position [819, 0]
click at [650, 239] on input "Apply" at bounding box center [532, 245] width 410 height 45
type input "294.90"
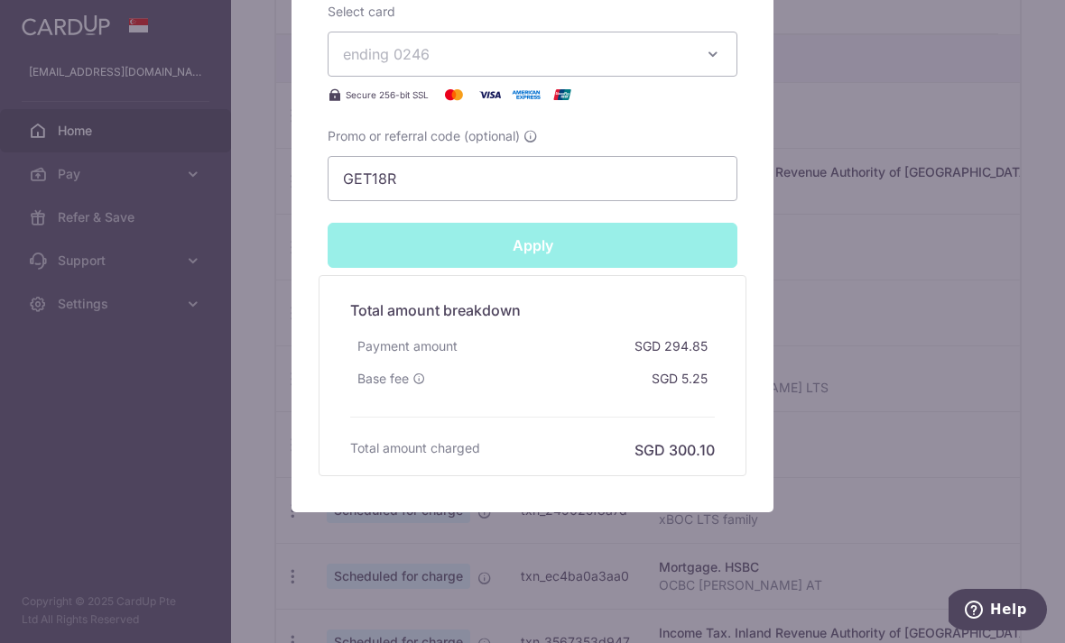
type input "Successfully Applied"
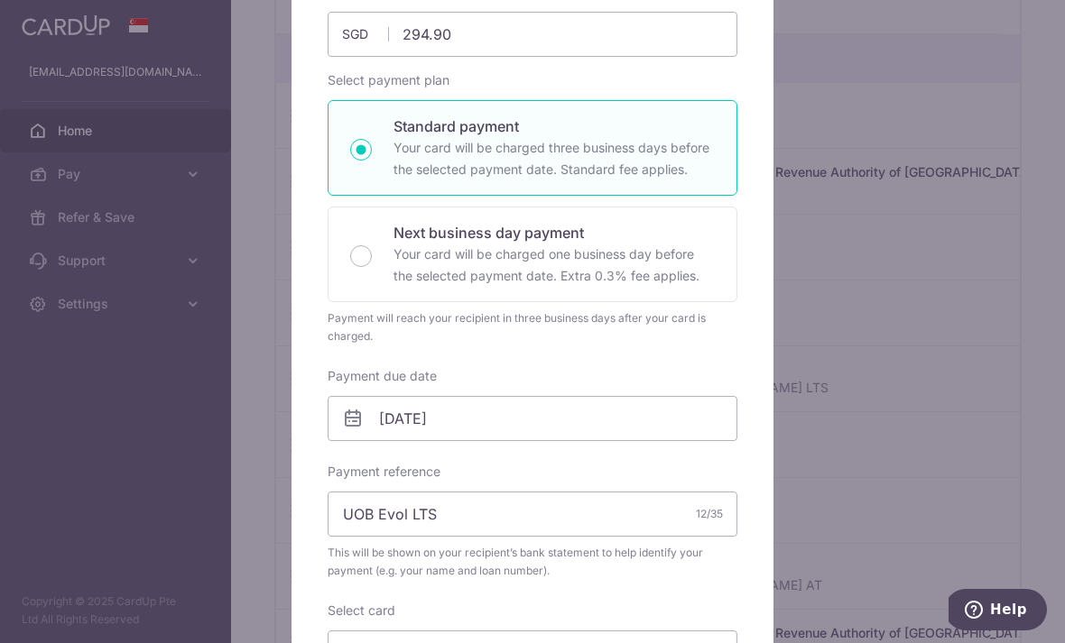
scroll to position [228, 0]
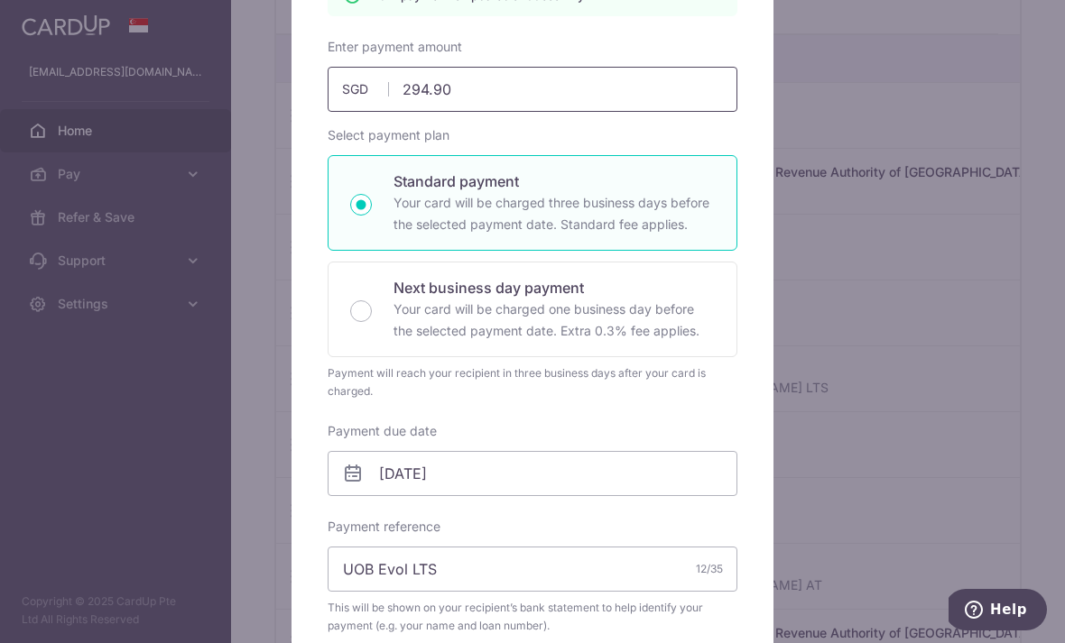
click at [672, 103] on input "294.90" at bounding box center [532, 89] width 410 height 45
type input "294.95"
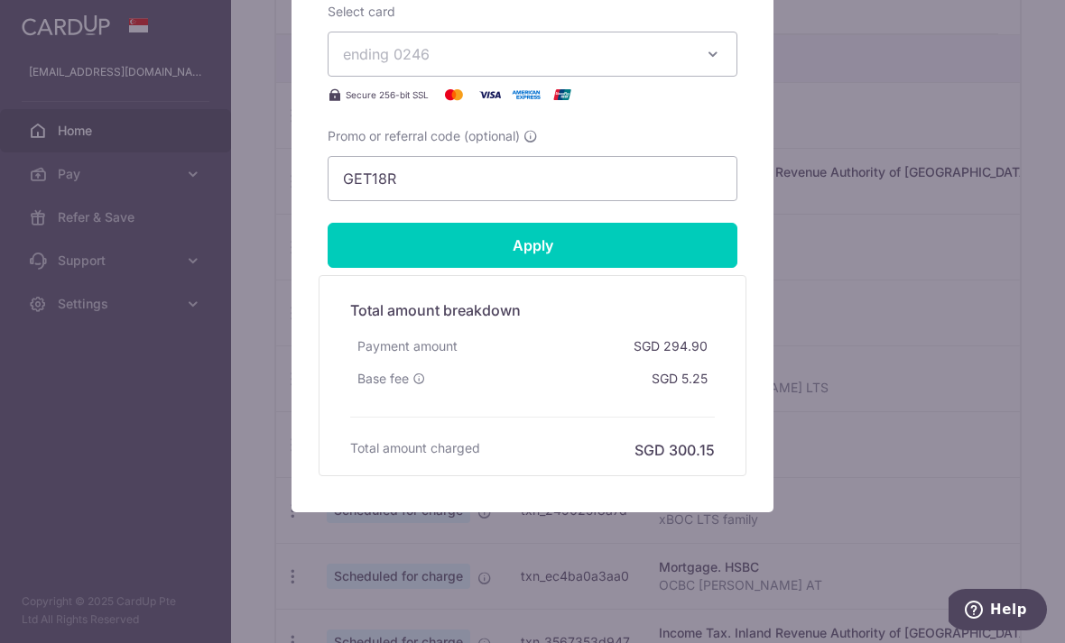
scroll to position [819, 0]
click at [660, 235] on input "Apply" at bounding box center [532, 245] width 410 height 45
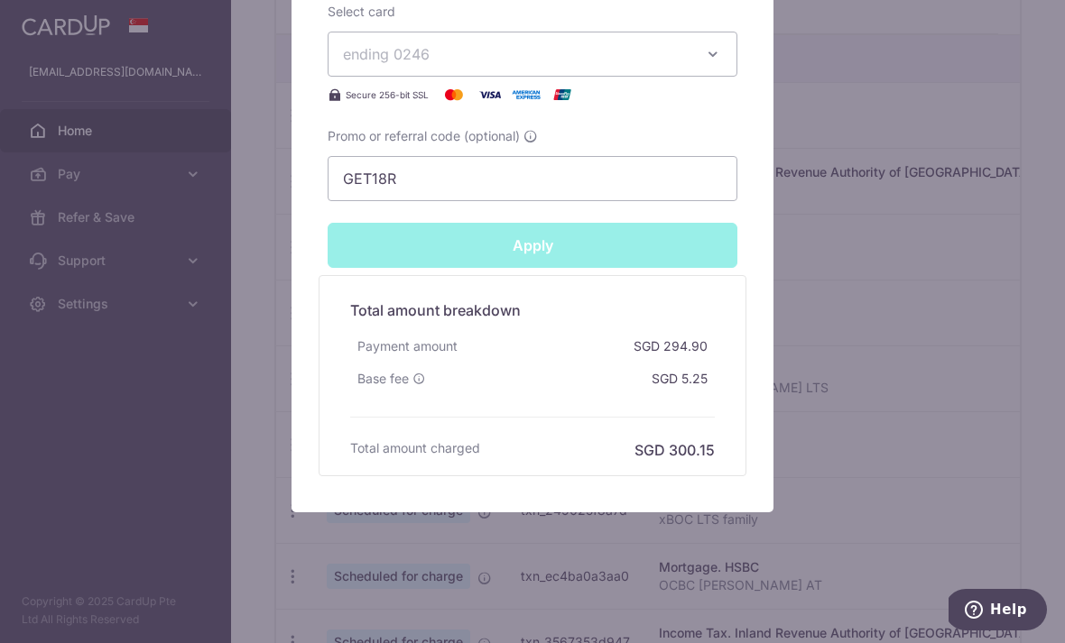
type input "Successfully Applied"
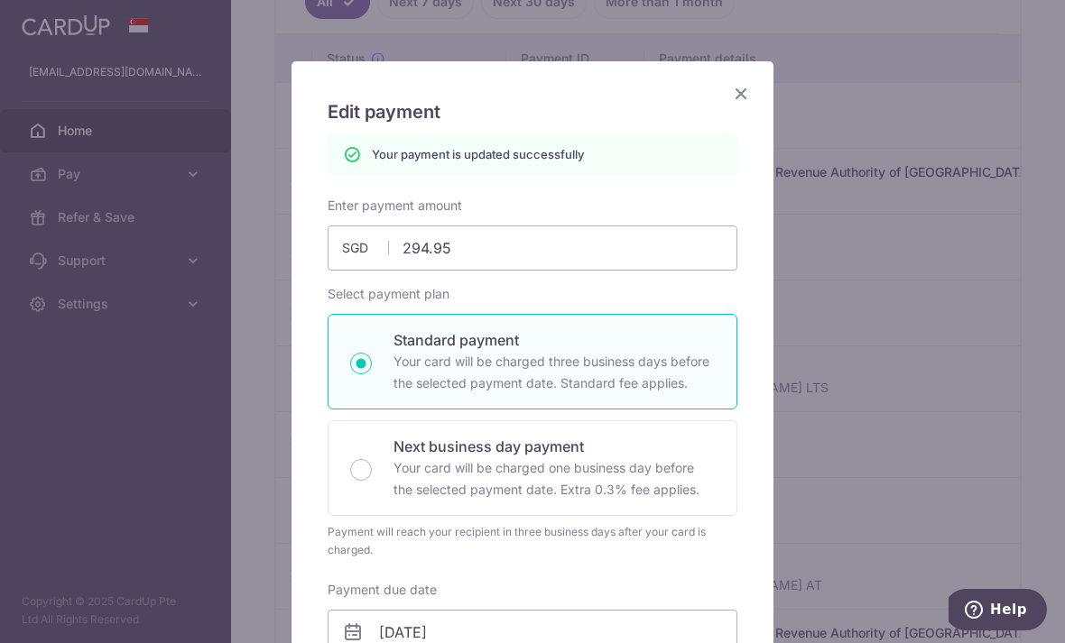
scroll to position [51, 0]
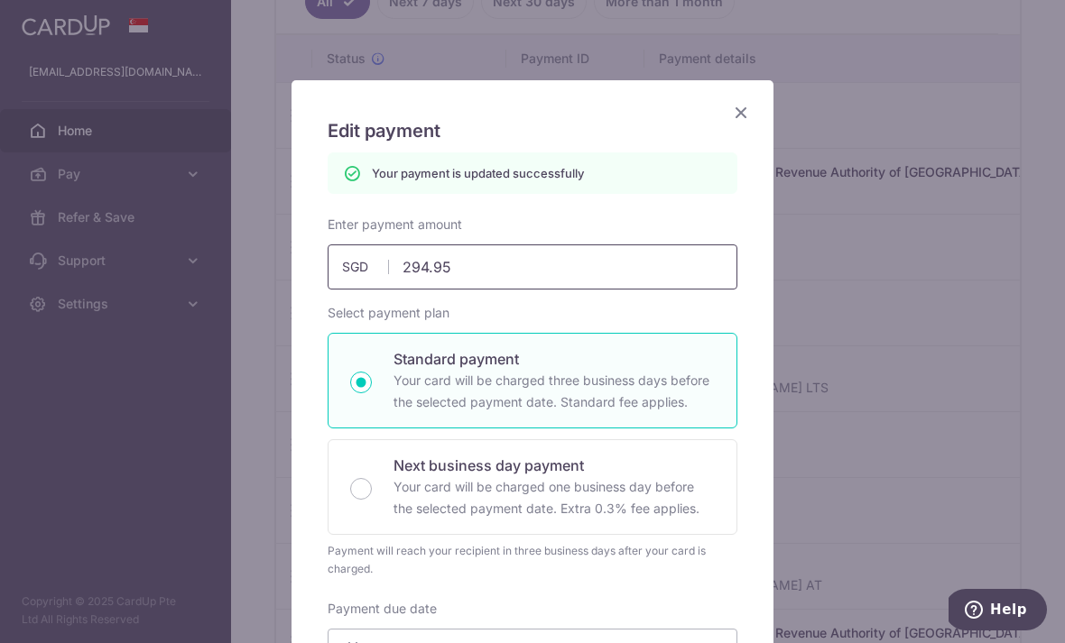
click at [641, 273] on input "294.95" at bounding box center [532, 266] width 410 height 45
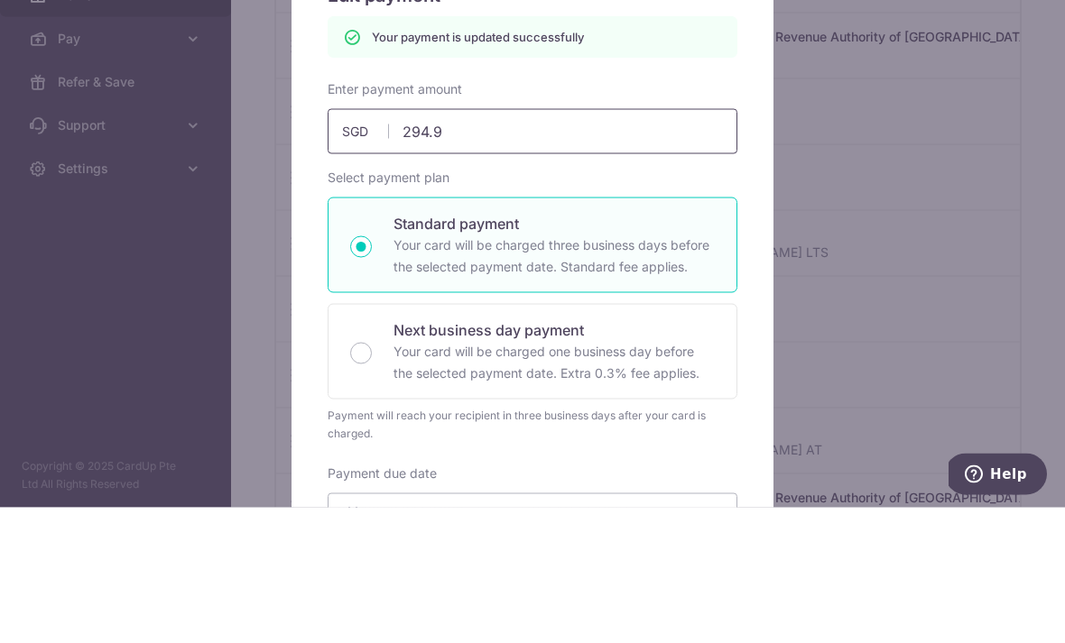
type input "294.99"
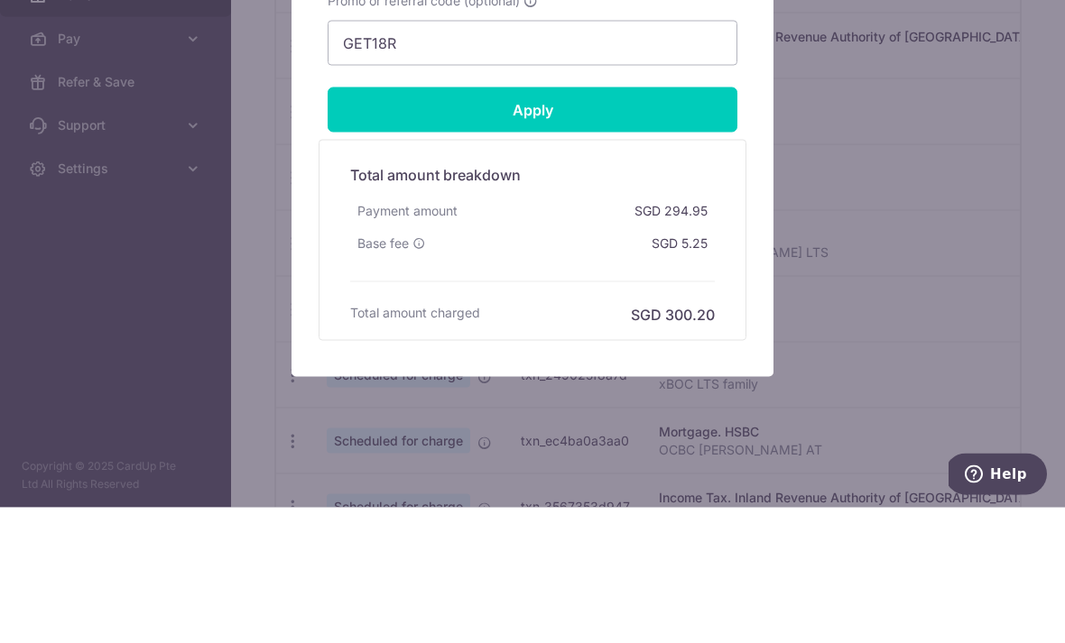
scroll to position [819, 0]
click at [659, 223] on input "Apply" at bounding box center [532, 245] width 410 height 45
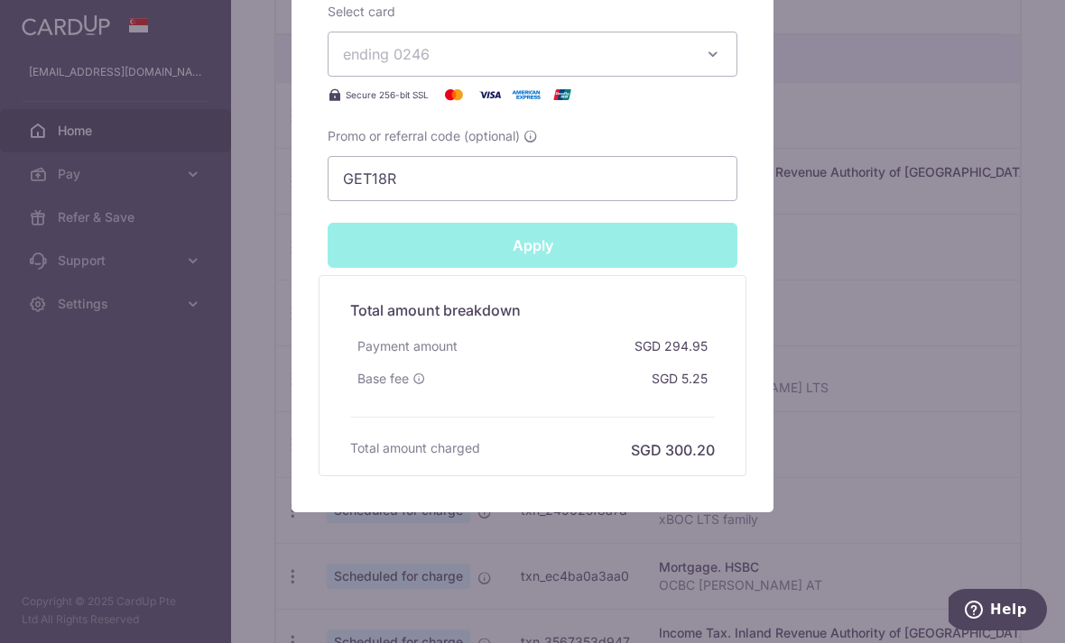
type input "Successfully Applied"
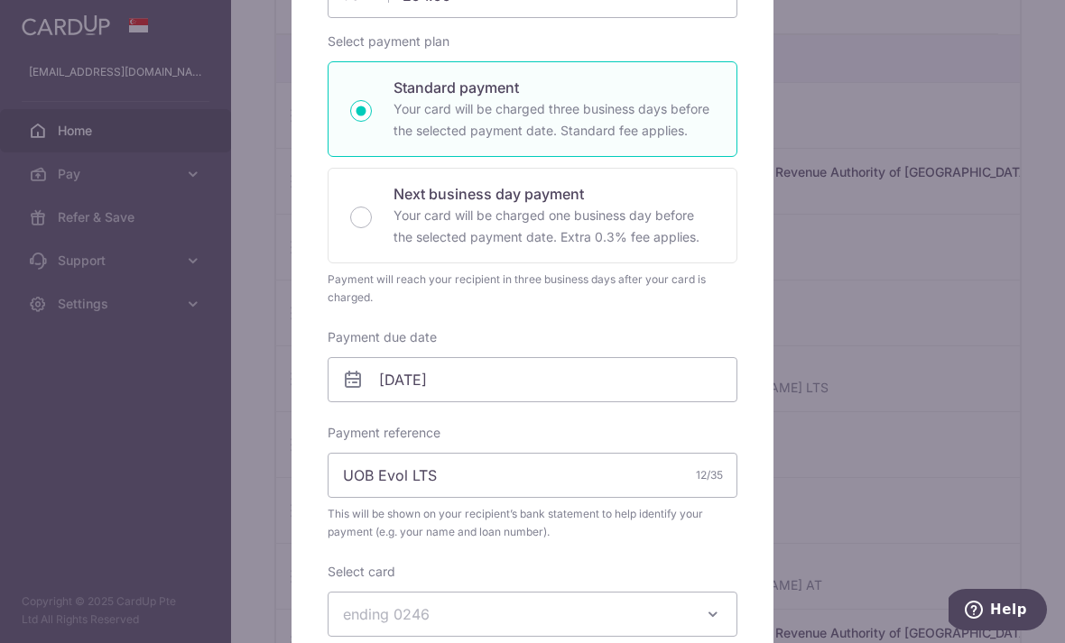
scroll to position [137, 0]
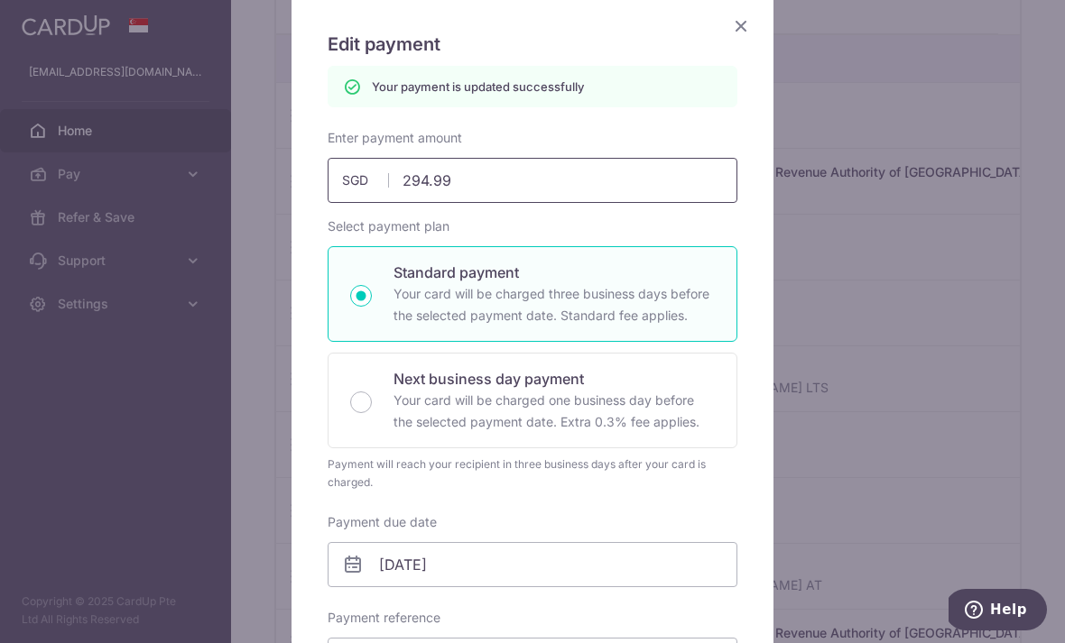
click at [674, 182] on input "294.99" at bounding box center [532, 180] width 410 height 45
click at [746, 24] on icon "Close" at bounding box center [741, 25] width 22 height 23
type input "29.00"
type input "Apply"
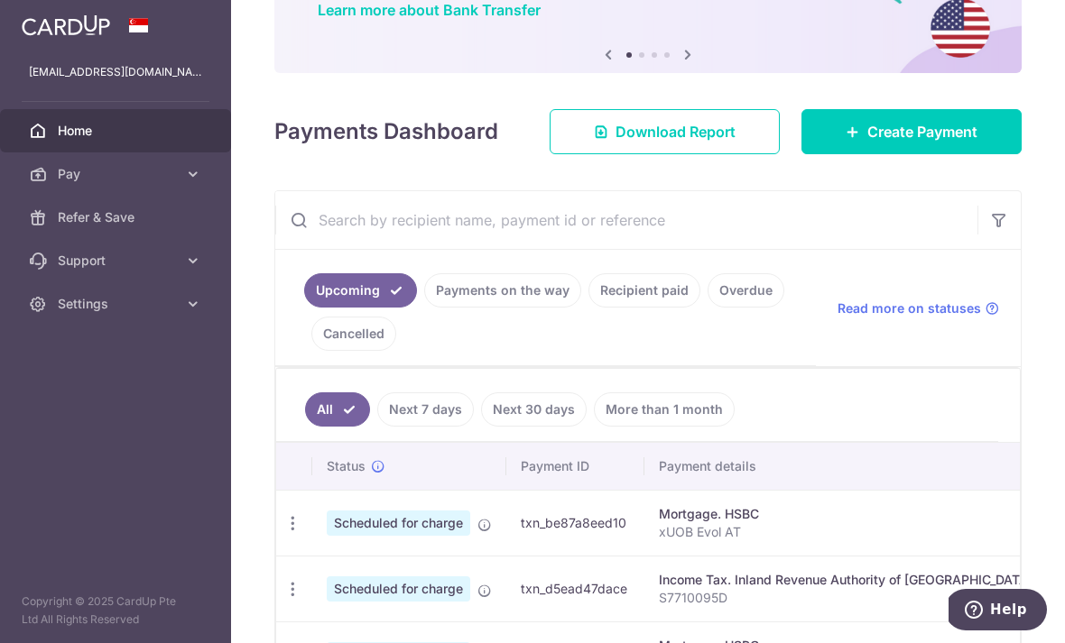
scroll to position [261, 0]
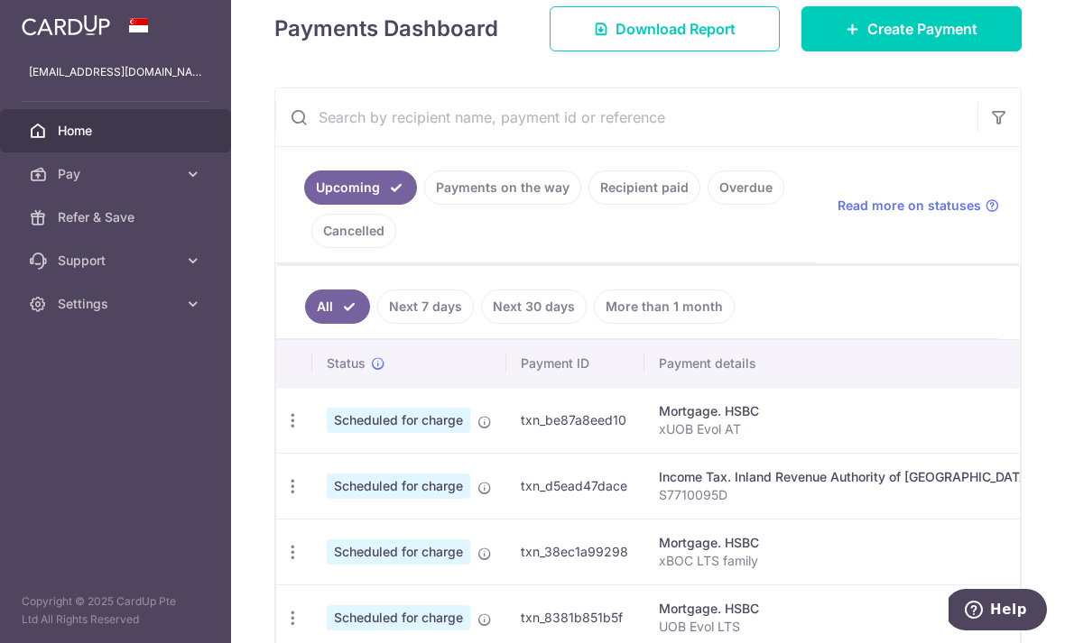
click at [588, 205] on link "Recipient paid" at bounding box center [644, 188] width 112 height 34
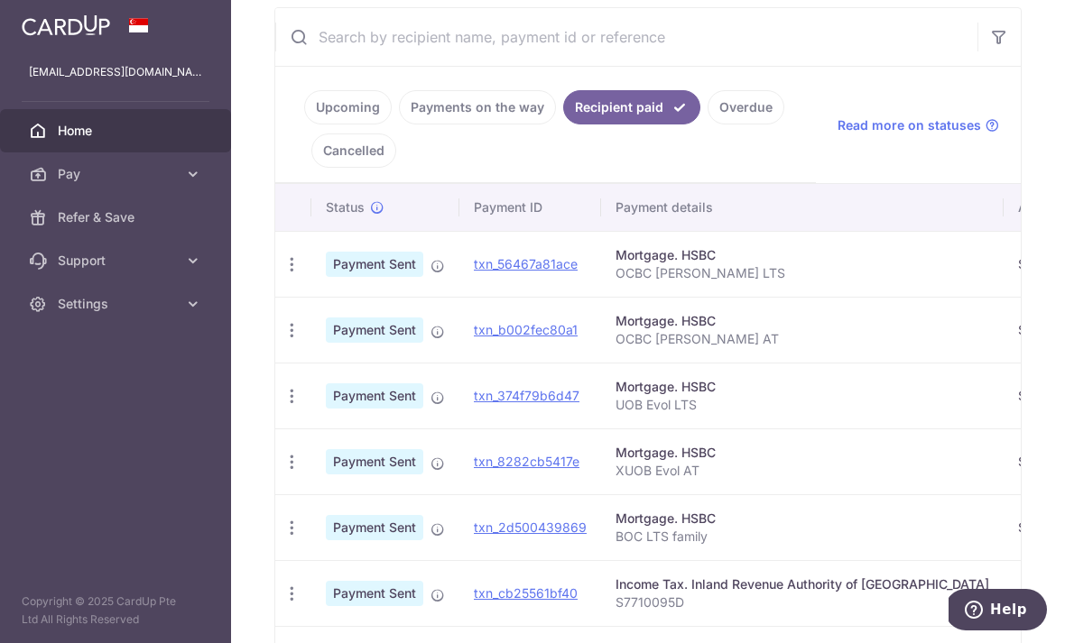
scroll to position [333, 0]
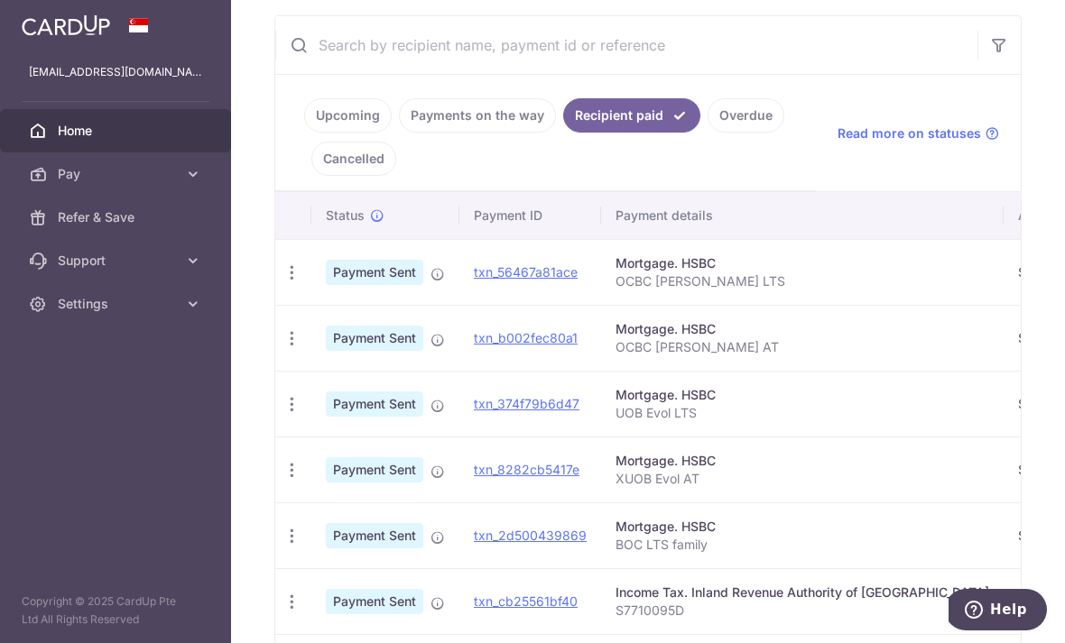
click at [304, 133] on link "Upcoming" at bounding box center [348, 115] width 88 height 34
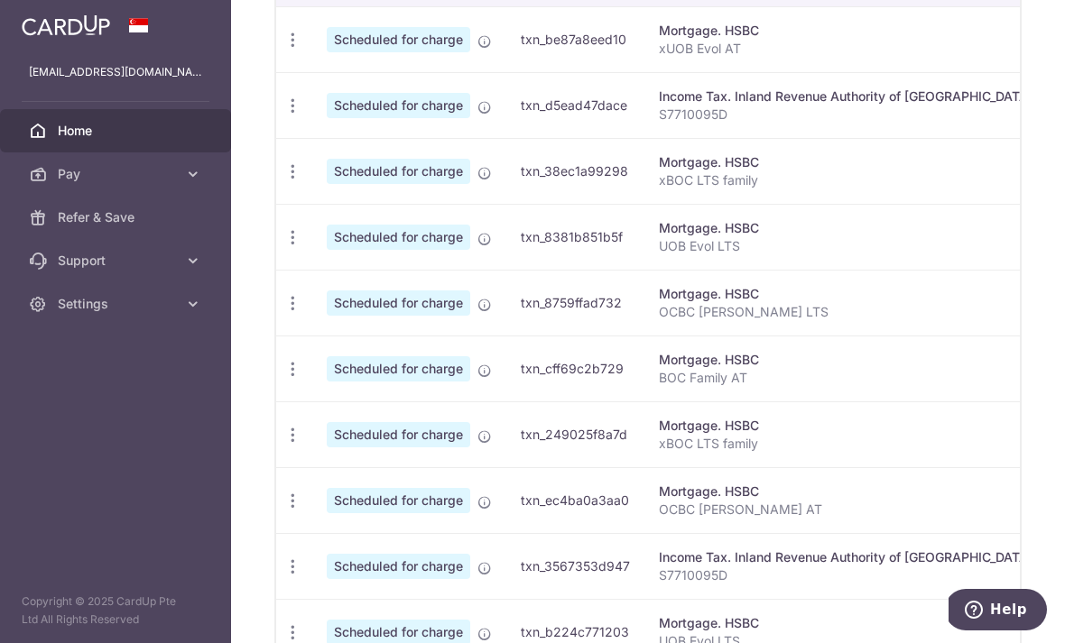
scroll to position [0, 0]
click at [283, 247] on icon "button" at bounding box center [292, 237] width 19 height 19
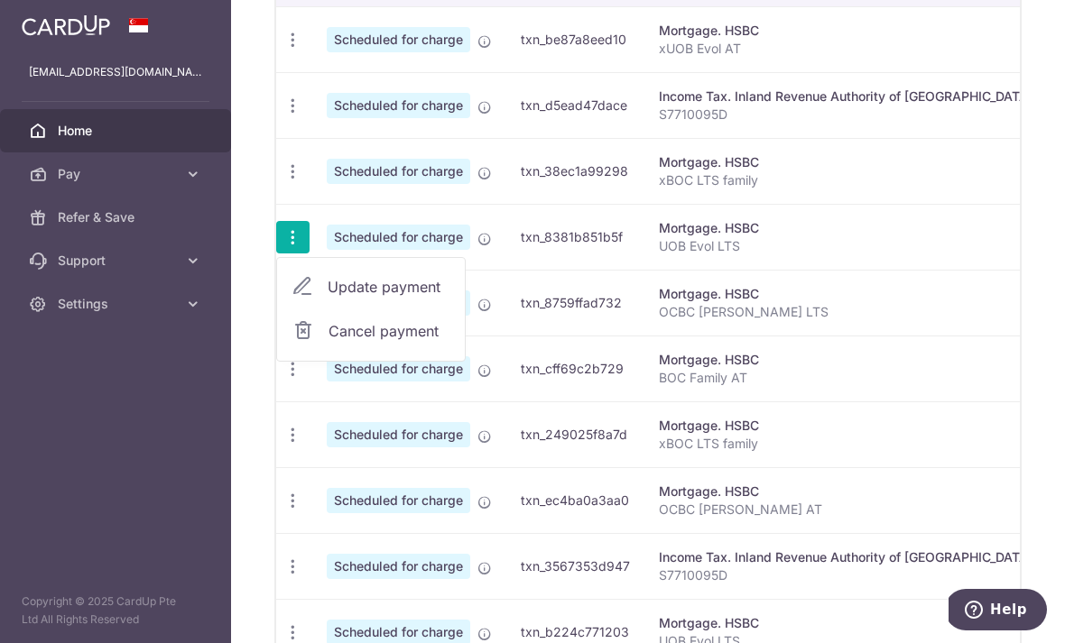
click at [327, 298] on span "Update payment" at bounding box center [388, 287] width 123 height 22
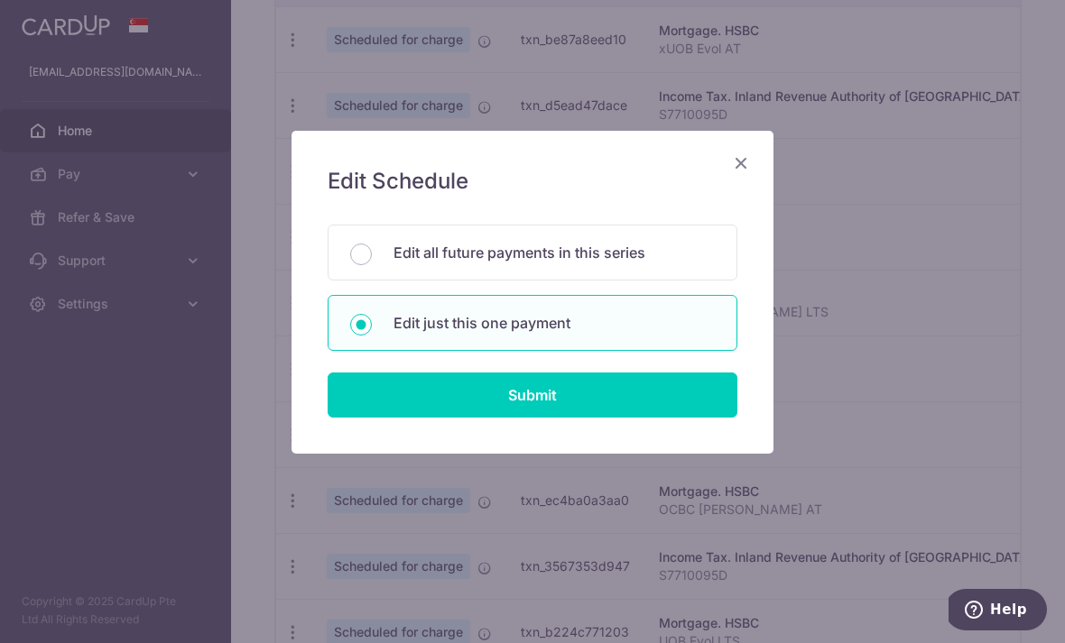
click at [681, 399] on input "Submit" at bounding box center [532, 395] width 410 height 45
radio input "true"
type input "294.99"
type input "[DATE]"
type input "UOB Evol LTS"
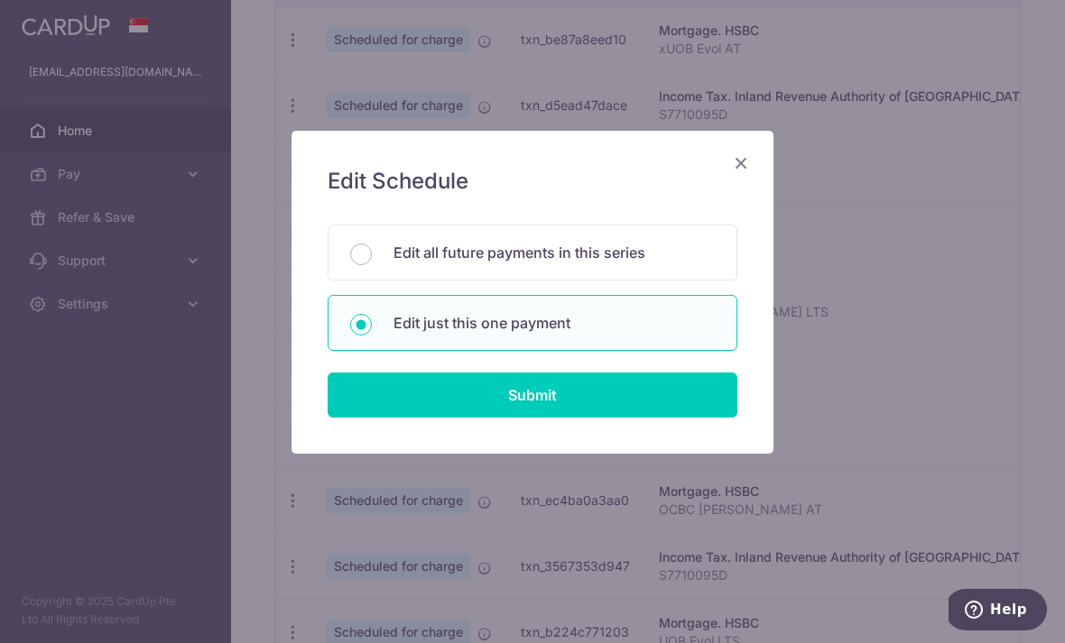
type input "GET18R"
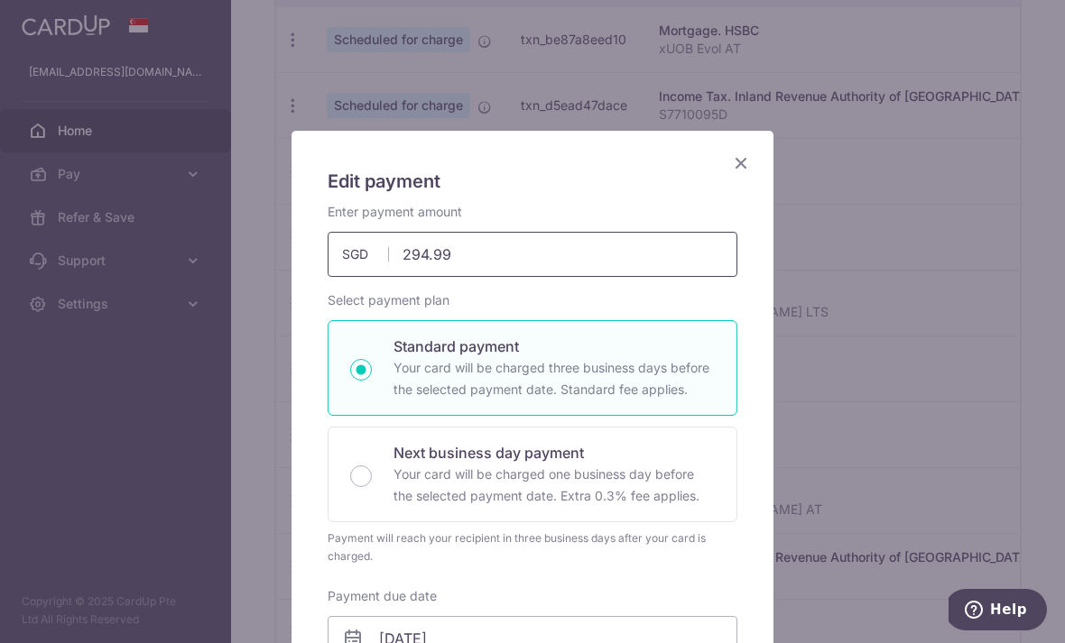
click at [683, 255] on input "294.99" at bounding box center [532, 254] width 410 height 45
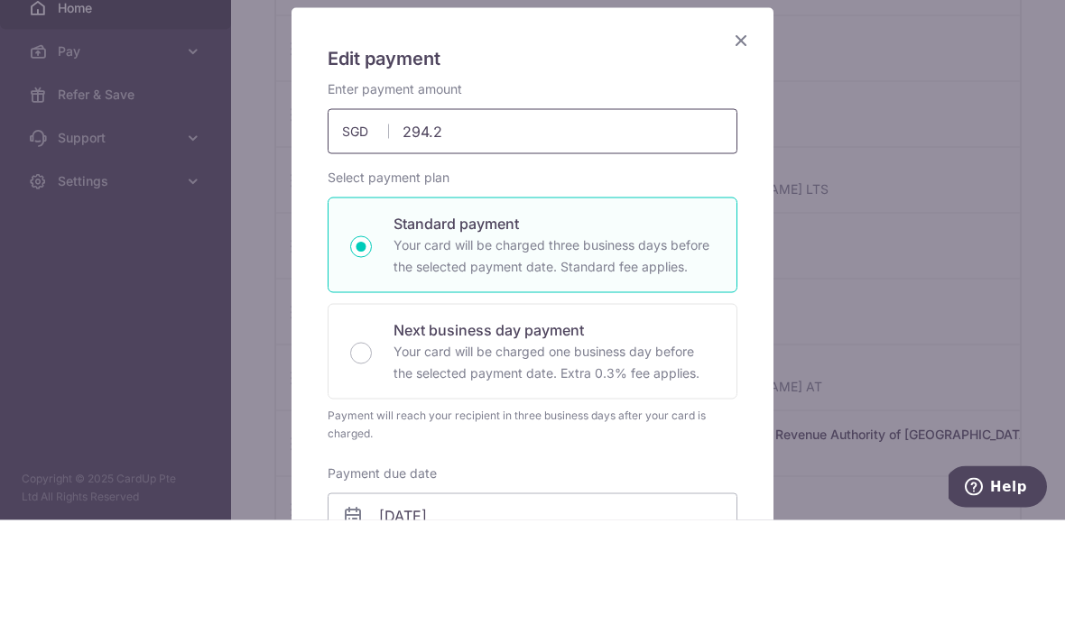
type input "294.25"
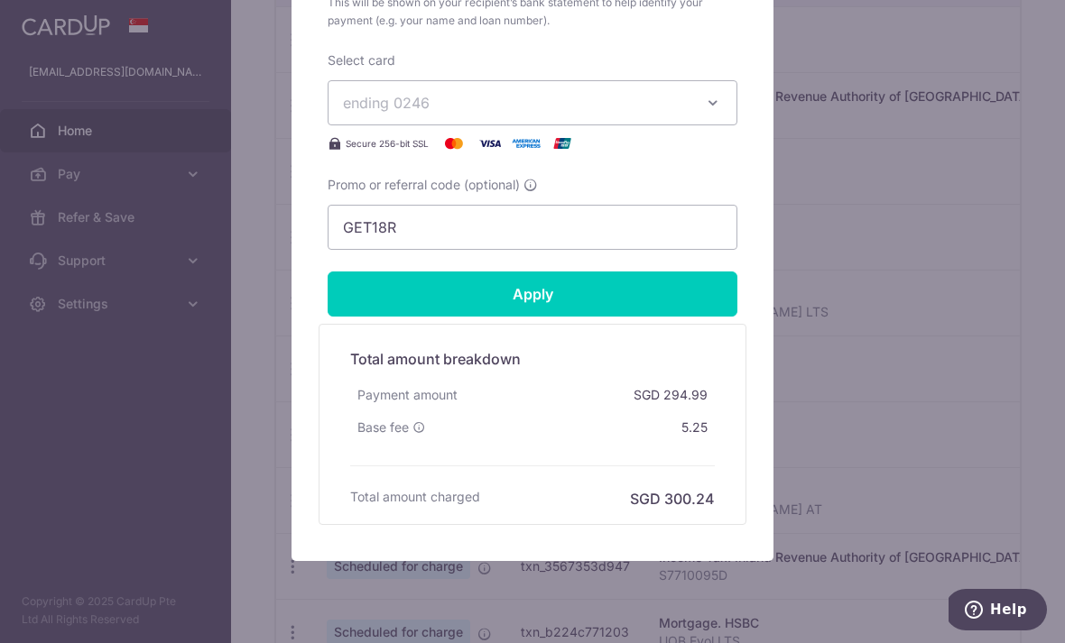
scroll to position [771, 0]
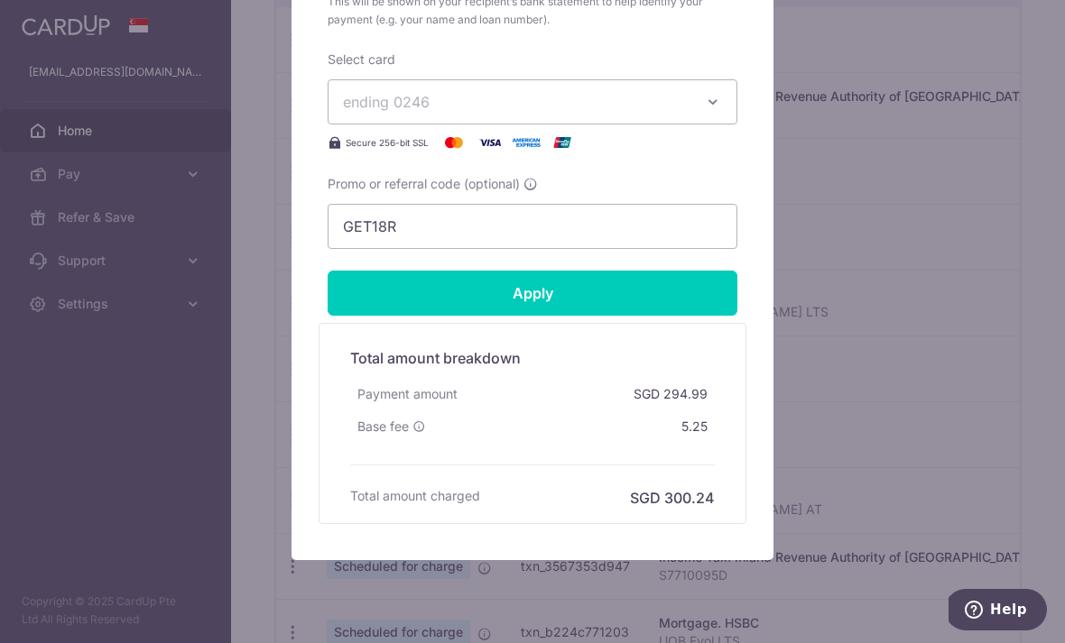
click at [674, 281] on input "Apply" at bounding box center [532, 293] width 410 height 45
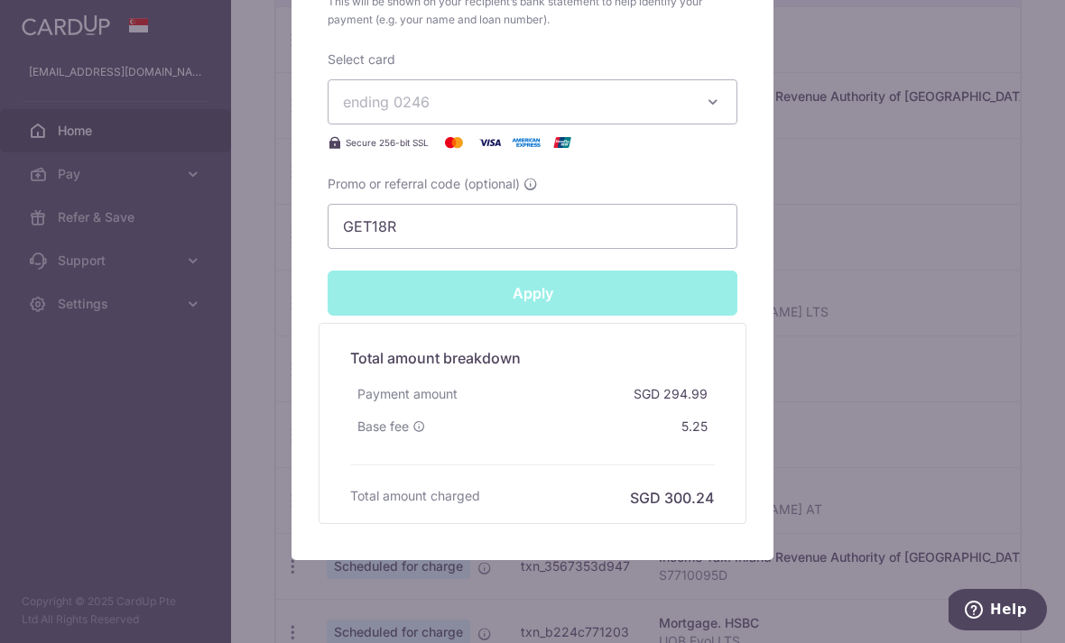
type input "Successfully Applied"
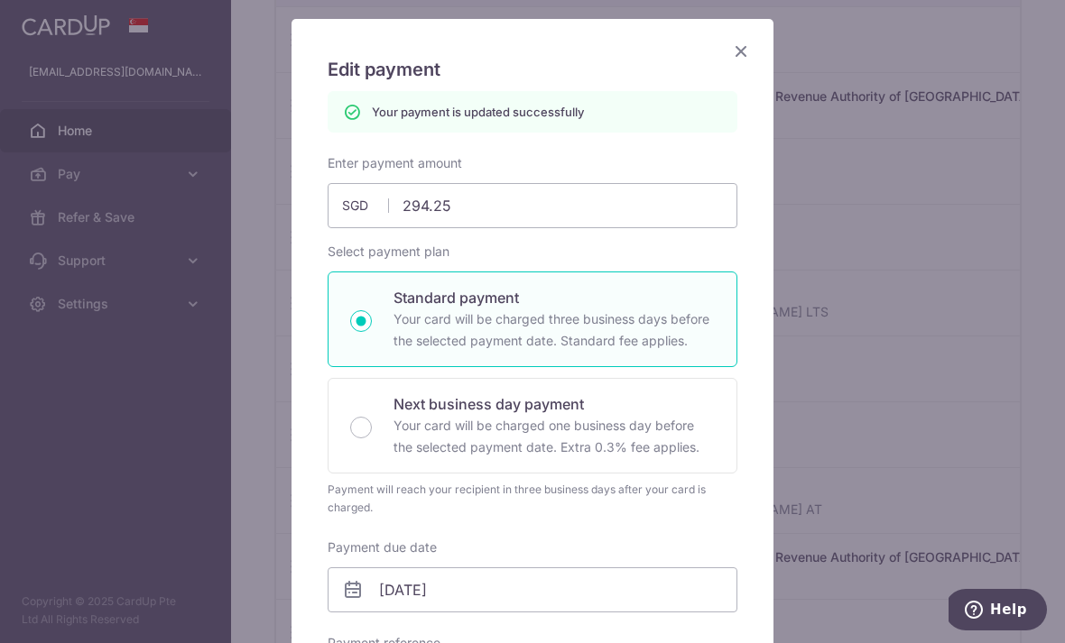
scroll to position [109, 0]
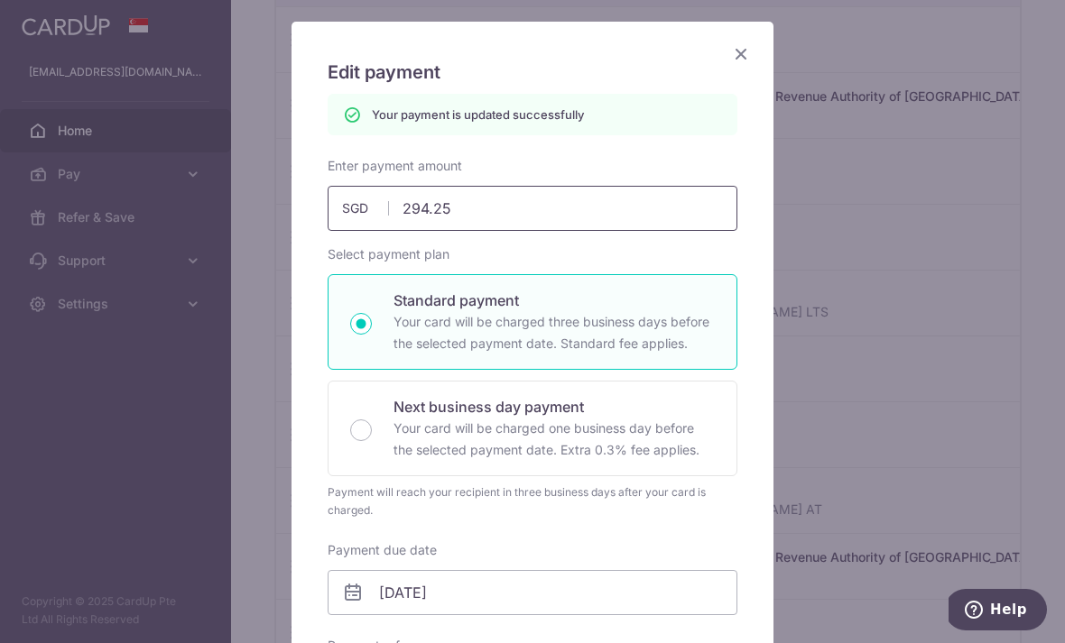
click at [563, 221] on input "294.25" at bounding box center [532, 208] width 410 height 45
type input "295"
type input "Apply"
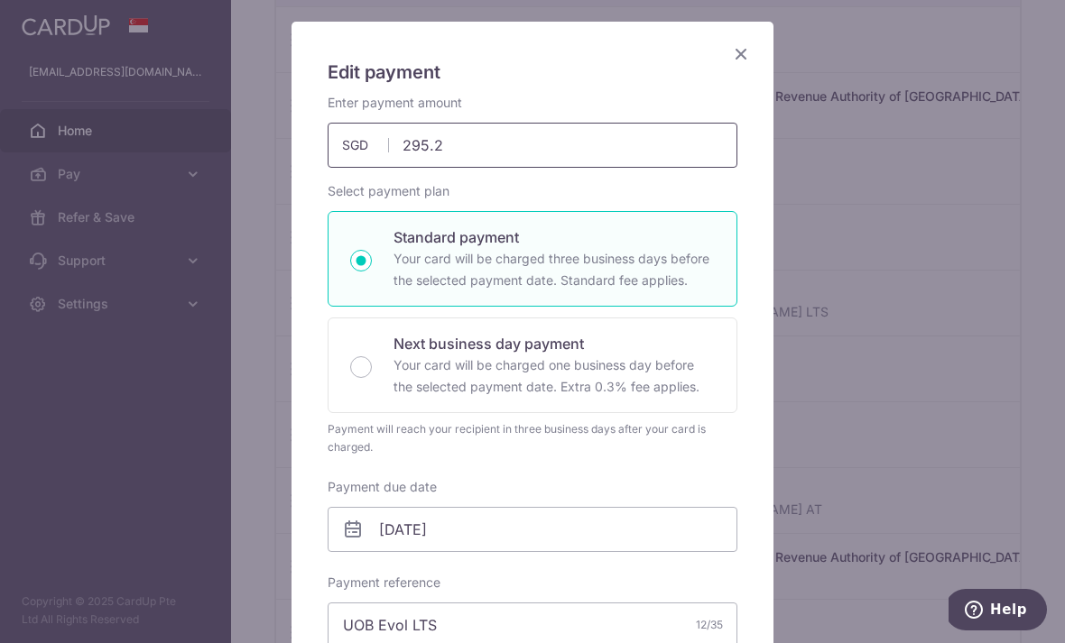
type input "295.25"
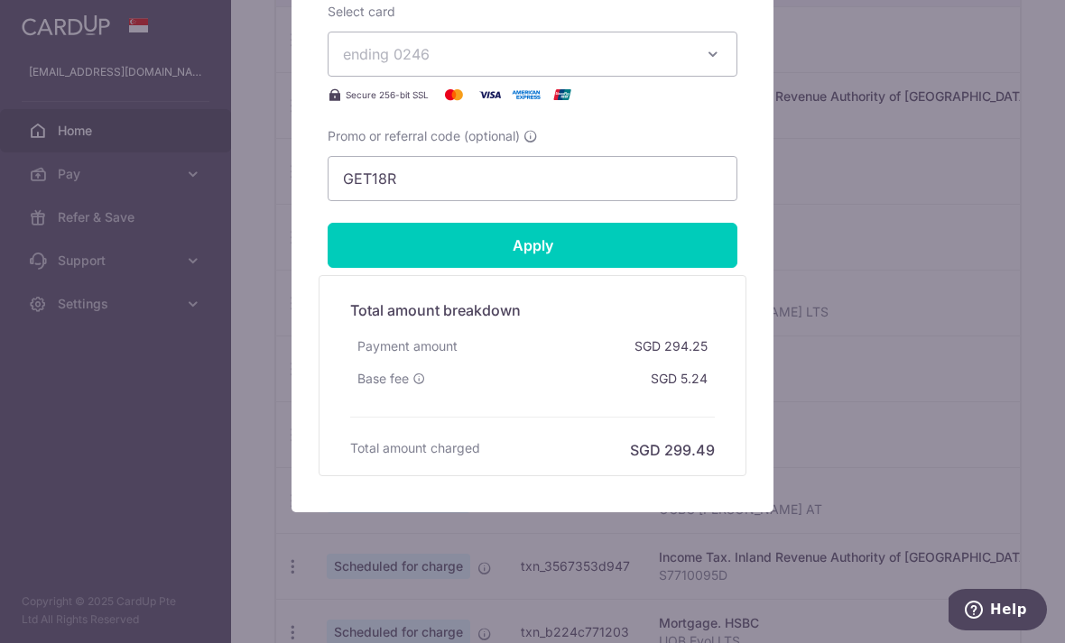
scroll to position [819, 0]
click at [662, 238] on input "Apply" at bounding box center [532, 245] width 410 height 45
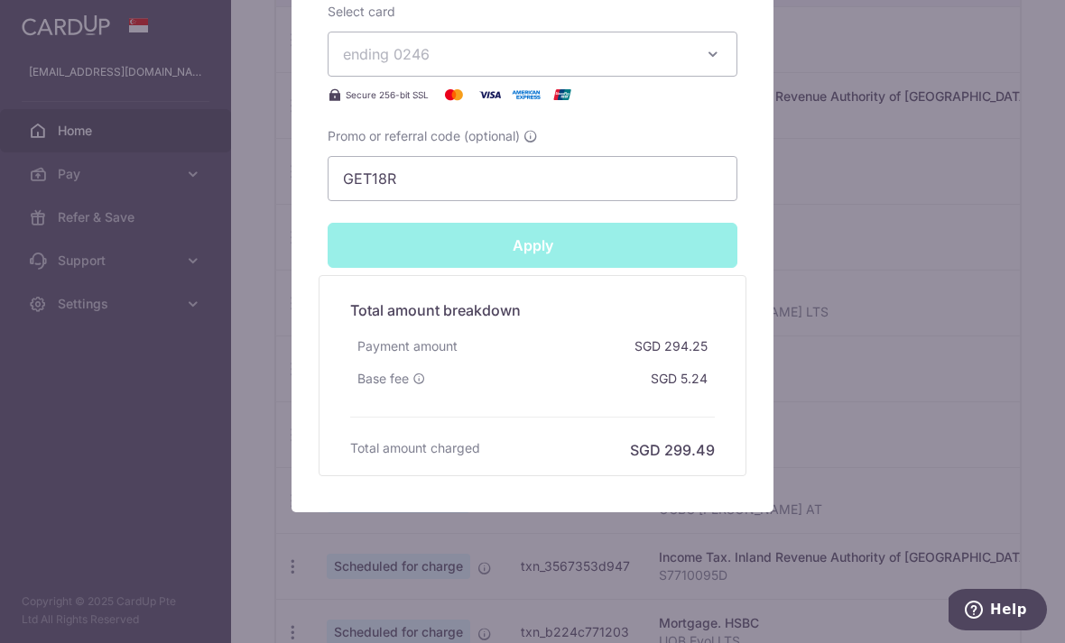
type input "Successfully Applied"
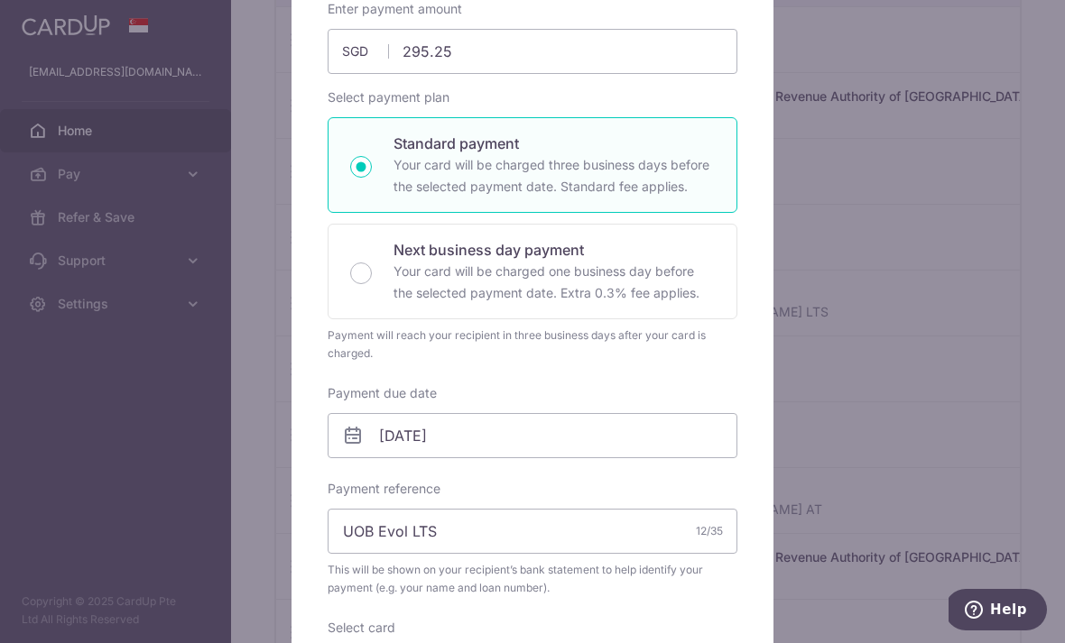
scroll to position [268, 0]
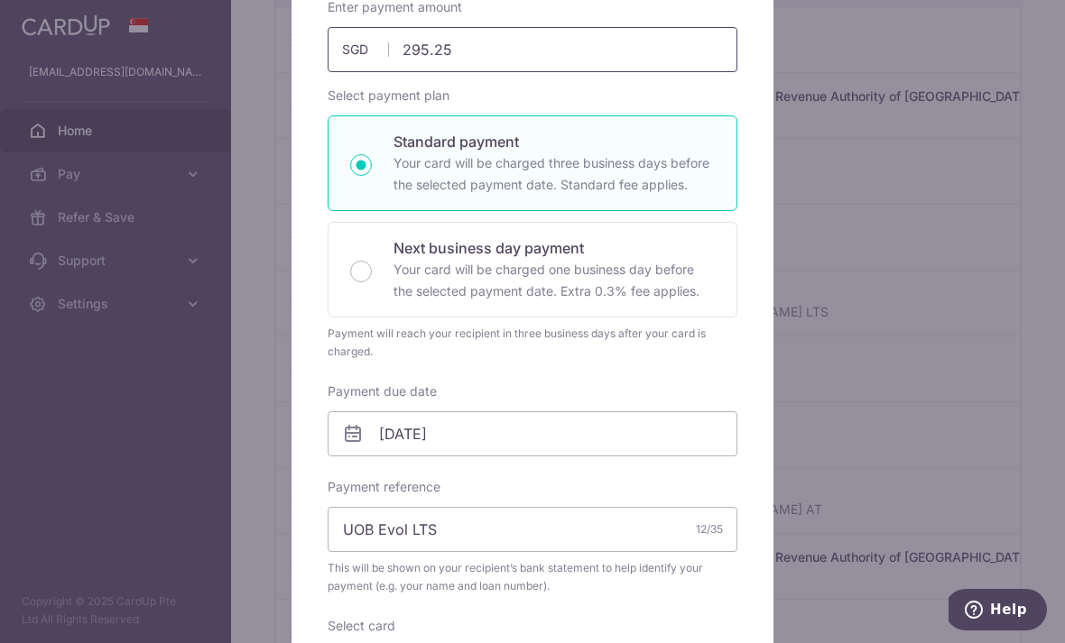
click at [631, 51] on input "295.25" at bounding box center [532, 49] width 410 height 45
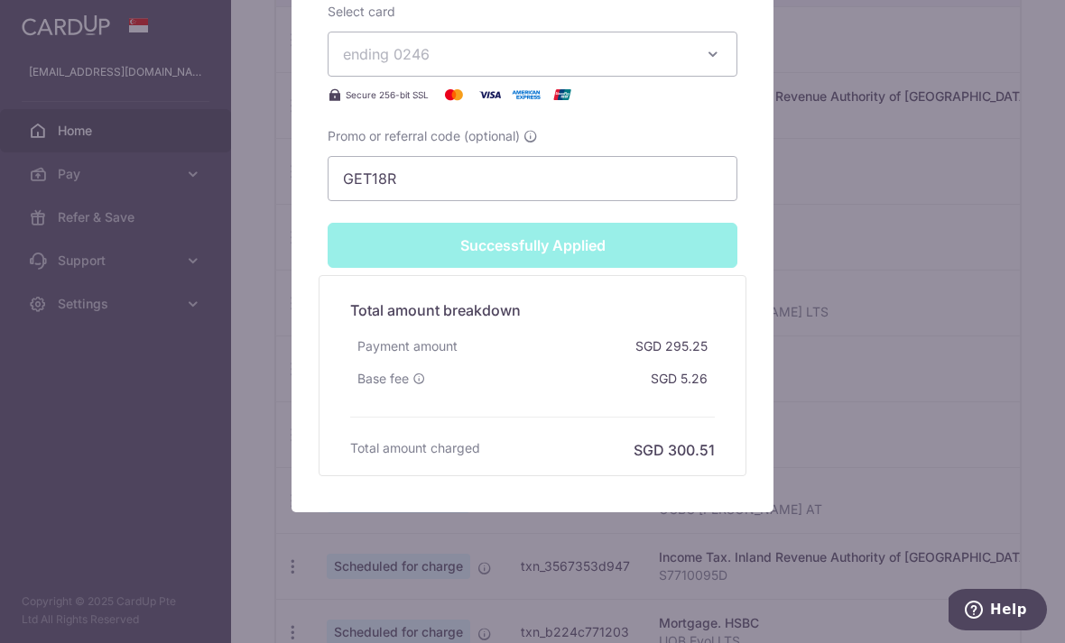
scroll to position [882, 0]
click at [855, 192] on div "Edit payment By clicking apply, you will make changes to all payments to HSBC s…" at bounding box center [532, 321] width 1065 height 643
type input "295.20"
type input "Apply"
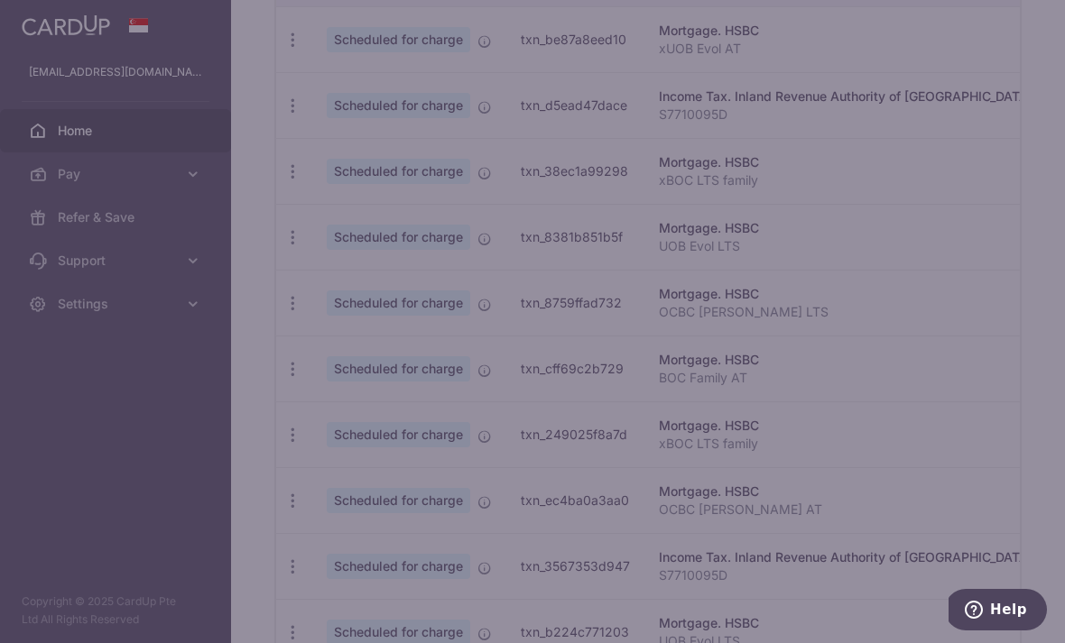
scroll to position [819, 0]
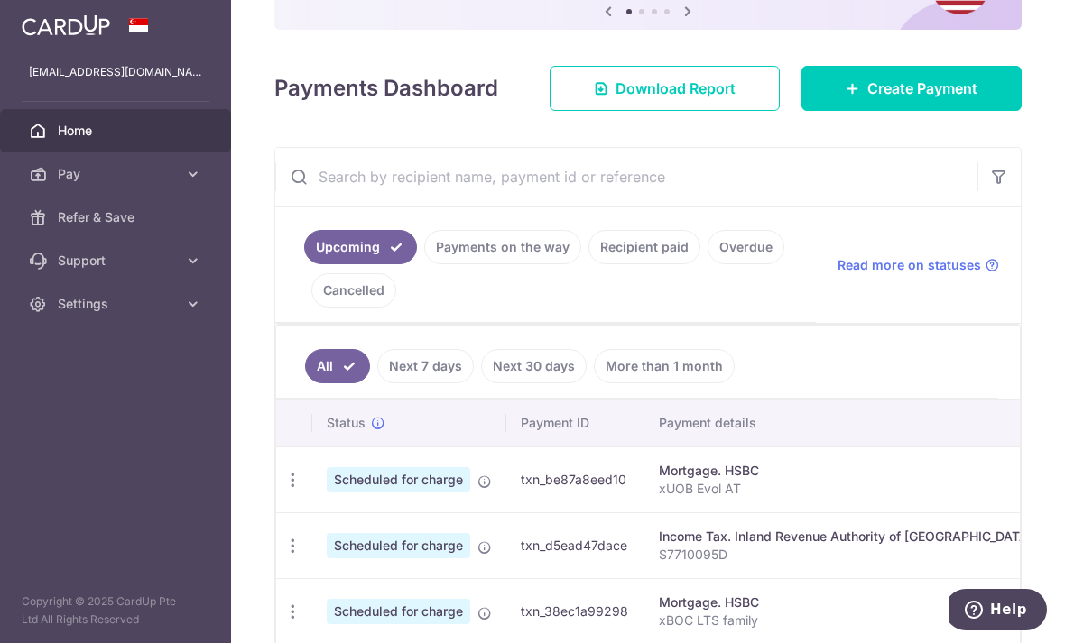
scroll to position [531, 0]
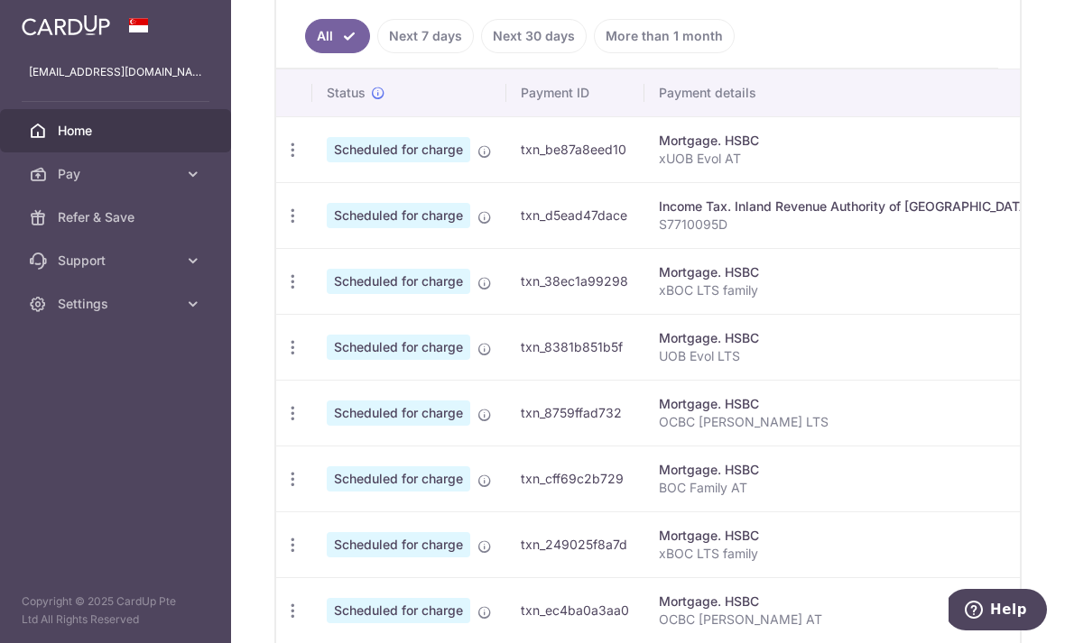
click at [283, 357] on icon "button" at bounding box center [292, 347] width 19 height 19
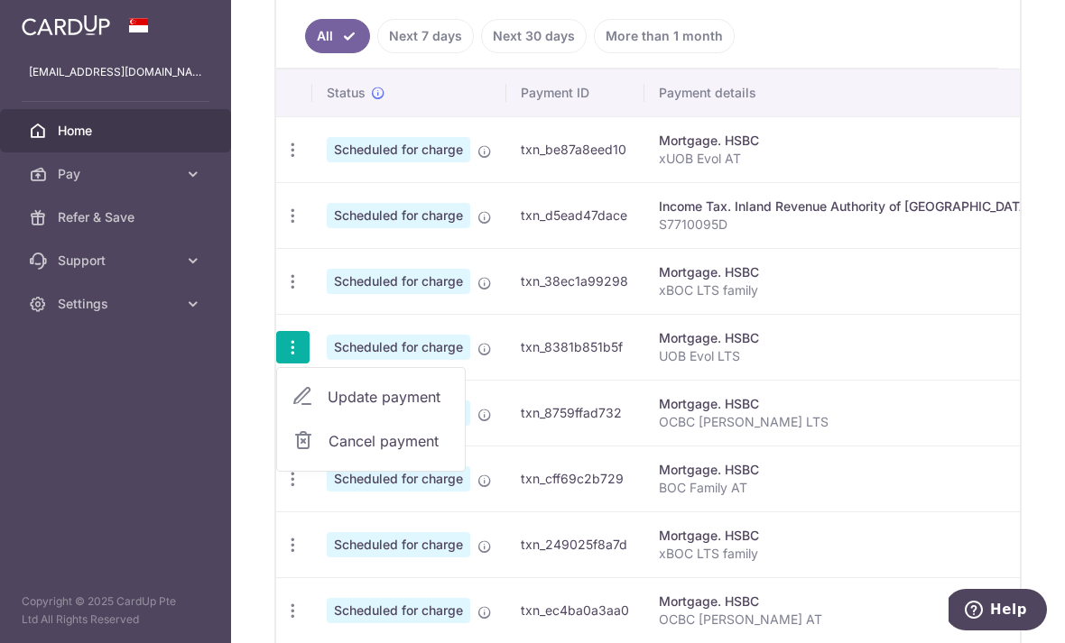
click at [327, 408] on span "Update payment" at bounding box center [388, 397] width 123 height 22
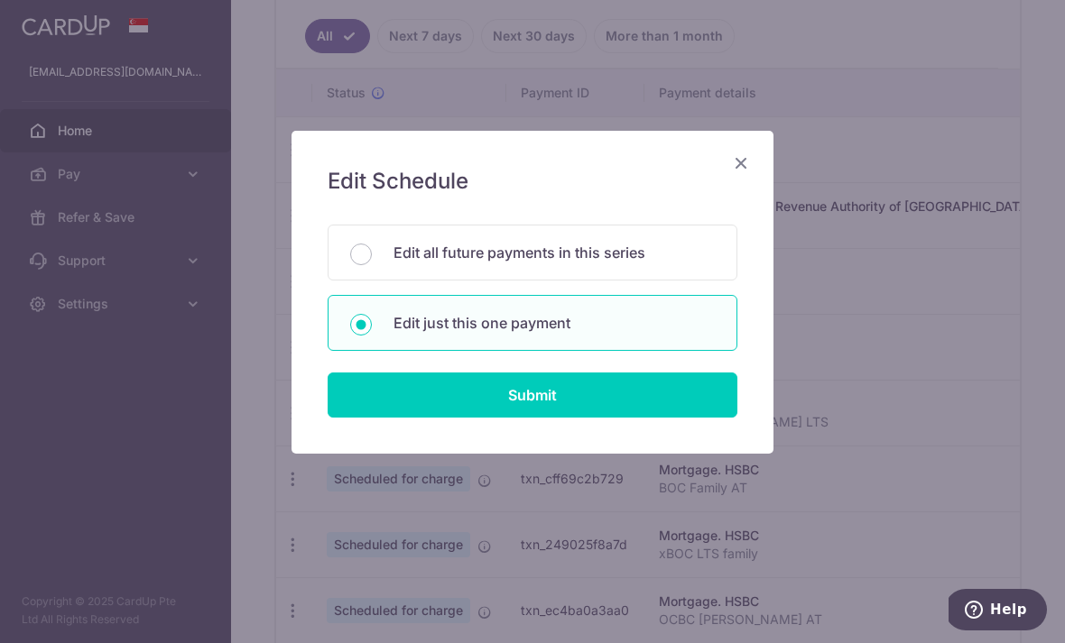
click at [595, 417] on input "Submit" at bounding box center [532, 395] width 410 height 45
radio input "true"
type input "295.25"
type input "[DATE]"
type input "UOB Evol LTS"
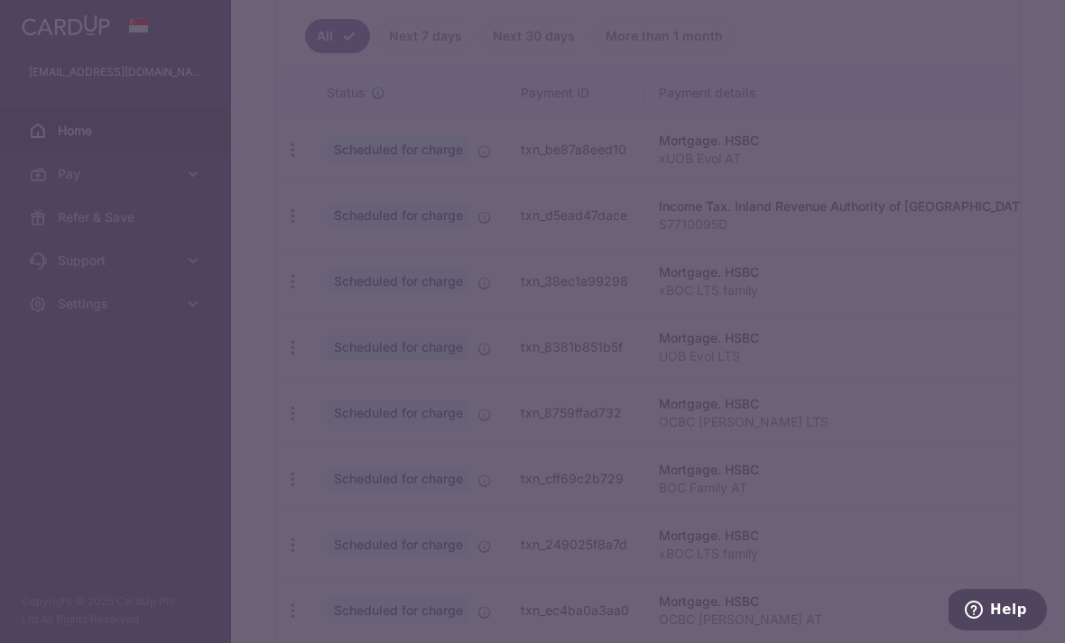
type input "GET18R"
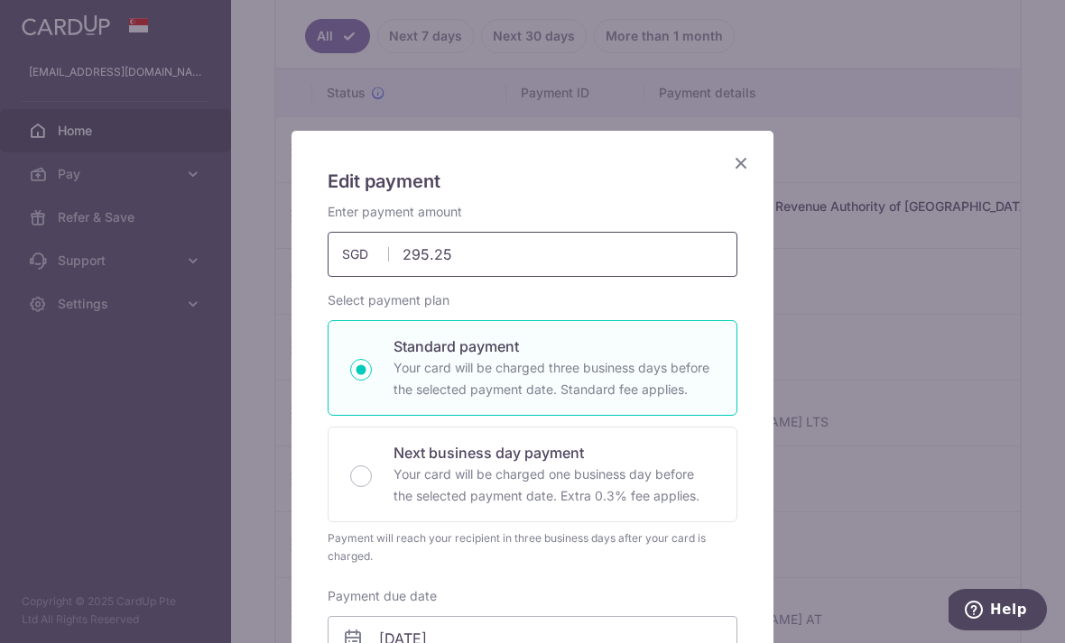
click at [606, 251] on input "295.25" at bounding box center [532, 254] width 410 height 45
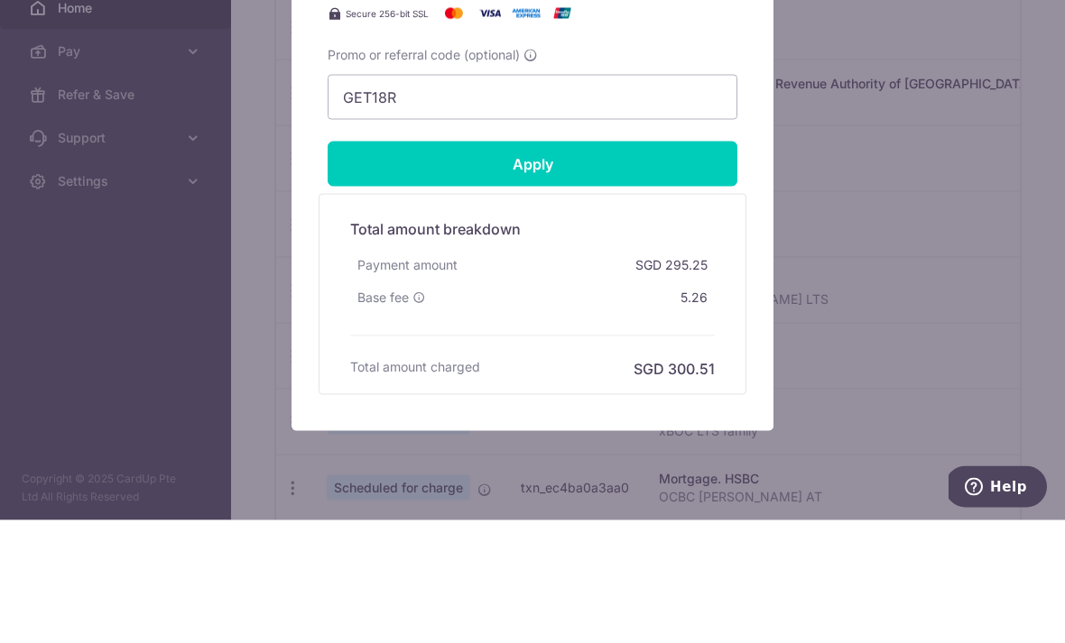
scroll to position [777, 0]
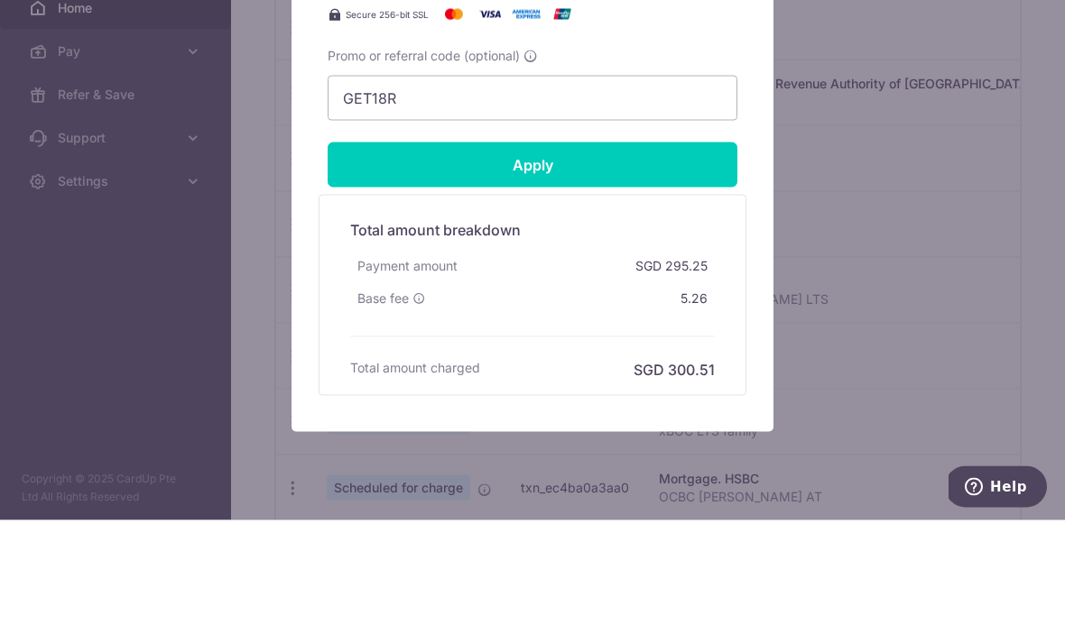
click at [636, 265] on input "Apply" at bounding box center [532, 287] width 410 height 45
type input "295.20"
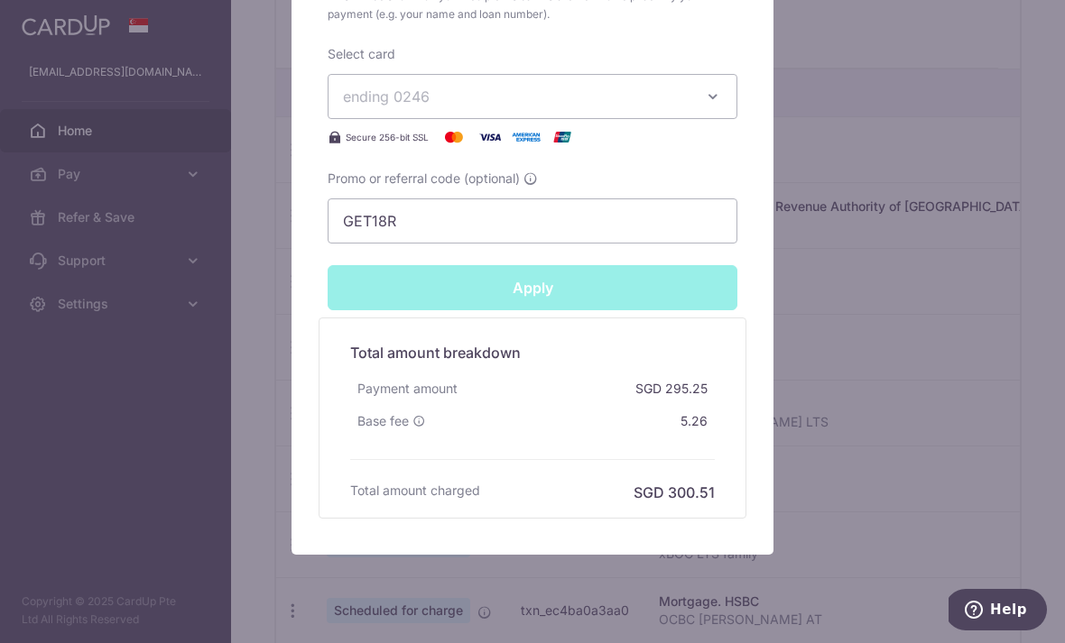
type input "Successfully Applied"
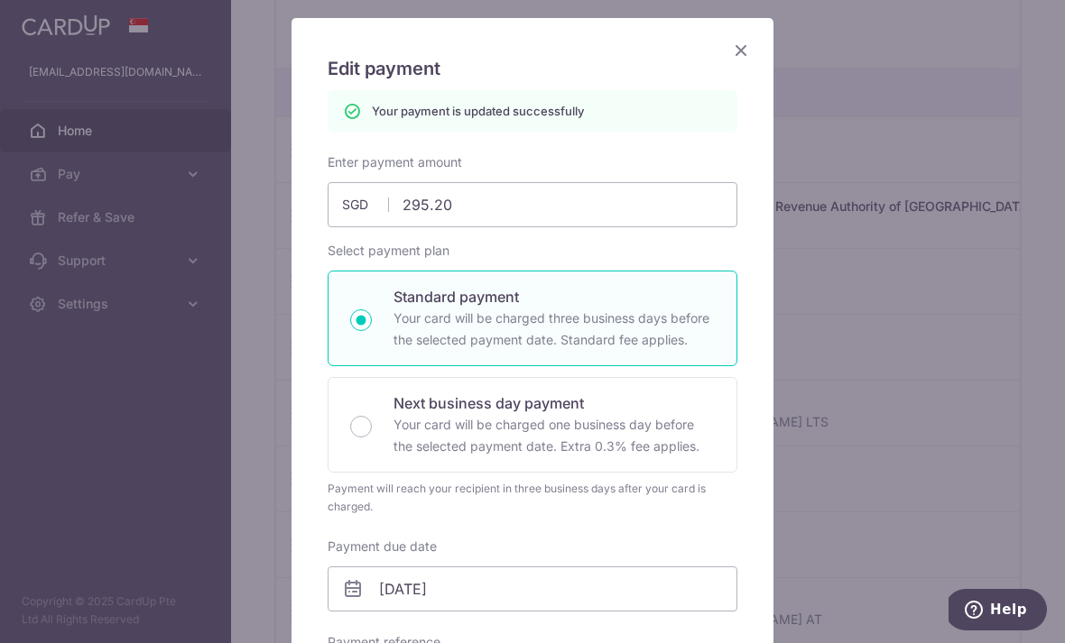
scroll to position [86, 0]
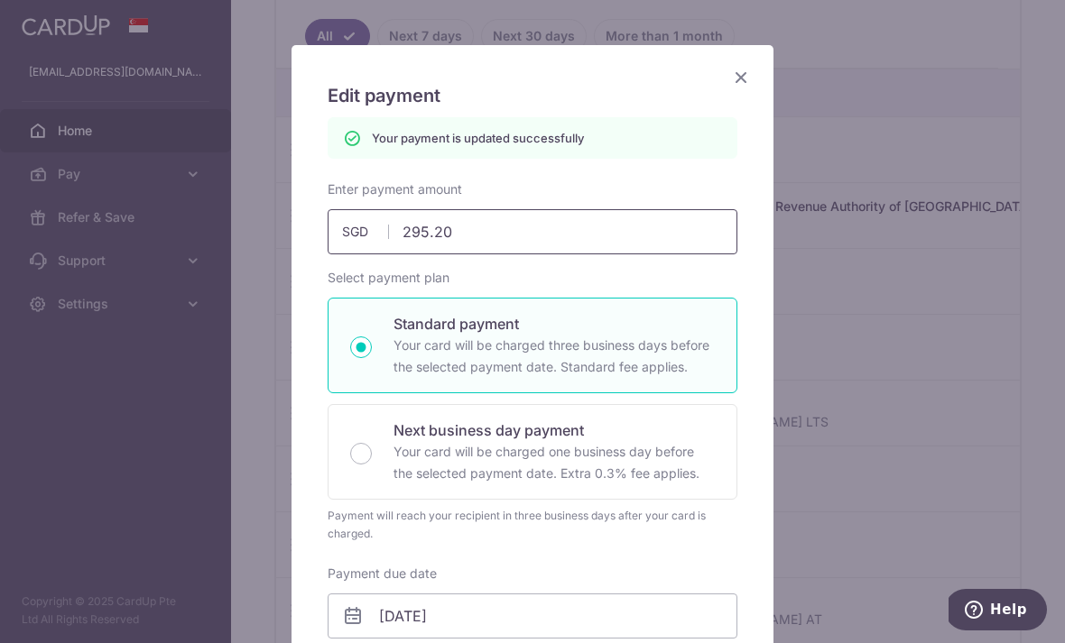
click at [647, 232] on input "295.20" at bounding box center [532, 231] width 410 height 45
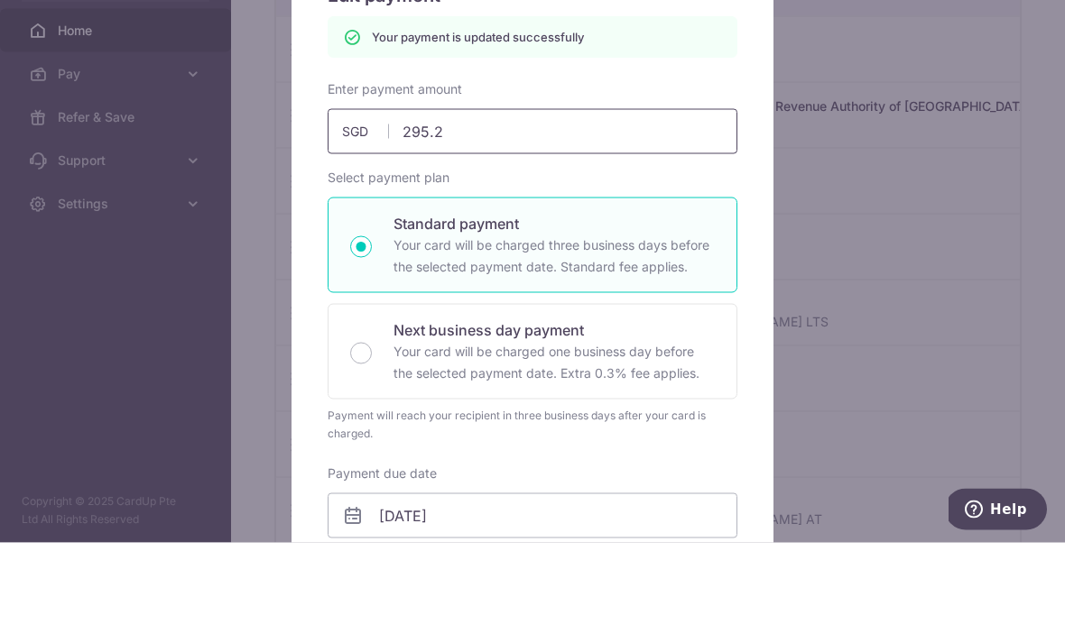
type input "295.23"
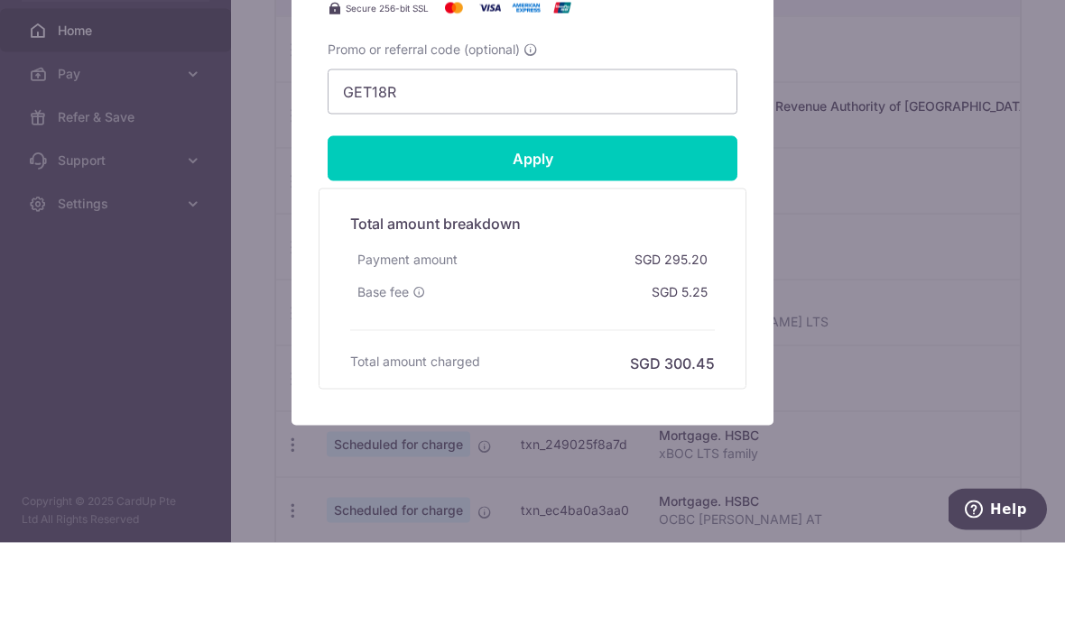
scroll to position [804, 0]
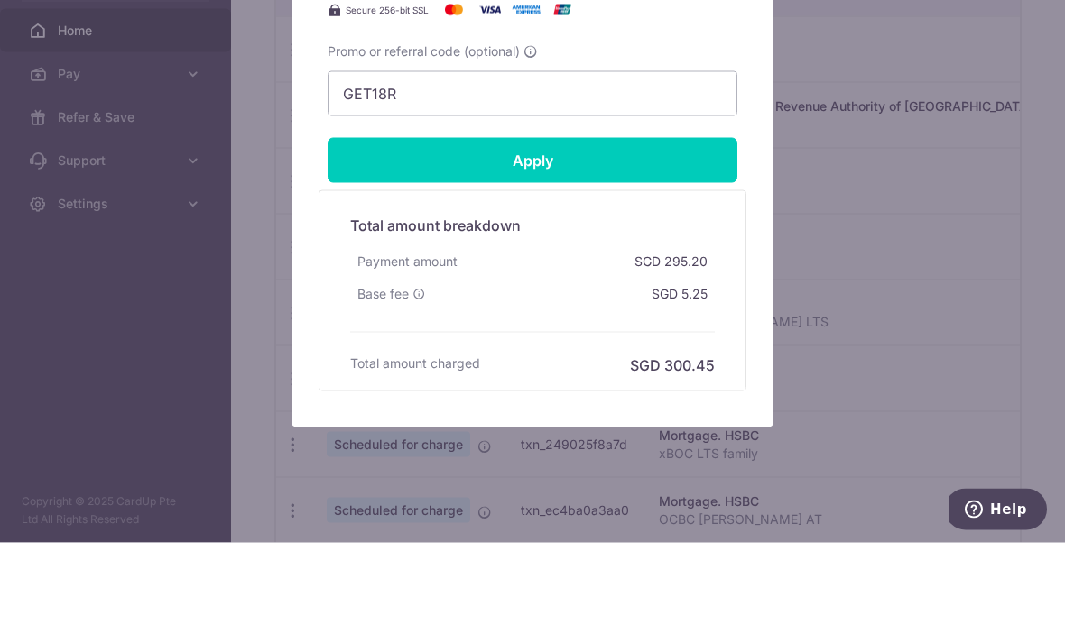
click at [639, 238] on input "Apply" at bounding box center [532, 260] width 410 height 45
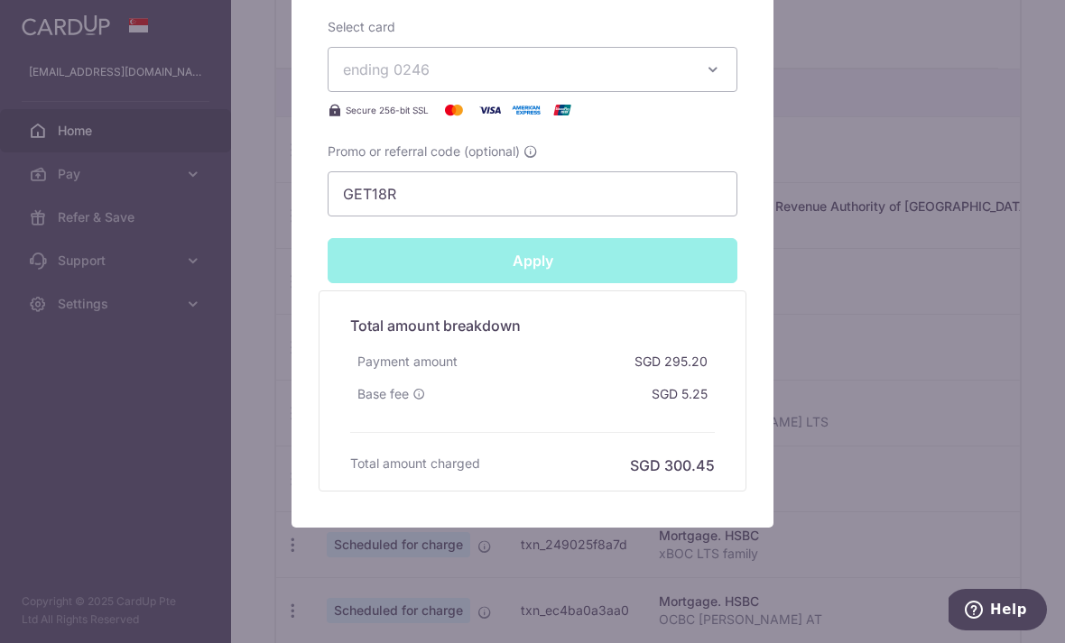
type input "Successfully Applied"
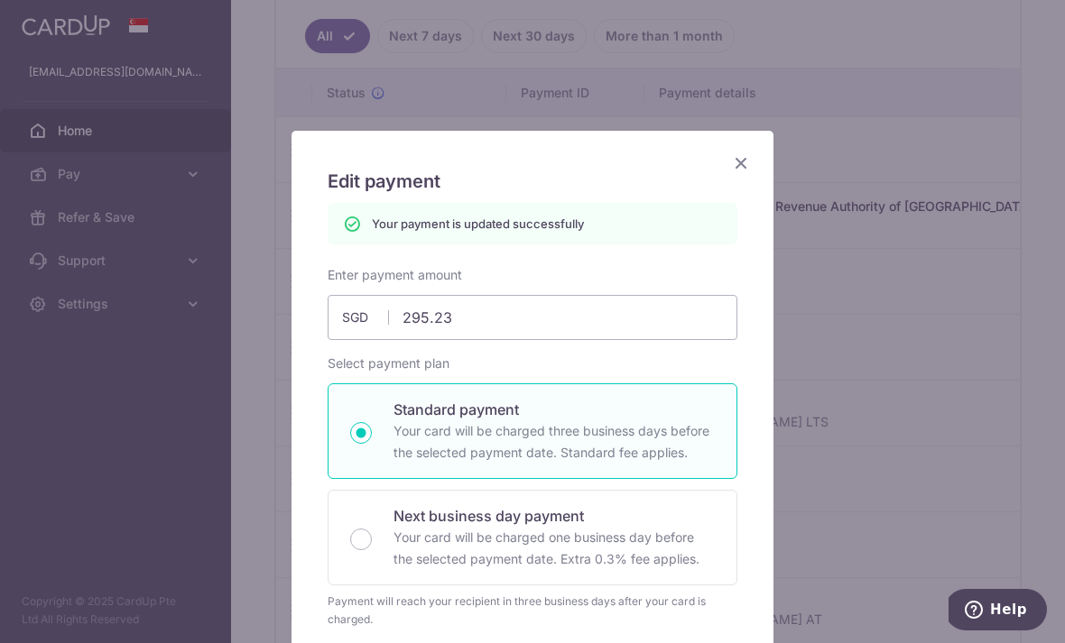
scroll to position [0, 0]
click at [624, 326] on input "295.23" at bounding box center [532, 317] width 410 height 45
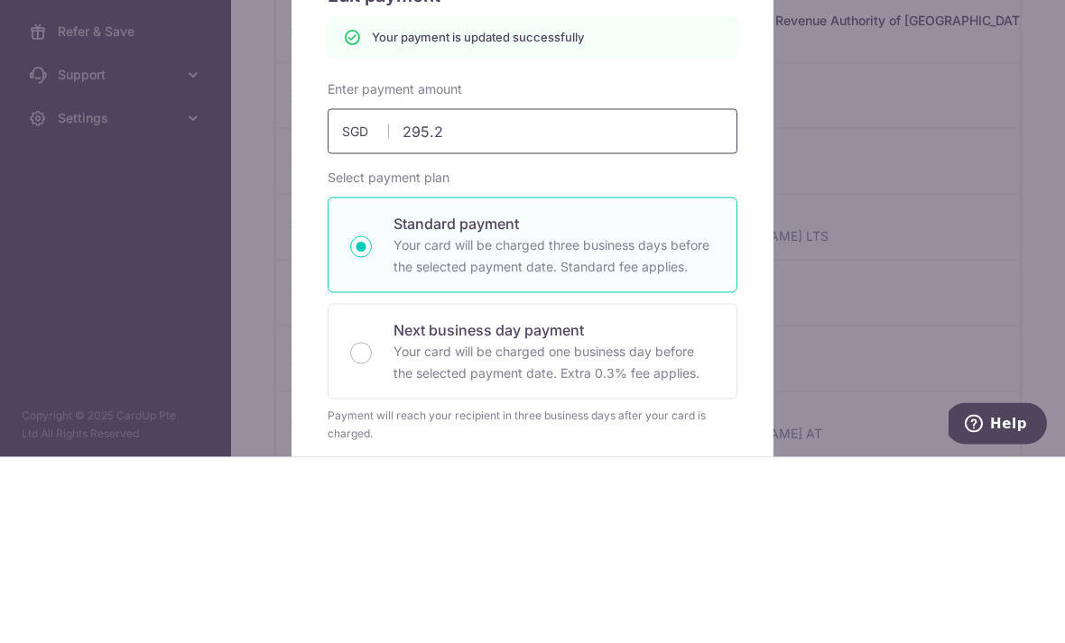
type input "295.22"
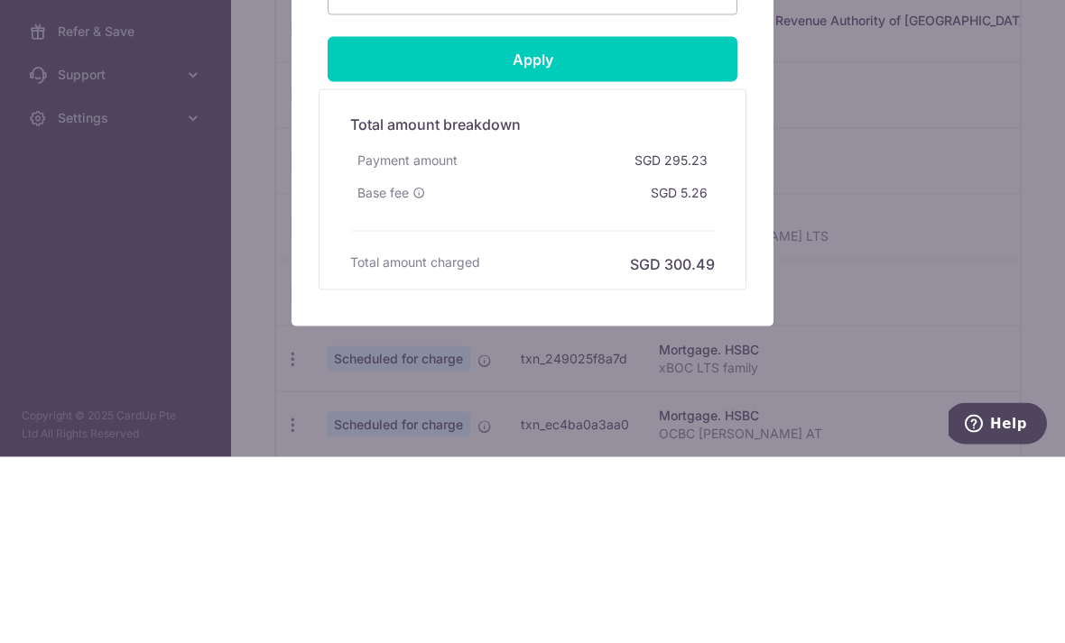
scroll to position [819, 0]
click at [658, 223] on input "Apply" at bounding box center [532, 245] width 410 height 45
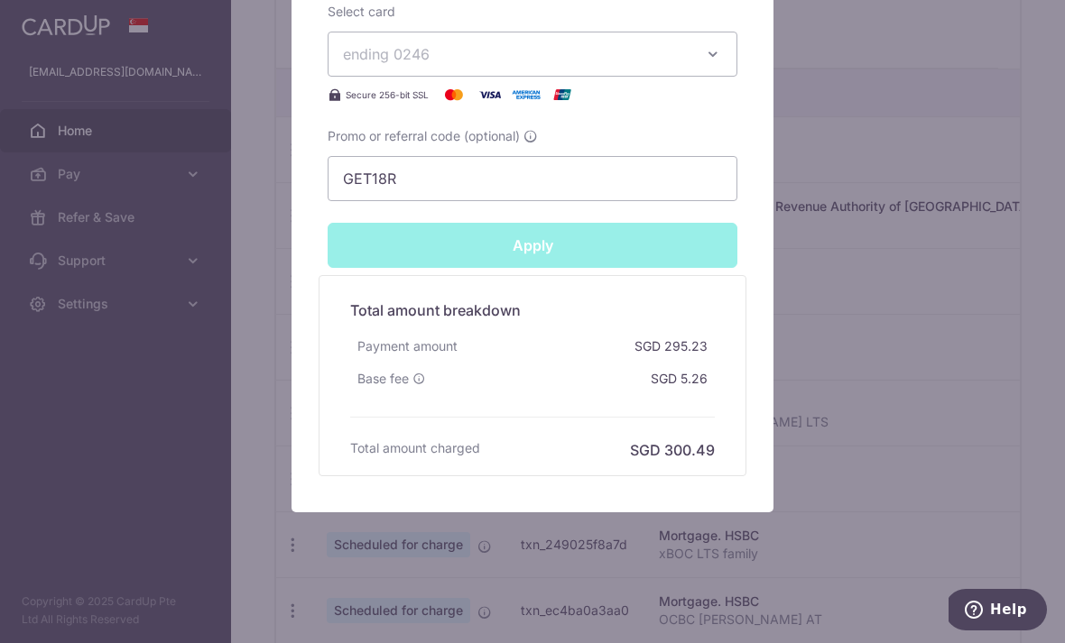
type input "Successfully Applied"
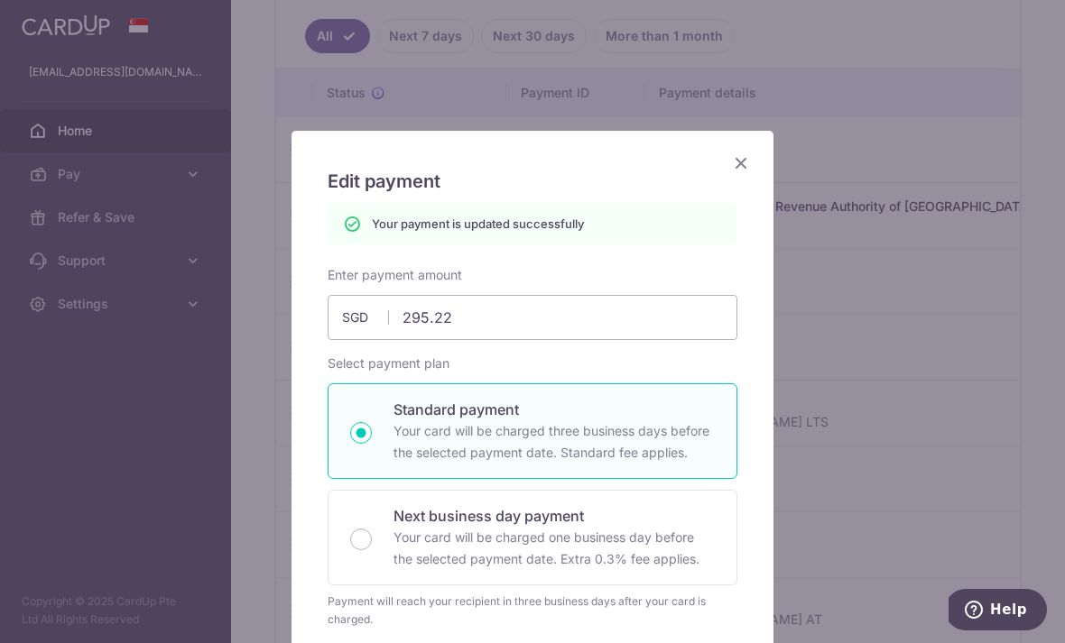
scroll to position [0, 0]
click at [606, 322] on input "295.22" at bounding box center [532, 317] width 410 height 45
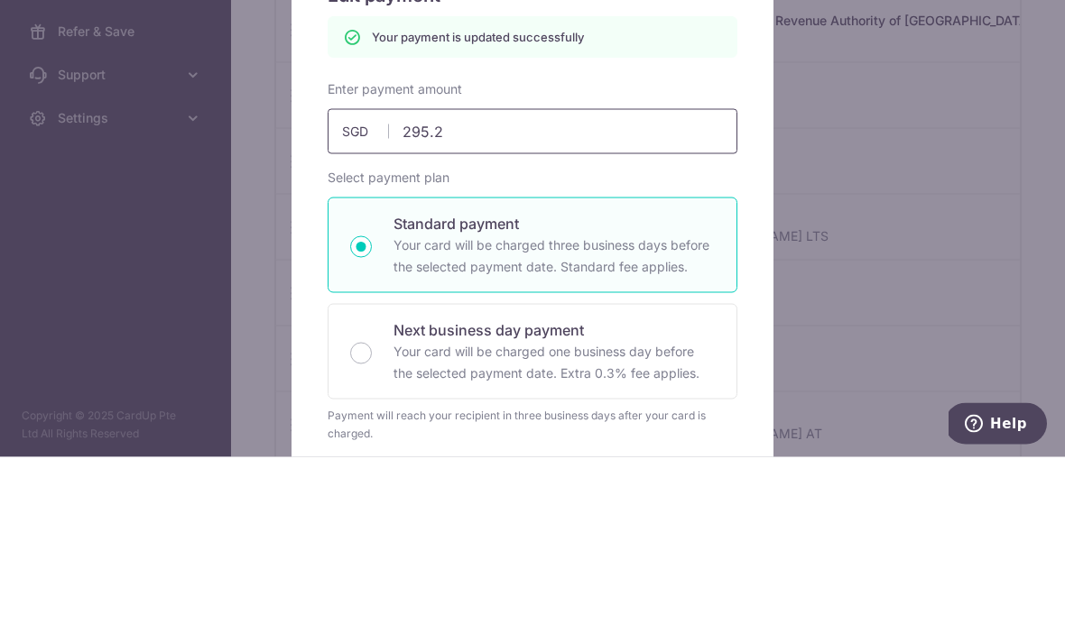
type input "295.23"
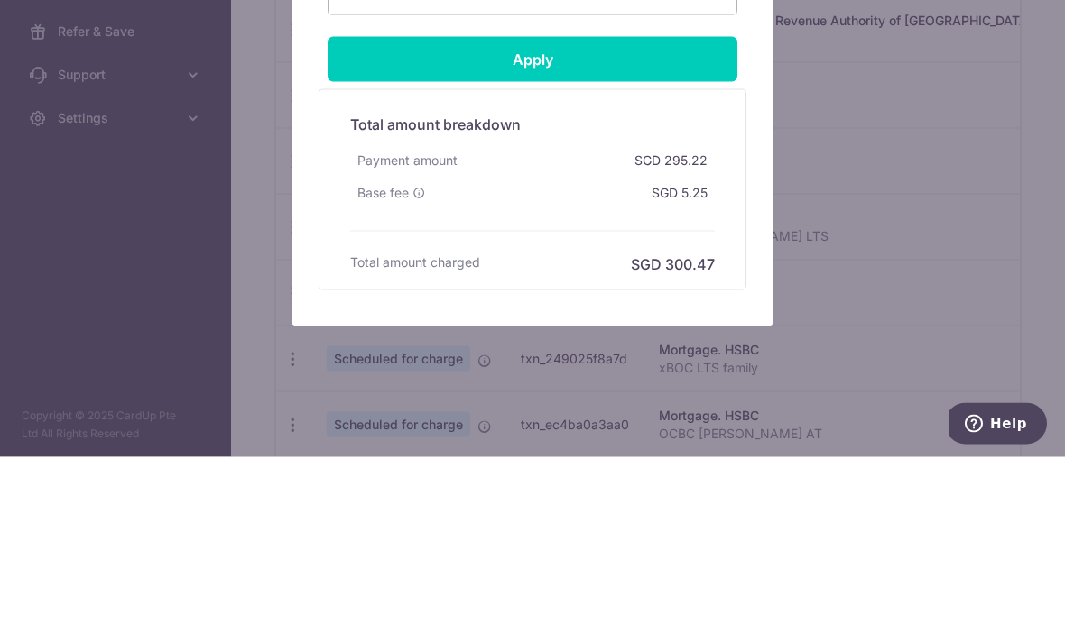
scroll to position [819, 0]
click at [665, 223] on input "Apply" at bounding box center [532, 245] width 410 height 45
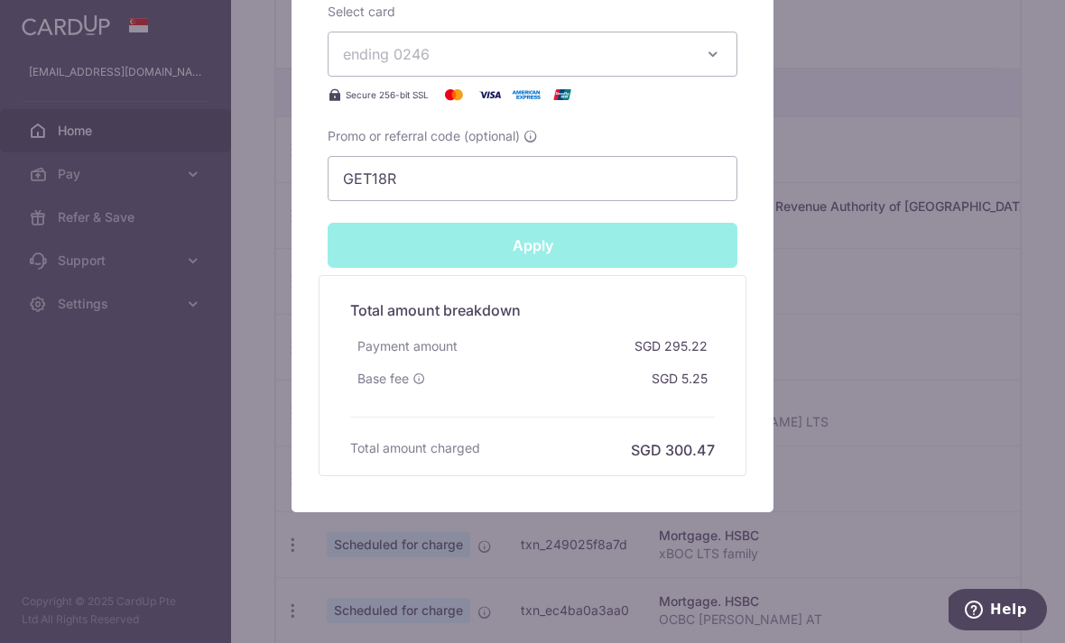
type input "Successfully Applied"
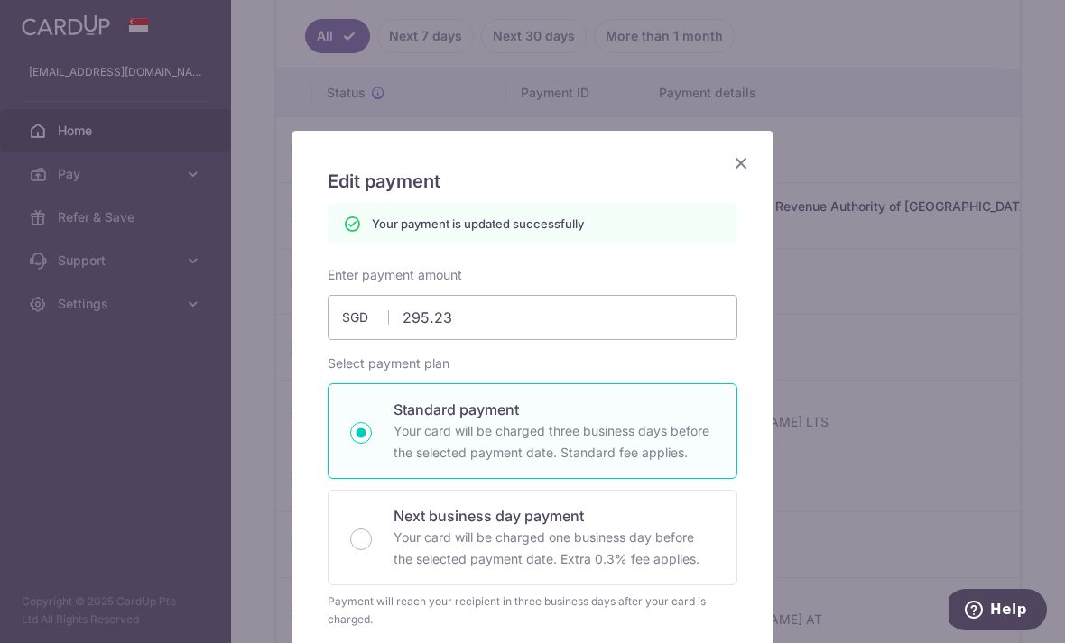
scroll to position [0, 0]
click at [604, 318] on input "295.23" at bounding box center [532, 317] width 410 height 45
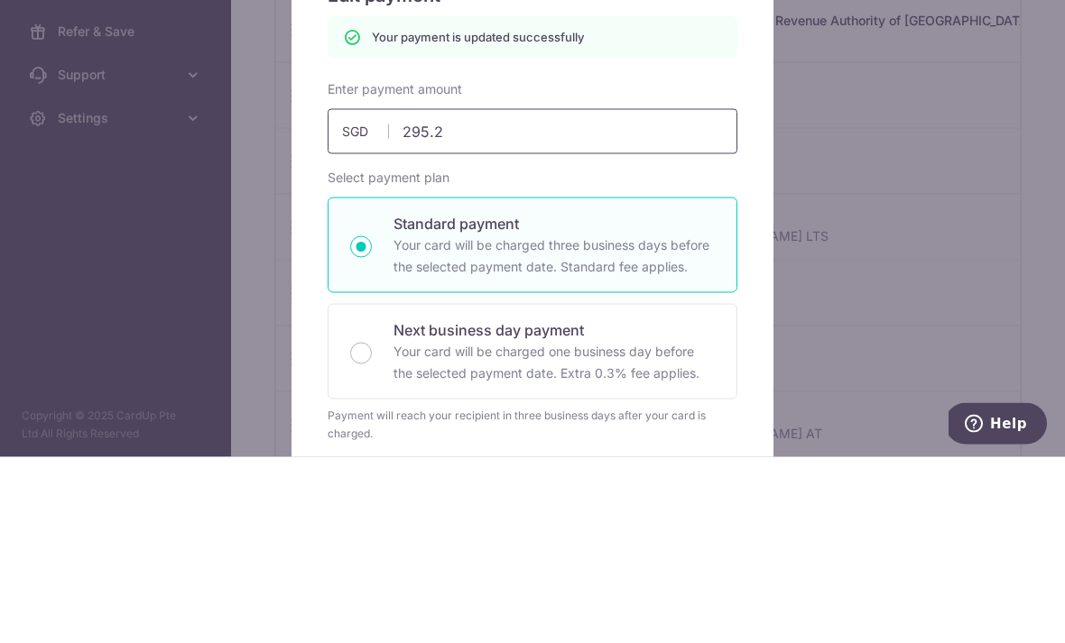
type input "295.22"
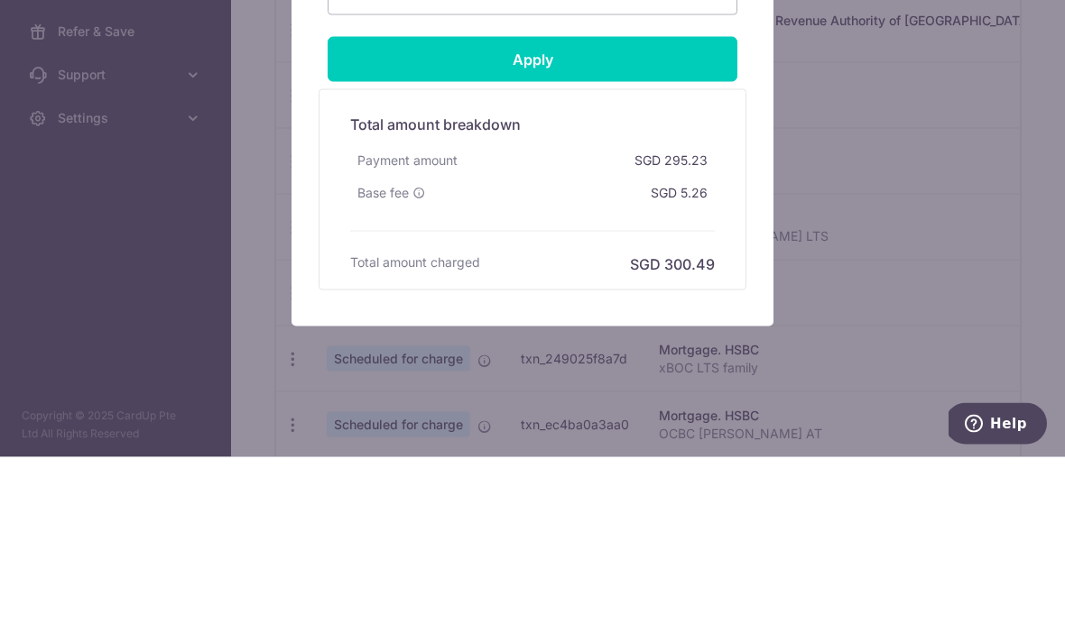
scroll to position [819, 0]
click at [655, 223] on input "Apply" at bounding box center [532, 245] width 410 height 45
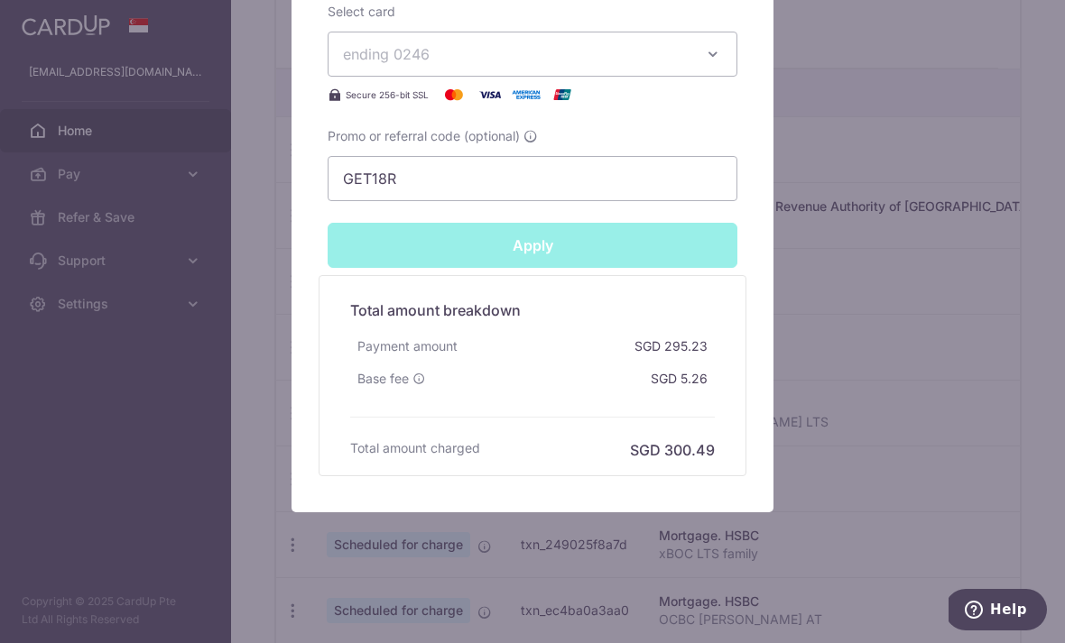
type input "Successfully Applied"
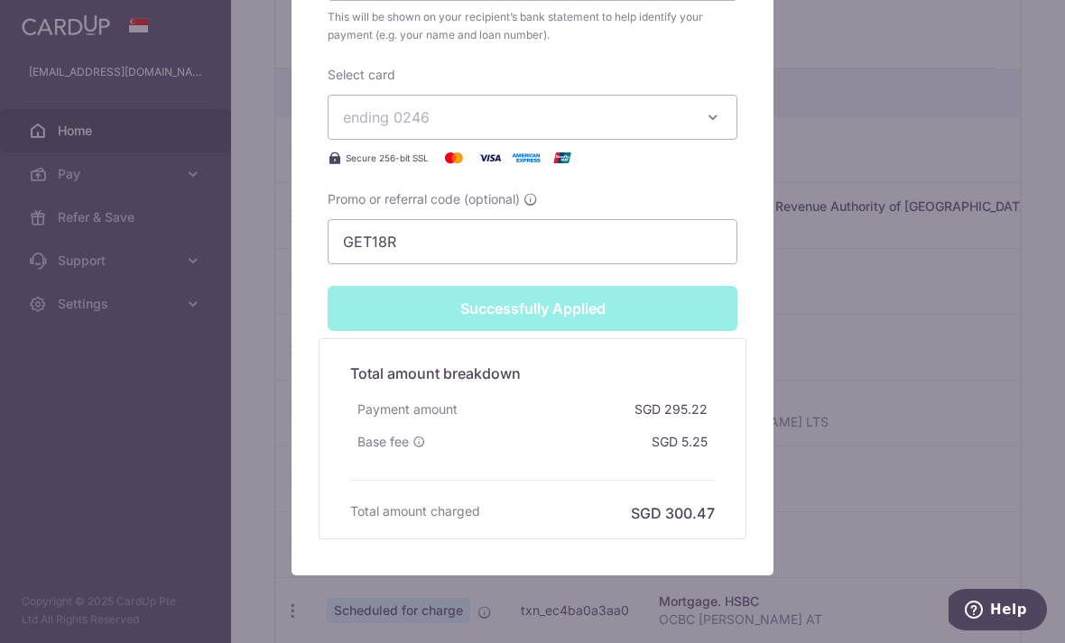
click at [887, 254] on div "Edit payment By clicking apply, you will make changes to all payments to HSBC s…" at bounding box center [532, 321] width 1065 height 643
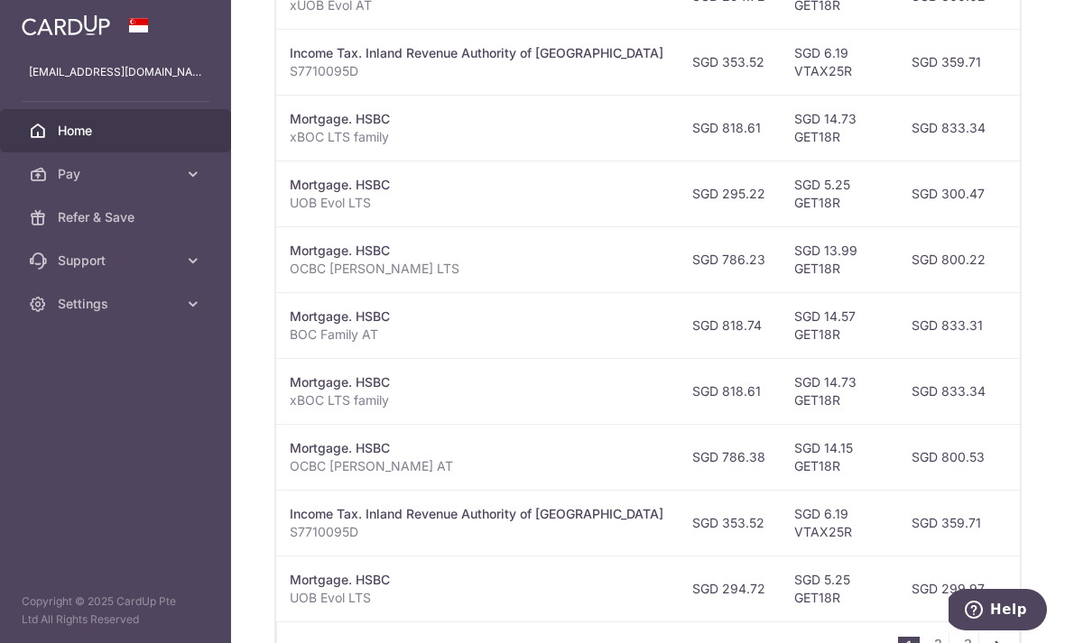
scroll to position [683, 0]
